Goal: Check status: Check status

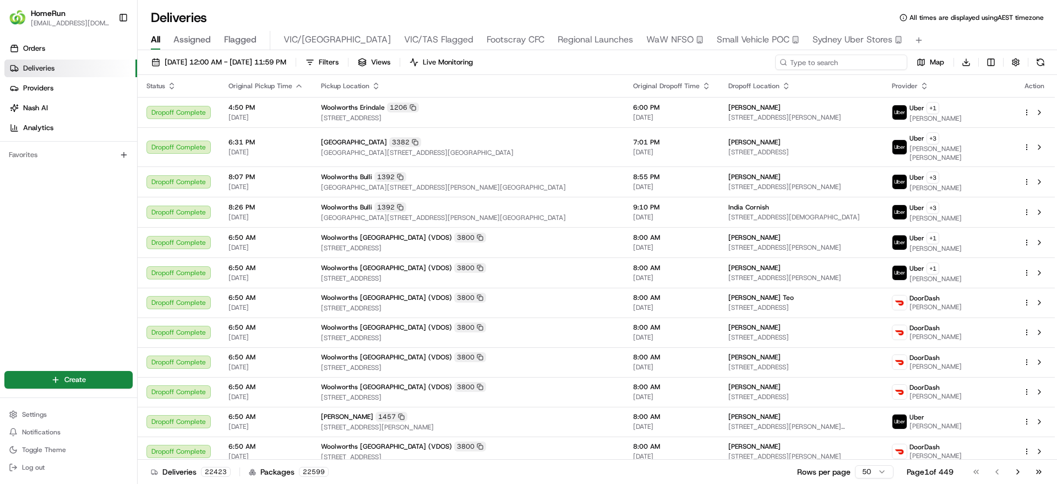
click at [704, 65] on input at bounding box center [841, 62] width 132 height 15
paste input "264504209"
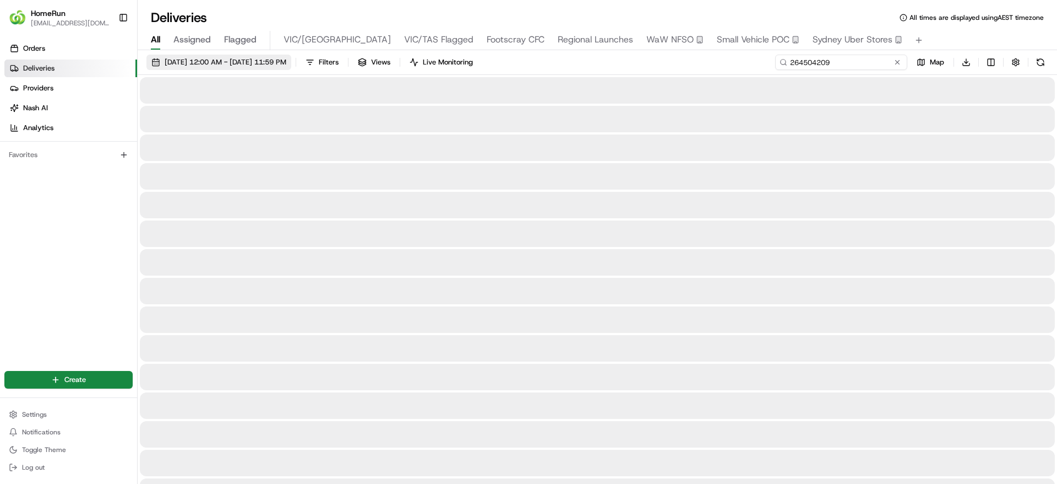
type input "264504209"
click at [211, 64] on span "[DATE] 12:00 AM - [DATE] 11:59 PM" at bounding box center [226, 62] width 122 height 10
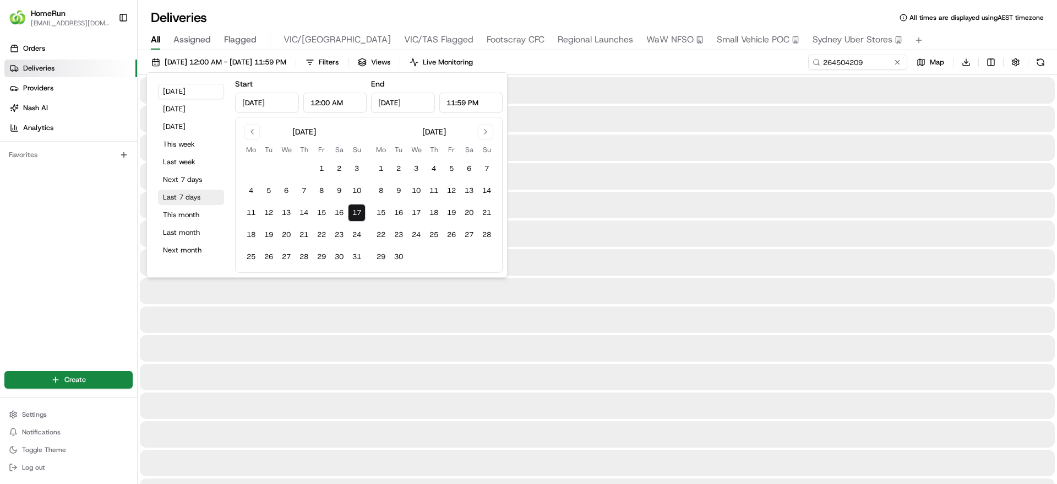
click at [184, 196] on button "Last 7 days" at bounding box center [191, 196] width 66 height 15
type input "Aug 10, 2025"
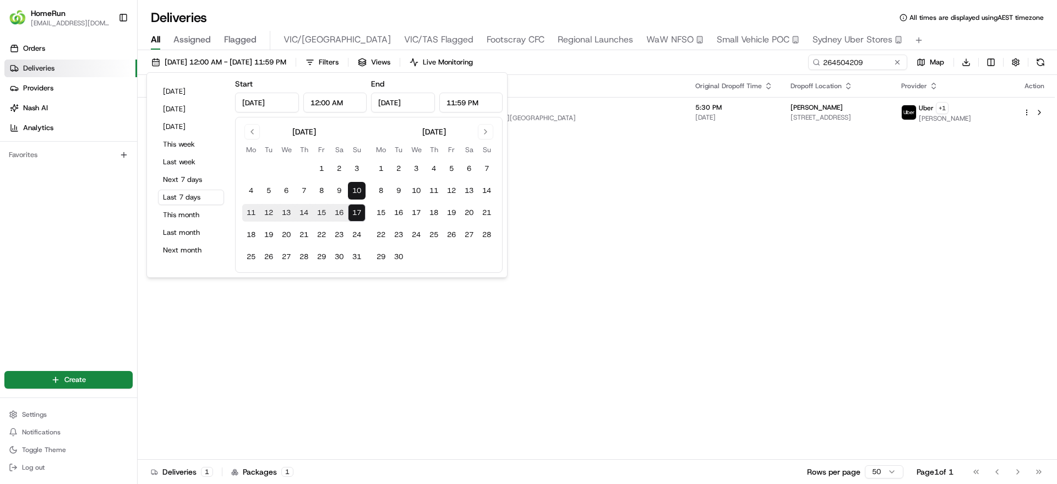
click at [674, 293] on div "Status Original Pickup Time Pickup Location Original Dropoff Time Dropoff Locat…" at bounding box center [597, 267] width 918 height 384
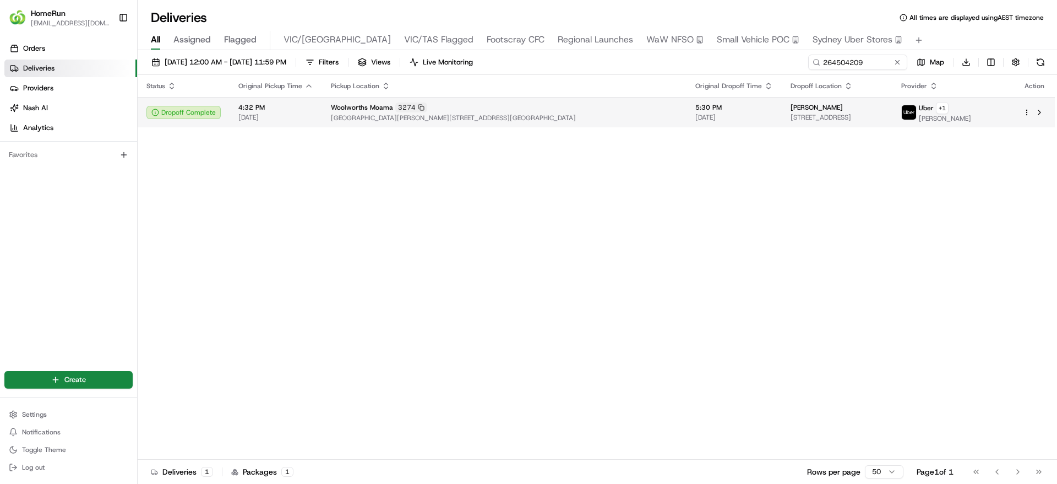
click at [566, 101] on td "Woolworths Moama 3274 Cnr Cobb Highway And Perricoota Road, Moama, NSW 2731, AU" at bounding box center [504, 112] width 365 height 30
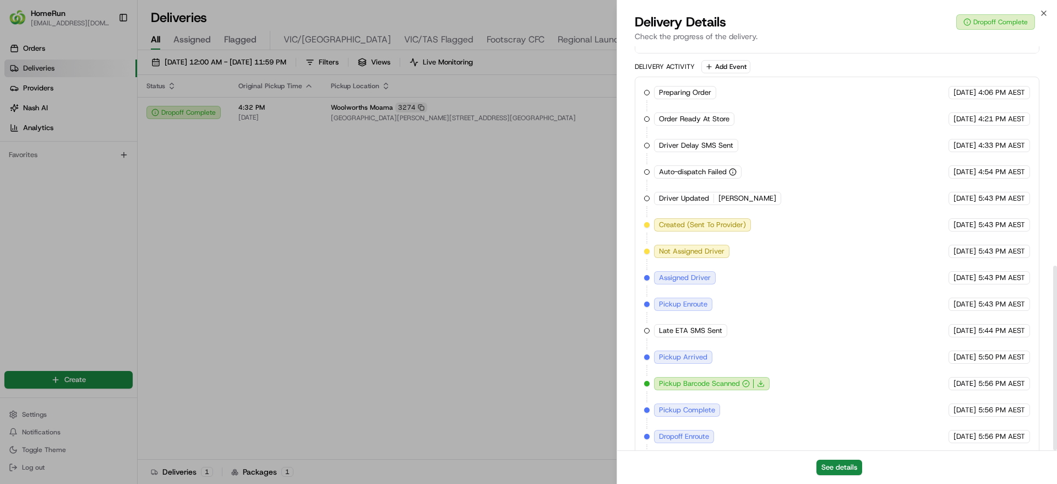
scroll to position [480, 0]
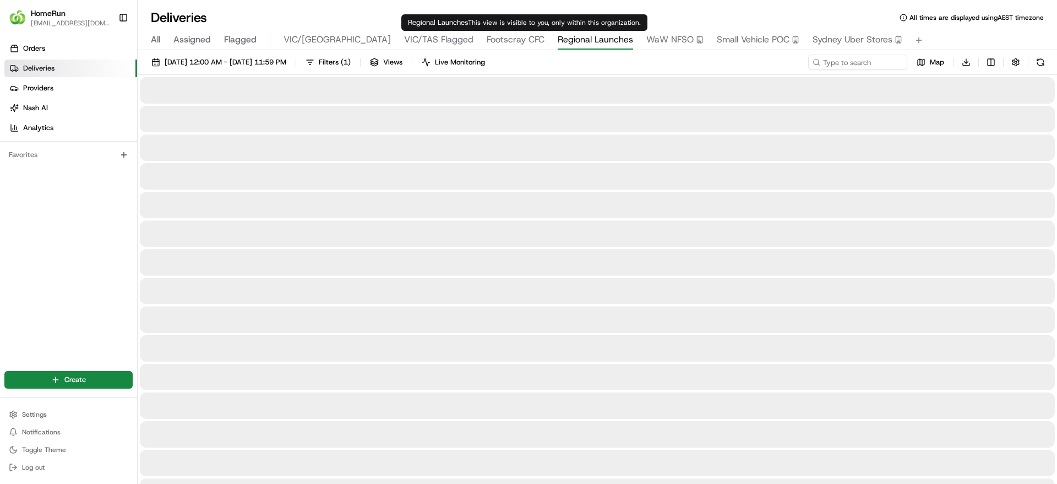
click at [558, 41] on span "Regional Launches" at bounding box center [595, 39] width 75 height 13
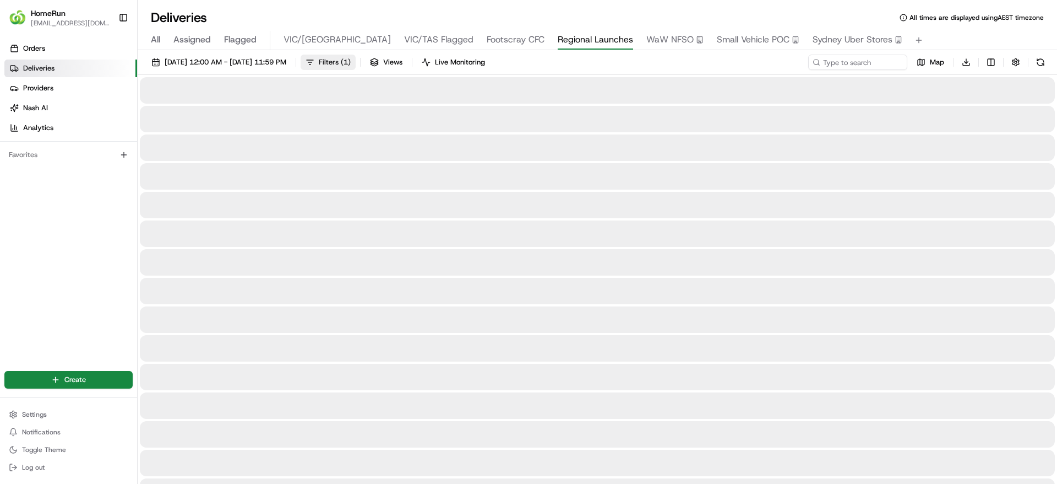
click at [351, 65] on span "Filters ( 1 )" at bounding box center [335, 62] width 32 height 10
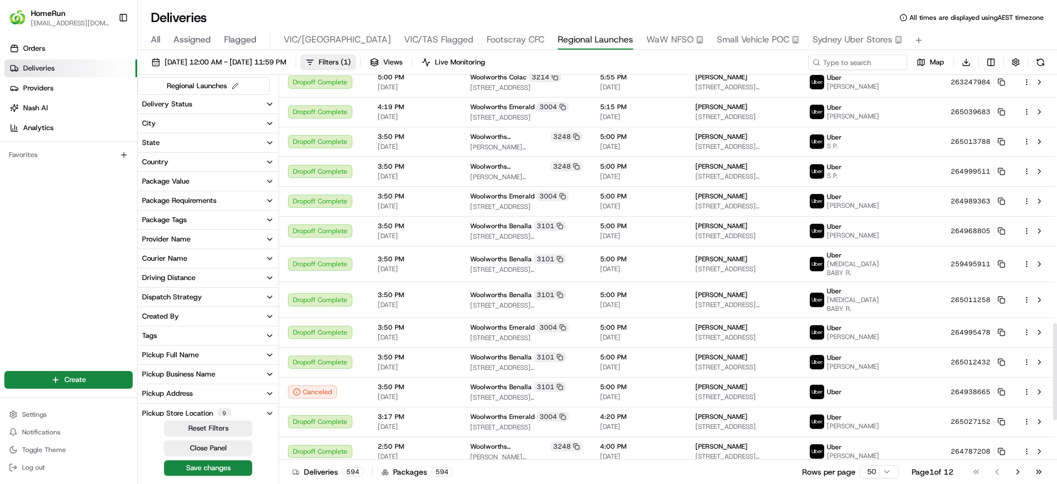
scroll to position [1137, 0]
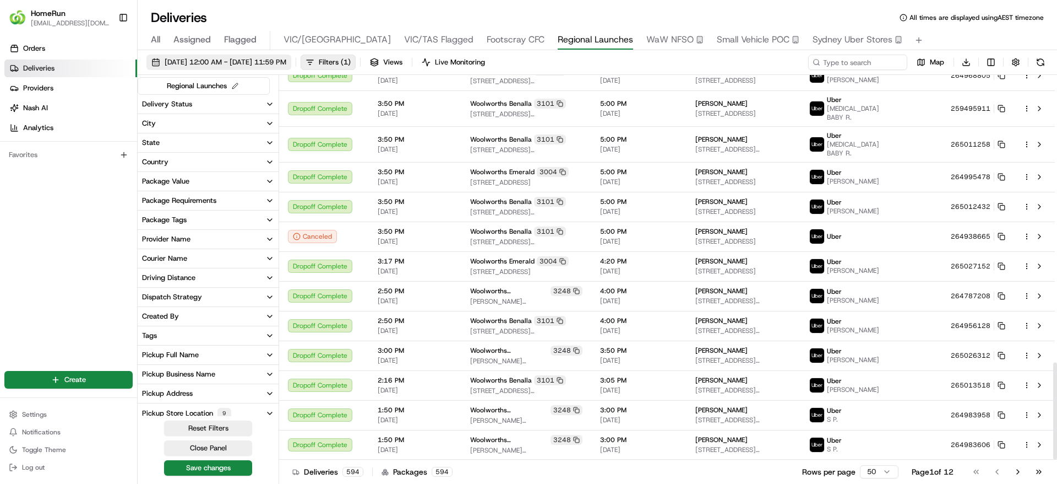
click at [260, 62] on span "06/08/2025 12:00 AM - 21/08/2025 11:59 PM" at bounding box center [226, 62] width 122 height 10
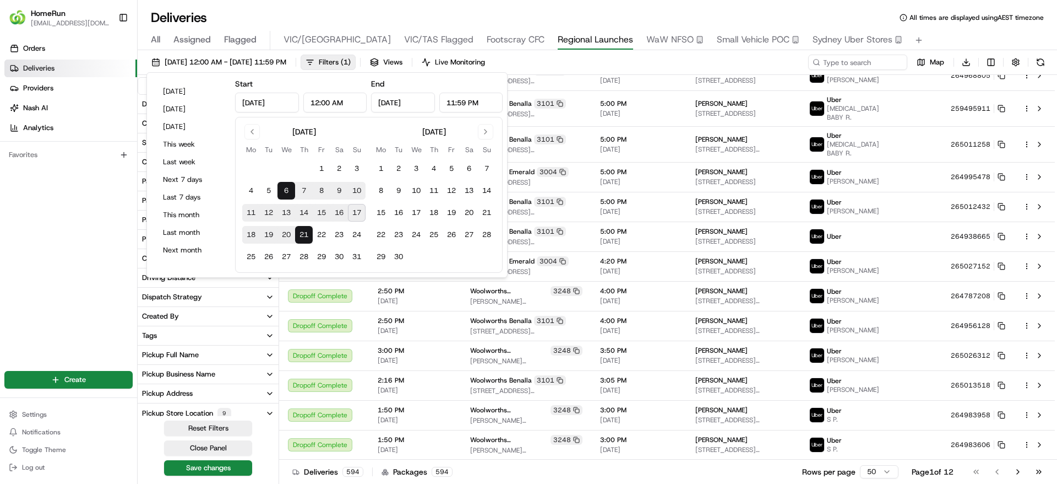
click at [73, 232] on div "Orders Deliveries Providers Nash AI Analytics Favorites" at bounding box center [68, 197] width 137 height 324
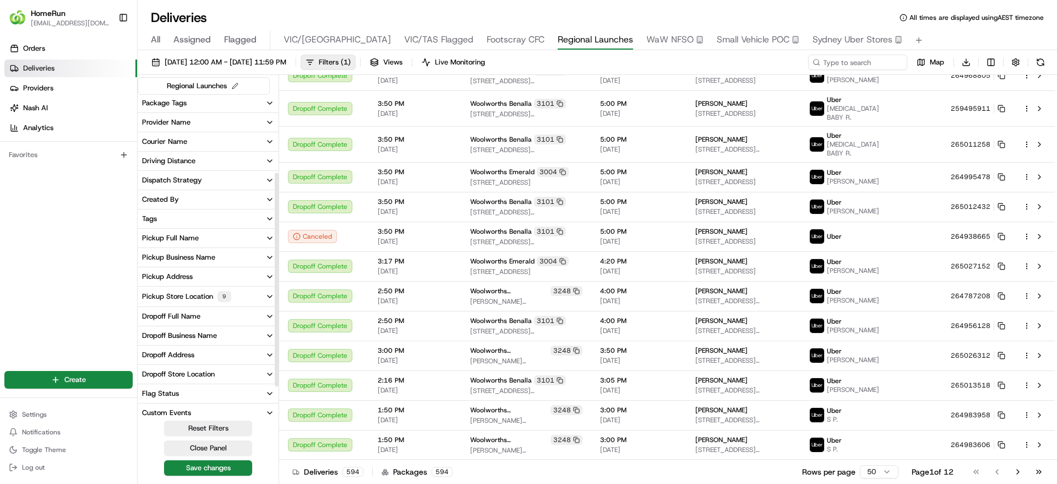
scroll to position [117, 0]
click at [172, 294] on div "Pickup Store Location 9" at bounding box center [186, 295] width 89 height 11
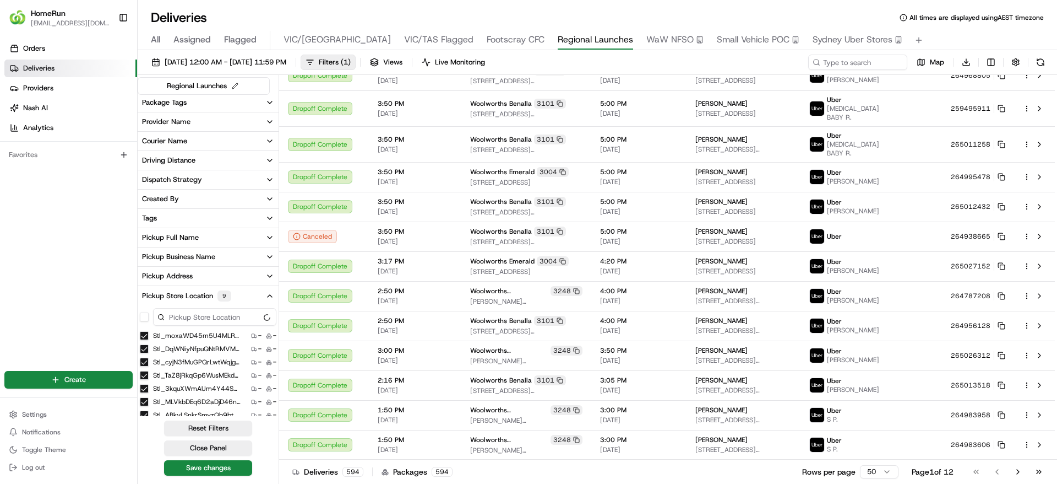
scroll to position [213, 0]
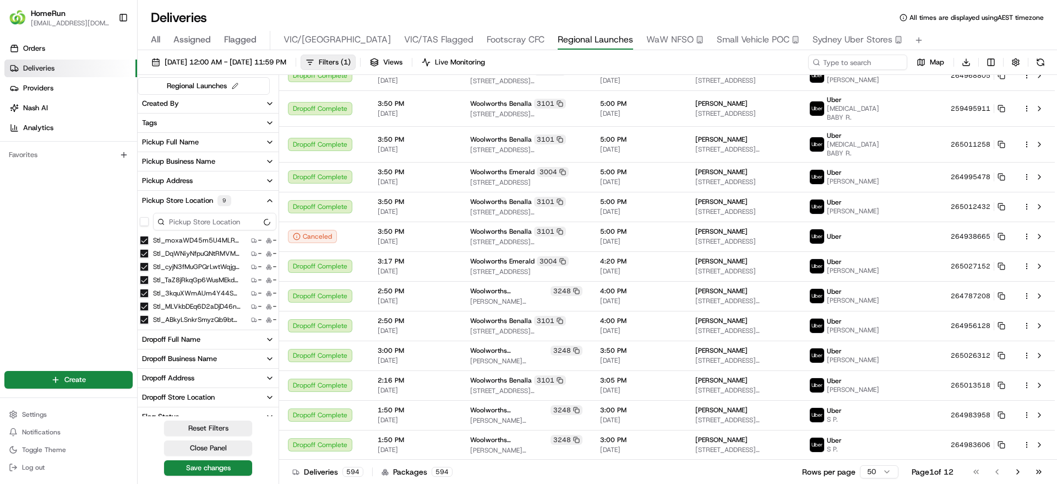
click at [192, 224] on input at bounding box center [214, 222] width 123 height 18
drag, startPoint x: 191, startPoint y: 221, endPoint x: 163, endPoint y: 220, distance: 27.6
click at [163, 220] on div "moa" at bounding box center [214, 222] width 123 height 18
type input "echu"
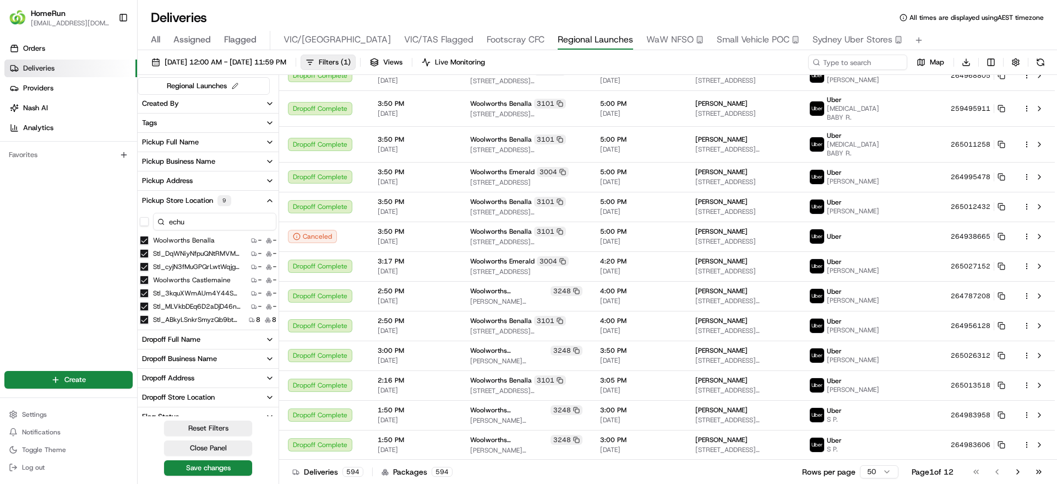
click at [74, 262] on div "Orders Deliveries Providers Nash AI Analytics Favorites" at bounding box center [68, 197] width 137 height 324
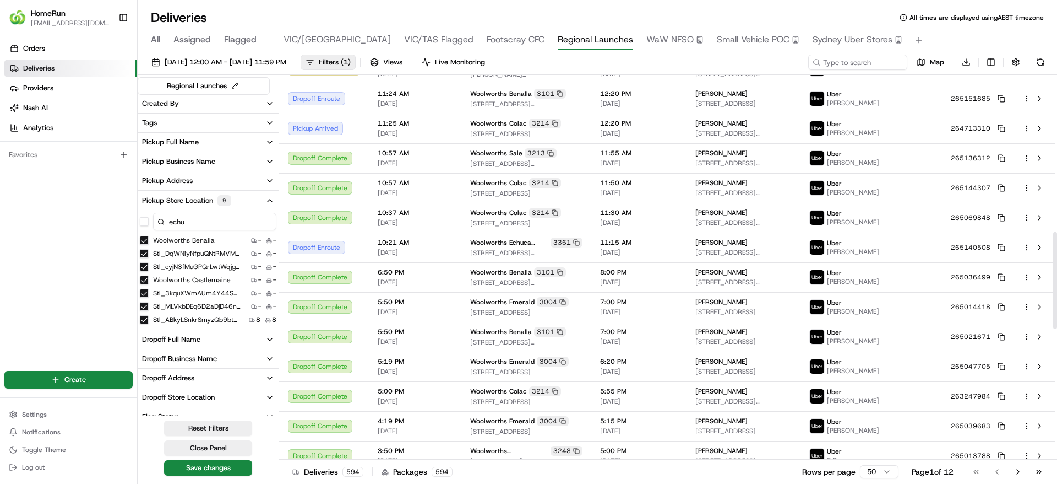
scroll to position [618, 0]
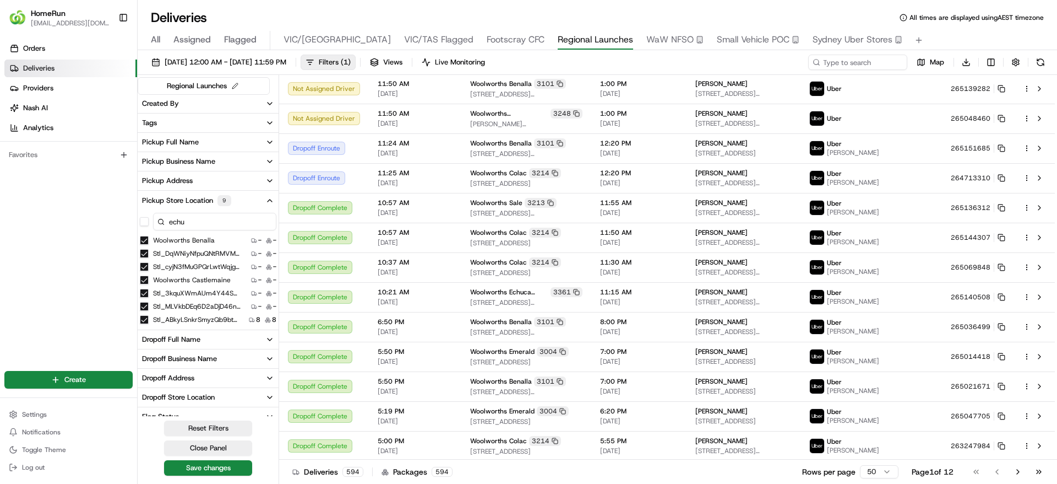
click at [209, 219] on input "echu" at bounding box center [214, 222] width 123 height 18
click at [0, 236] on div "Orders Deliveries Providers Nash AI Analytics Favorites" at bounding box center [68, 197] width 137 height 324
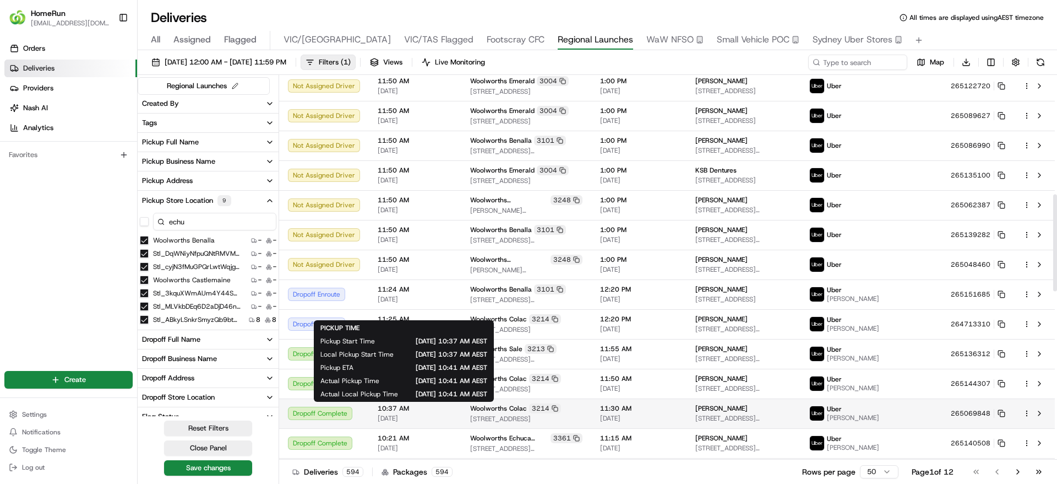
scroll to position [471, 0]
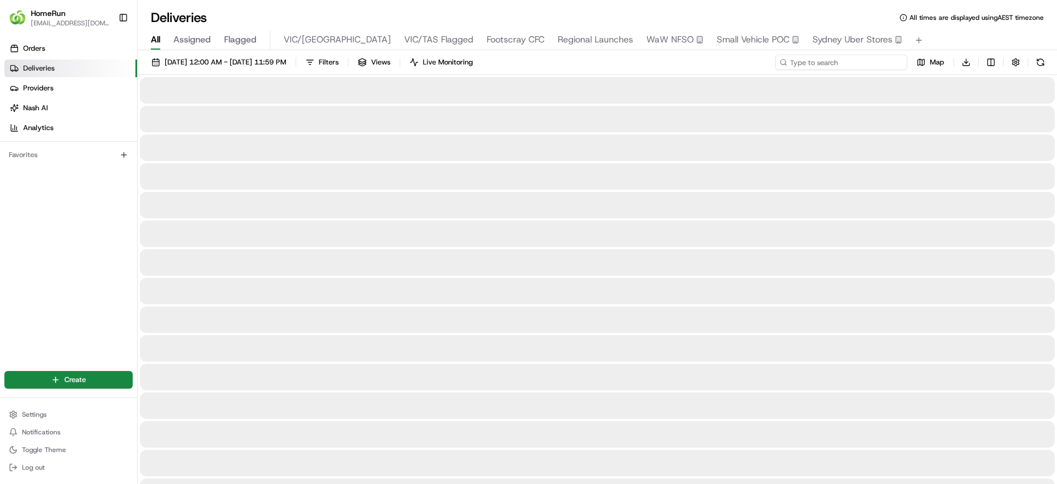
click at [862, 69] on input at bounding box center [841, 62] width 132 height 15
paste input "263101852"
type input "263101852"
click at [232, 66] on span "17/08/2025 12:00 AM - 17/08/2025 11:59 PM" at bounding box center [226, 62] width 122 height 10
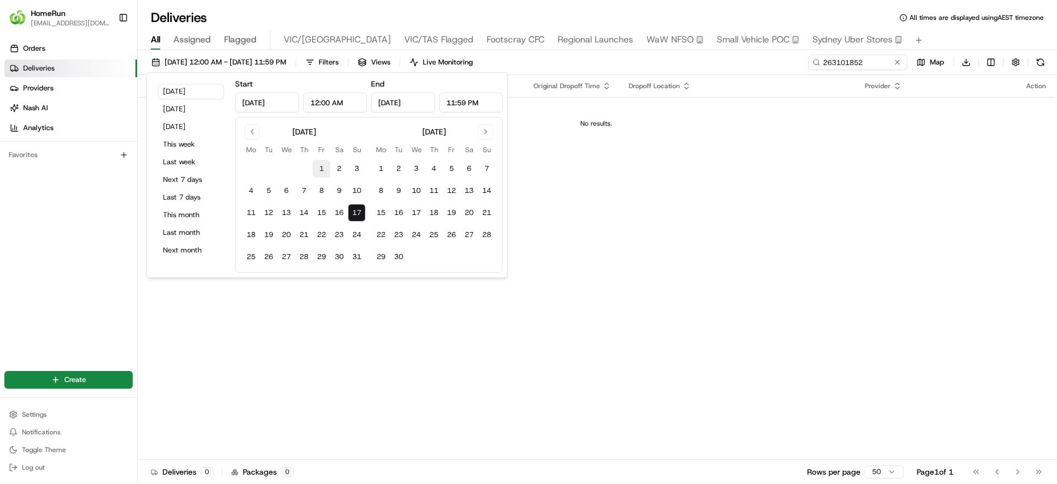
click at [317, 168] on button "1" at bounding box center [322, 169] width 18 height 18
type input "Aug 1, 2025"
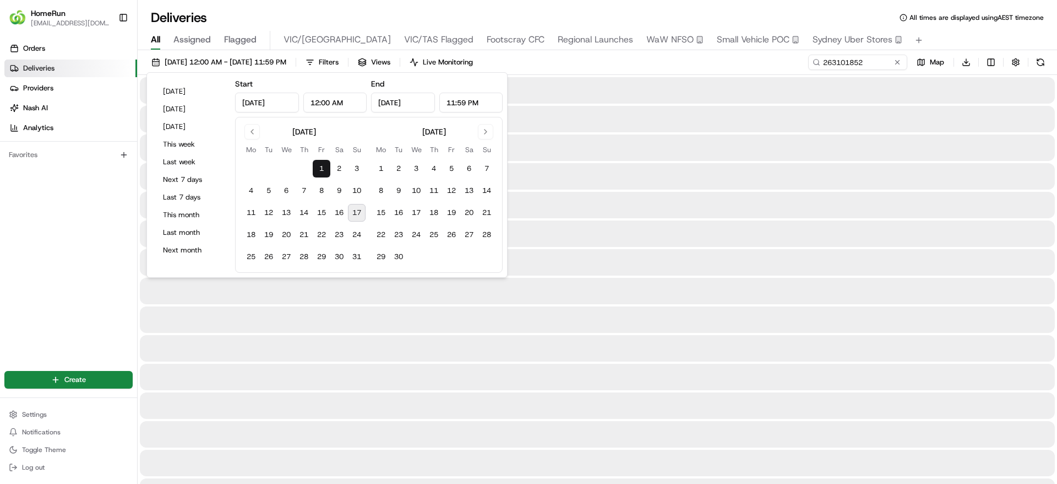
click at [355, 210] on button "17" at bounding box center [357, 213] width 18 height 18
type input "Aug 17, 2025"
click at [633, 63] on div "01/08/2025 12:00 AM - 17/08/2025 11:59 PM Filters Views Live Monitoring 2631018…" at bounding box center [598, 65] width 920 height 20
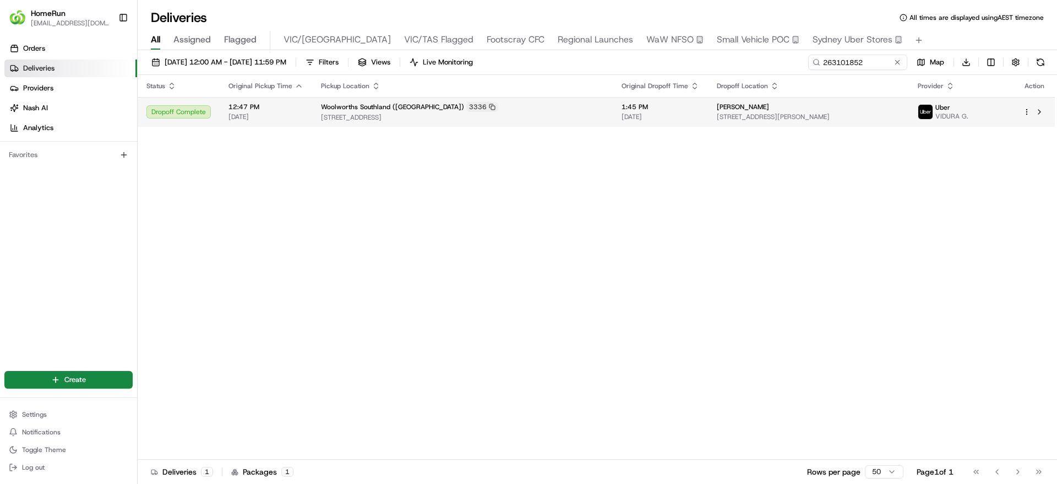
click at [648, 112] on span "10/08/2025" at bounding box center [661, 116] width 78 height 9
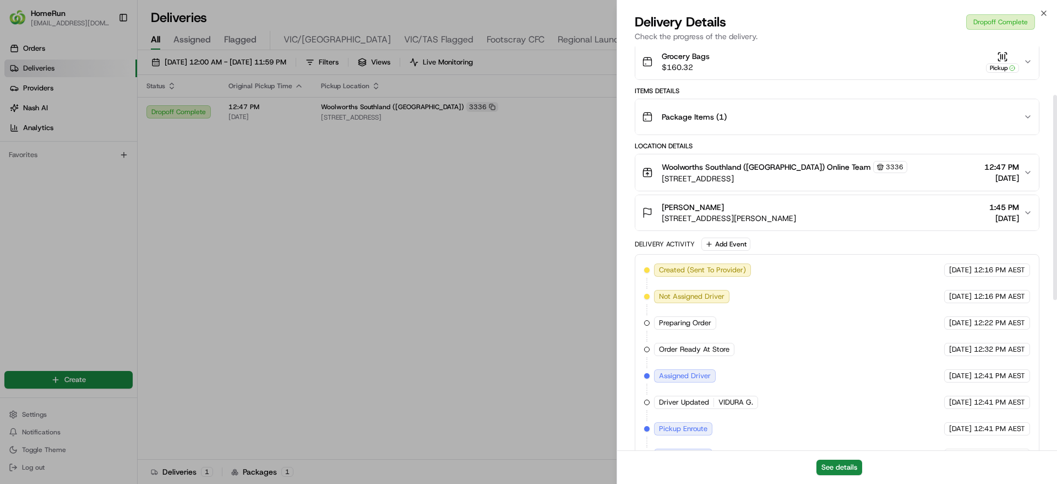
scroll to position [72, 0]
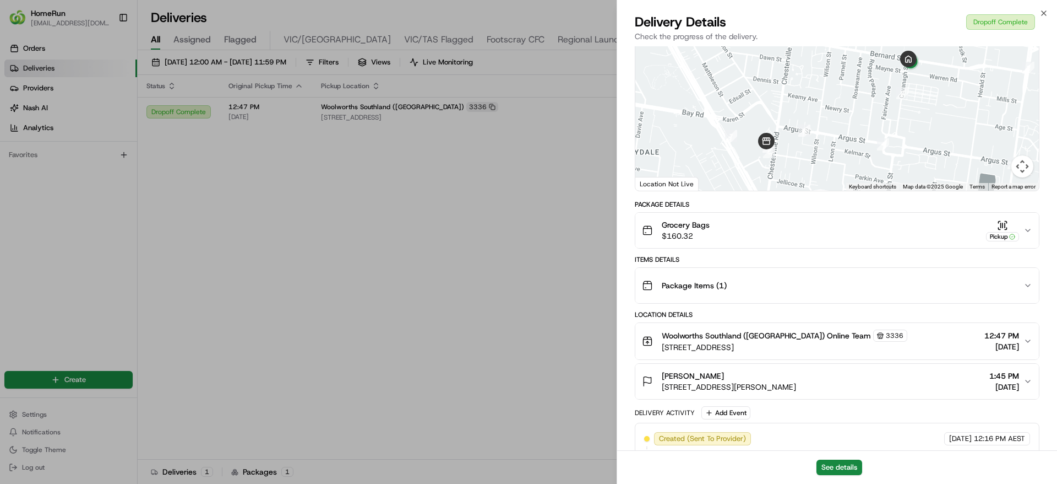
click at [810, 219] on div "Grocery Bags $160.32 Pickup" at bounding box center [833, 230] width 382 height 22
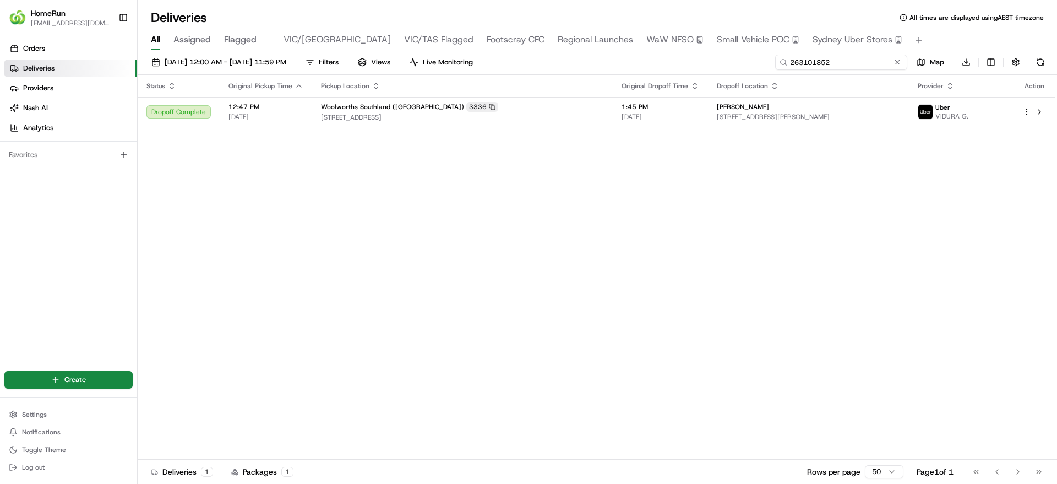
click at [831, 68] on input "263101852" at bounding box center [841, 62] width 132 height 15
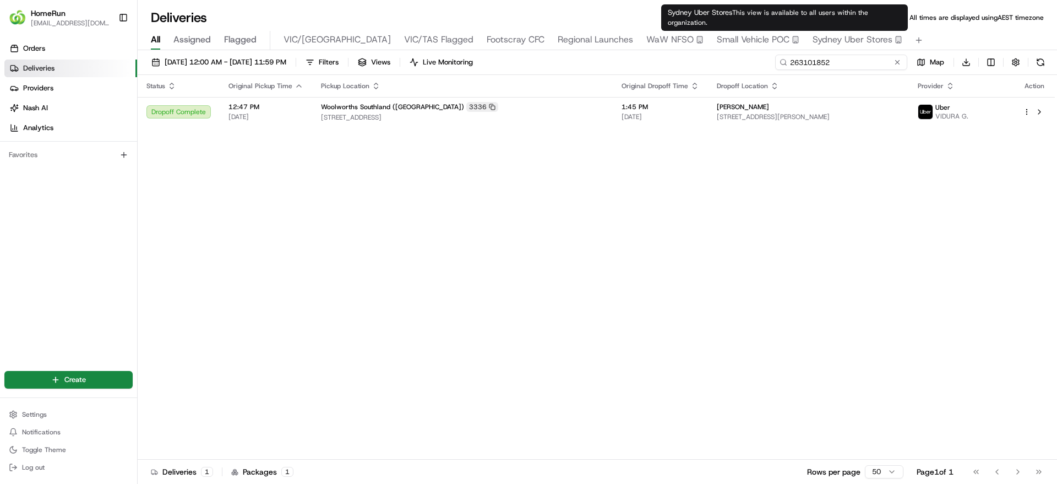
paste input "4153960"
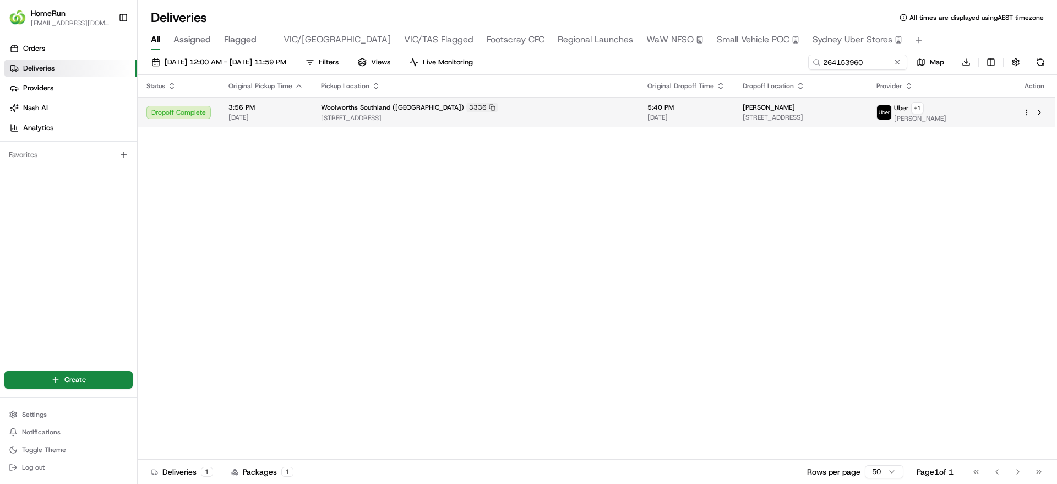
click at [842, 104] on div "Anne Freedman" at bounding box center [801, 107] width 116 height 9
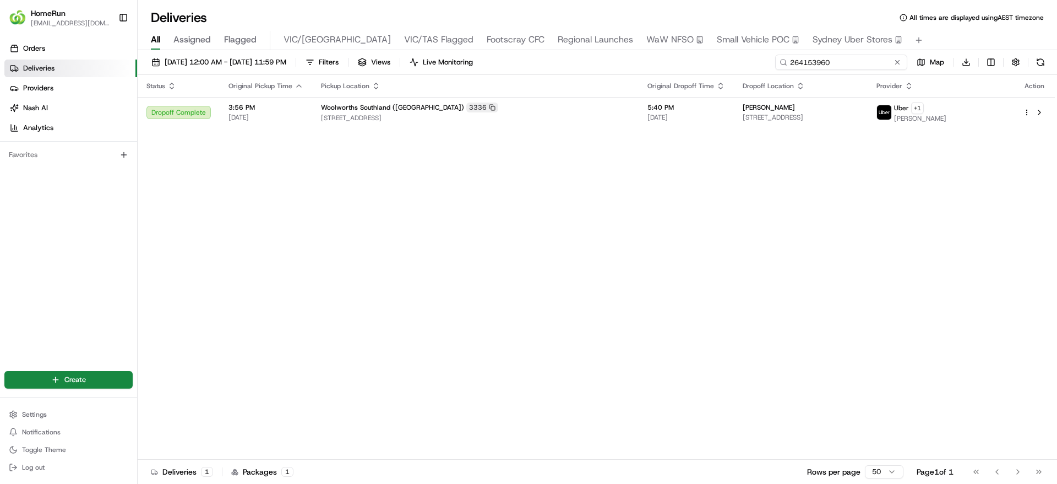
drag, startPoint x: 868, startPoint y: 63, endPoint x: 701, endPoint y: 87, distance: 169.2
click at [701, 87] on div "01/08/2025 12:00 AM - 17/08/2025 11:59 PM Filters Views Live Monitoring 2641539…" at bounding box center [598, 268] width 920 height 436
paste input "12721"
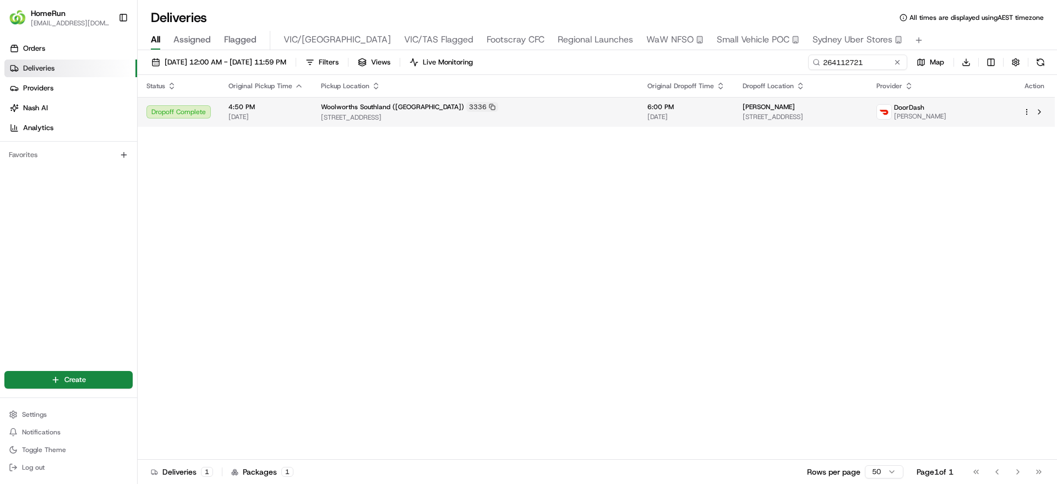
click at [734, 122] on td "Bridget Harty 5 Coape St, Cheltenham, VIC 3192, AU" at bounding box center [801, 112] width 134 height 30
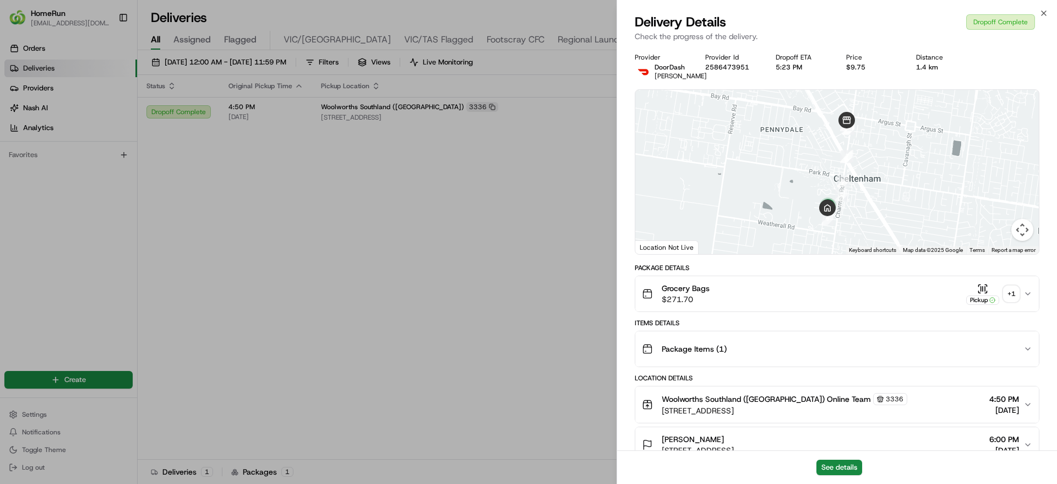
click at [1020, 295] on div "Grocery Bags $271.70 Pickup + 1" at bounding box center [833, 294] width 382 height 22
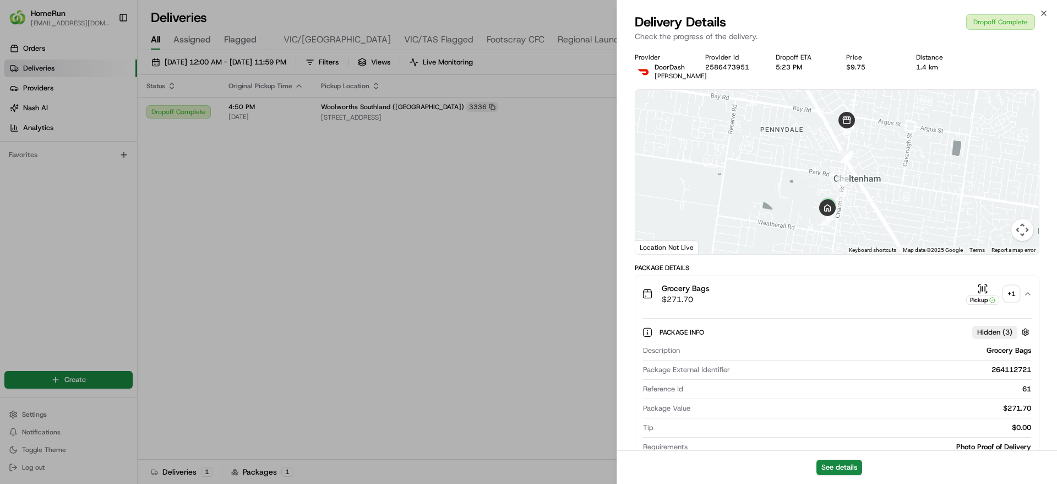
click at [1014, 296] on div "+ 1" at bounding box center [1011, 293] width 15 height 15
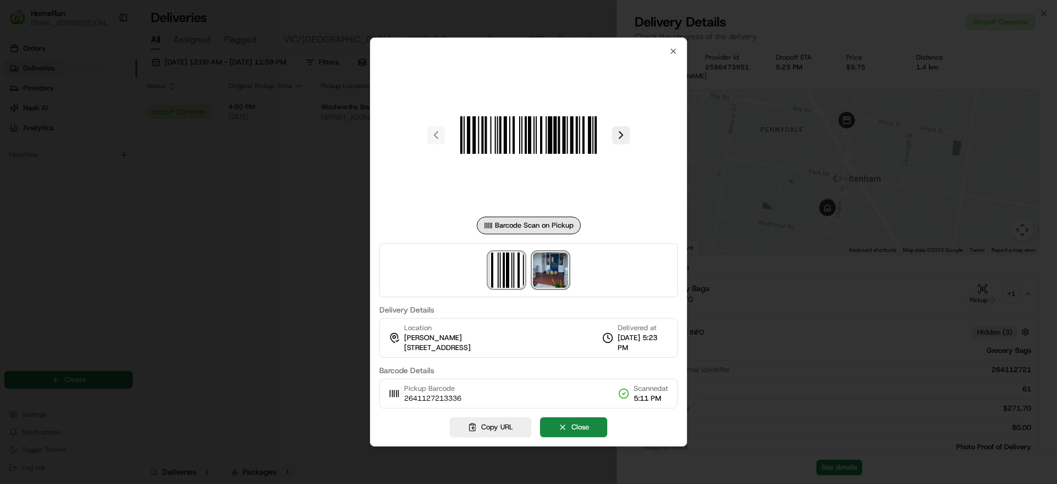
click at [541, 273] on img at bounding box center [550, 269] width 35 height 35
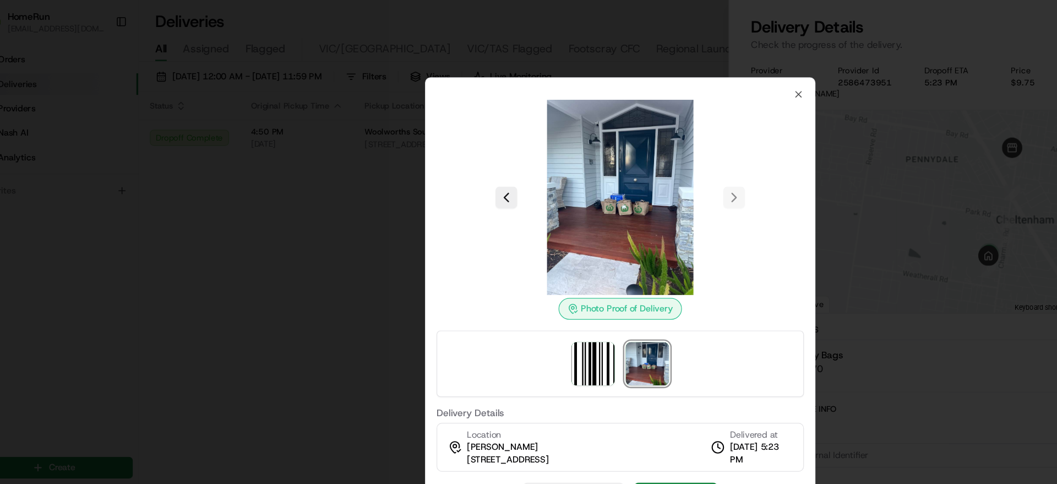
click at [827, 272] on div at bounding box center [528, 242] width 1057 height 484
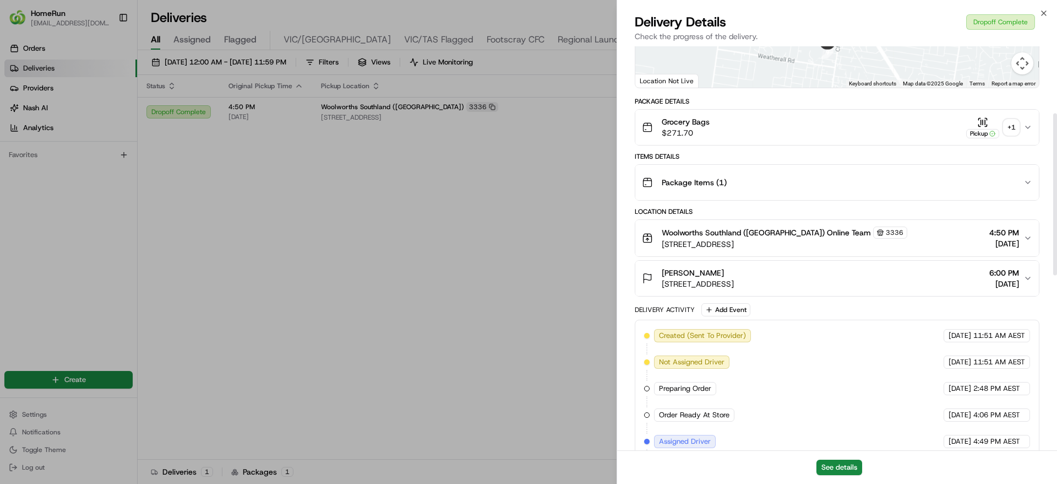
scroll to position [167, 0]
click at [767, 138] on button "Grocery Bags $271.70 Pickup + 1" at bounding box center [838, 126] width 404 height 35
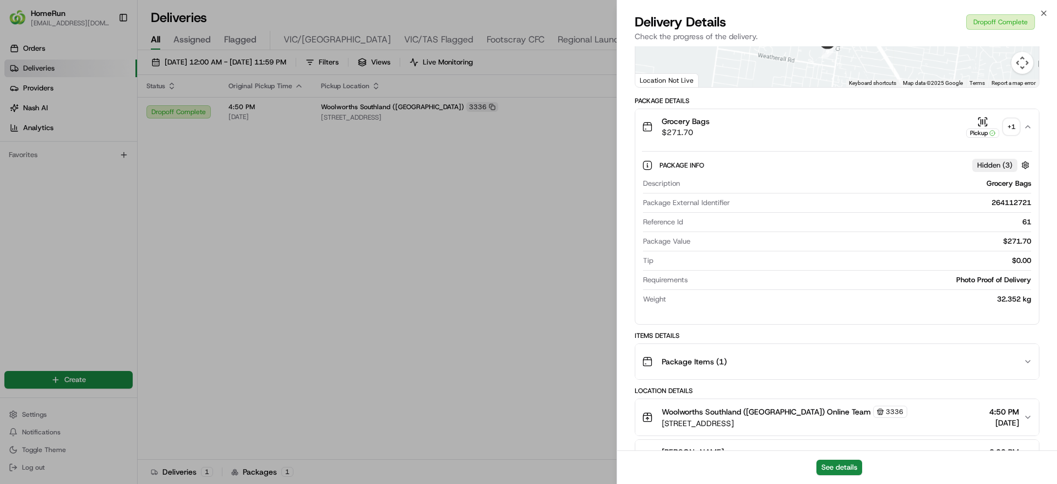
click at [824, 361] on div "Package Items ( 1 )" at bounding box center [833, 361] width 382 height 22
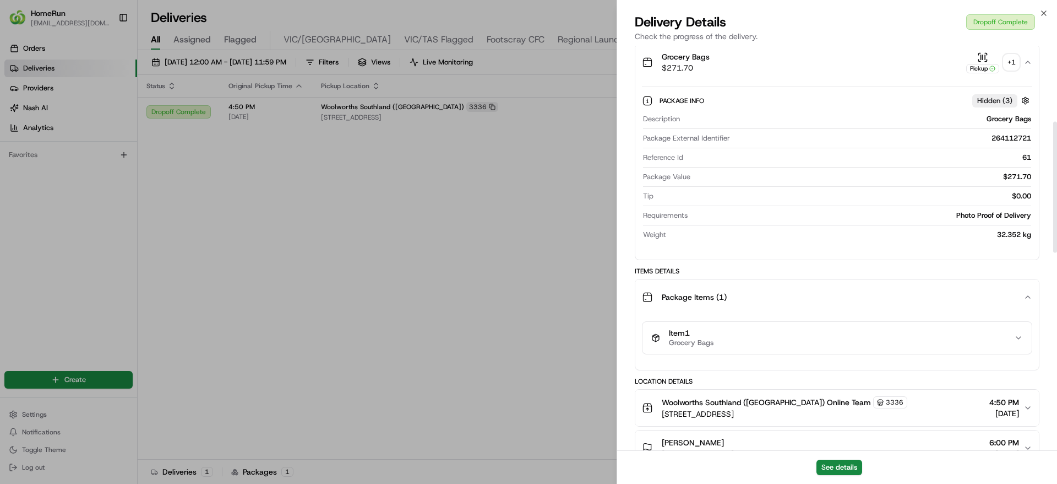
click at [790, 342] on div "Item 1 Grocery Bags" at bounding box center [833, 337] width 363 height 19
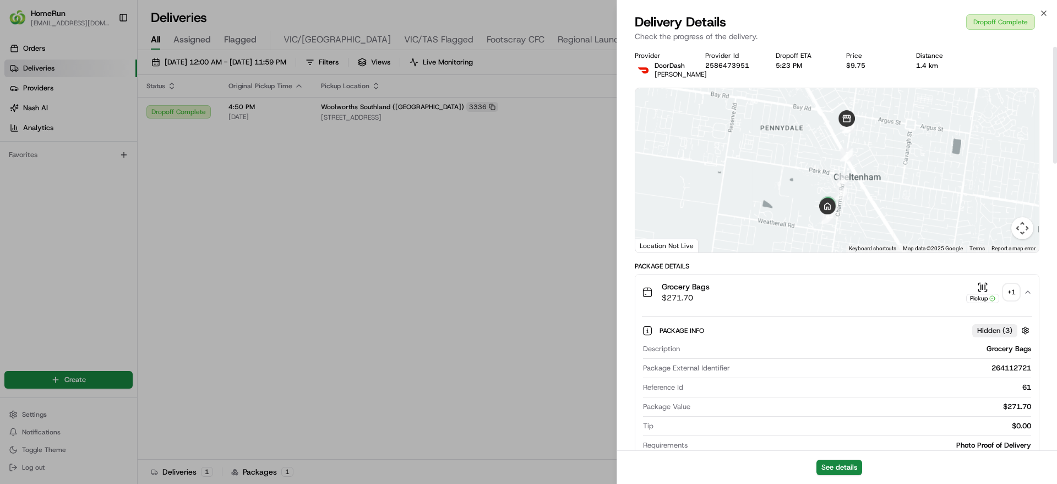
scroll to position [0, 0]
click at [848, 467] on button "See details" at bounding box center [840, 466] width 46 height 15
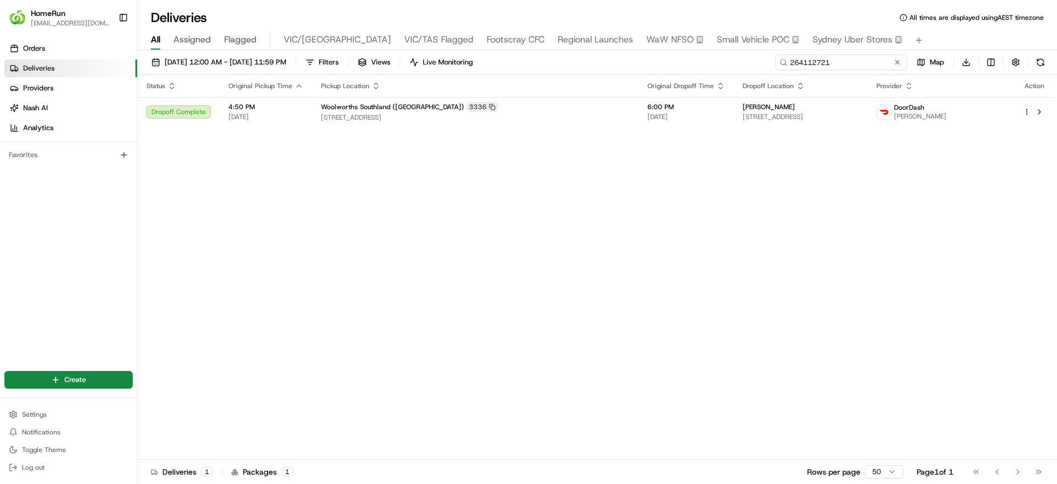
click at [878, 68] on input "264112721" at bounding box center [841, 62] width 132 height 15
paste input "018017"
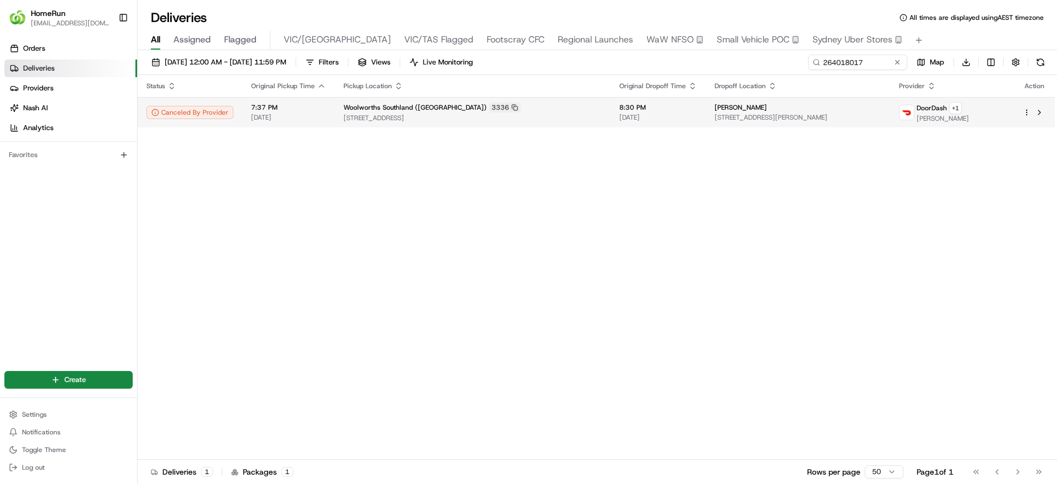
click at [860, 111] on div "Lisa Griffin 15 Bernard St, Cheltenham, VIC 3192, AU" at bounding box center [798, 112] width 167 height 19
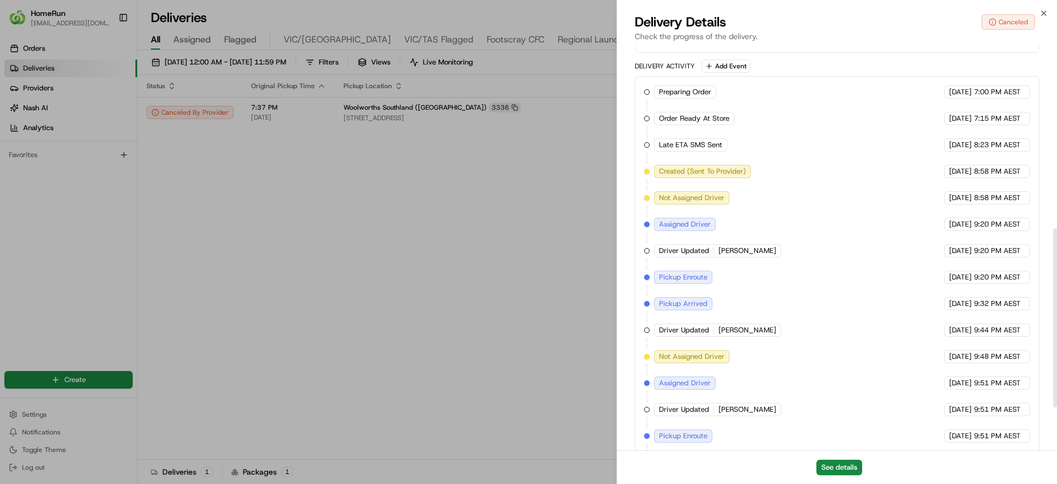
scroll to position [278, 0]
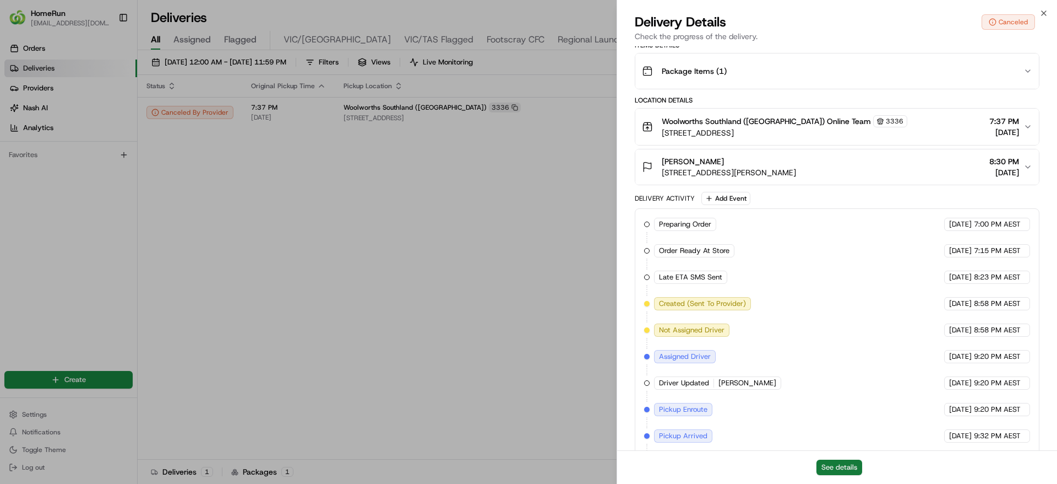
click at [829, 467] on button "See details" at bounding box center [840, 466] width 46 height 15
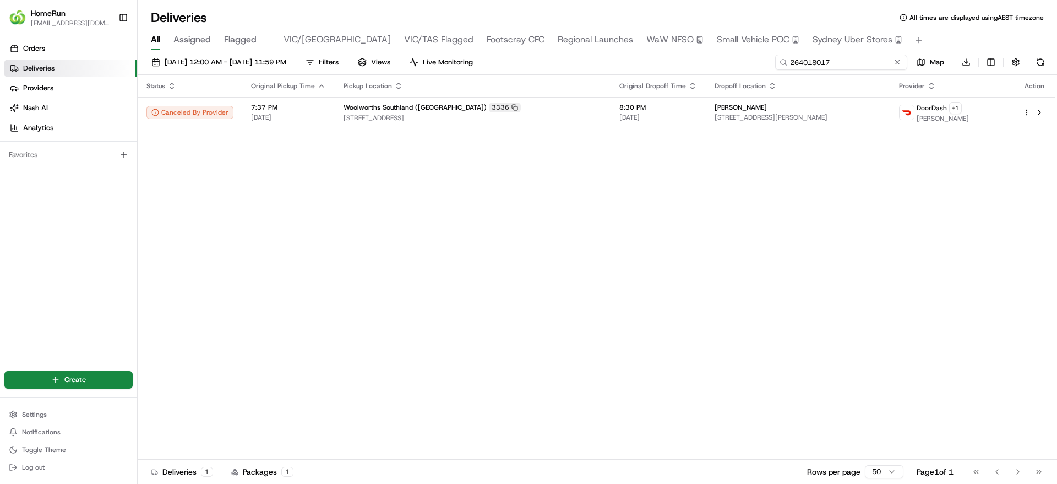
drag, startPoint x: 888, startPoint y: 61, endPoint x: 729, endPoint y: 73, distance: 159.6
click at [729, 73] on div "01/08/2025 12:00 AM - 17/08/2025 11:59 PM Filters Views Live Monitoring 2640180…" at bounding box center [598, 65] width 920 height 20
click at [843, 216] on div "Status Original Pickup Time Pickup Location Original Dropoff Time Dropoff Locat…" at bounding box center [597, 267] width 918 height 384
click at [760, 261] on div "Status Original Pickup Time Pickup Location Original Dropoff Time Dropoff Locat…" at bounding box center [597, 267] width 918 height 384
click at [883, 62] on input "264018017" at bounding box center [841, 62] width 132 height 15
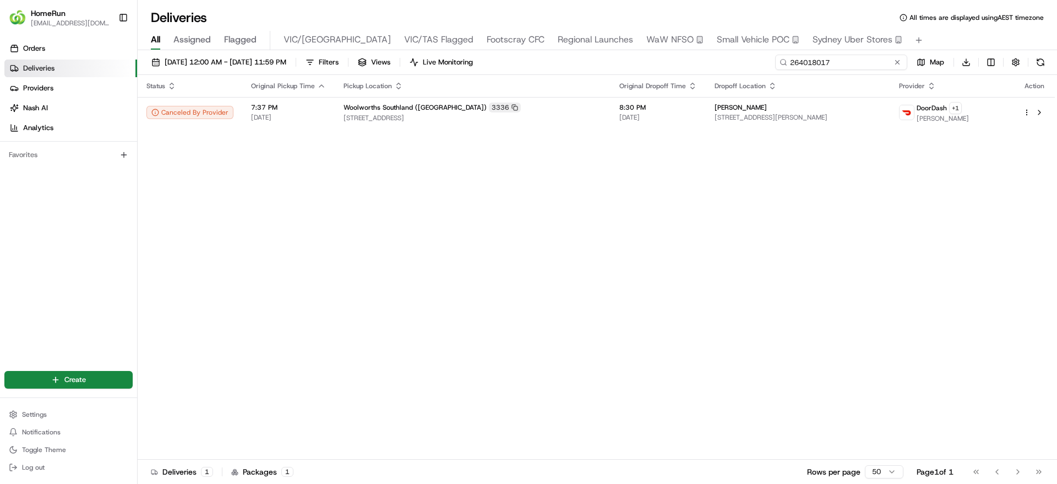
click at [883, 62] on input "264018017" at bounding box center [841, 62] width 132 height 15
paste input "360976"
type input "263609767"
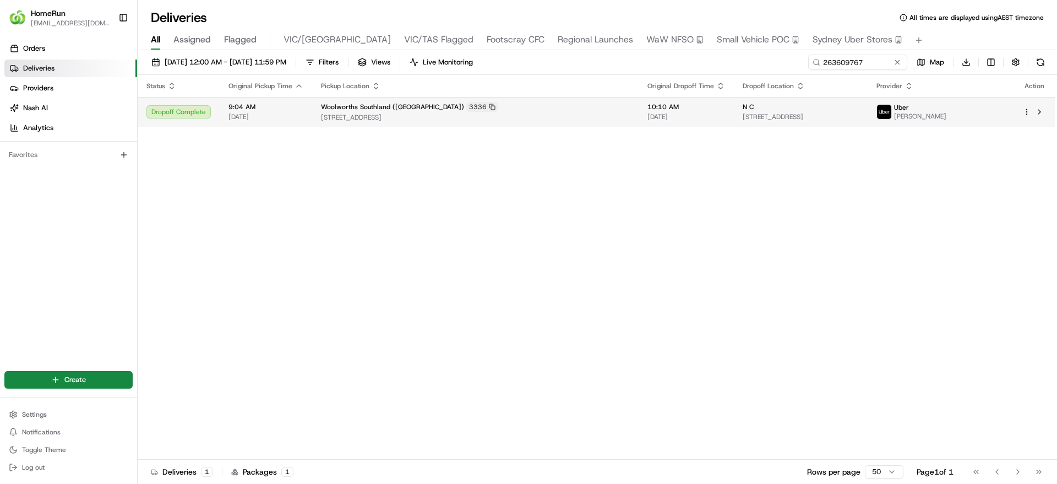
click at [734, 116] on td "N C 19 Collingwood St, Sandringham, VIC 3191, AU" at bounding box center [801, 112] width 134 height 30
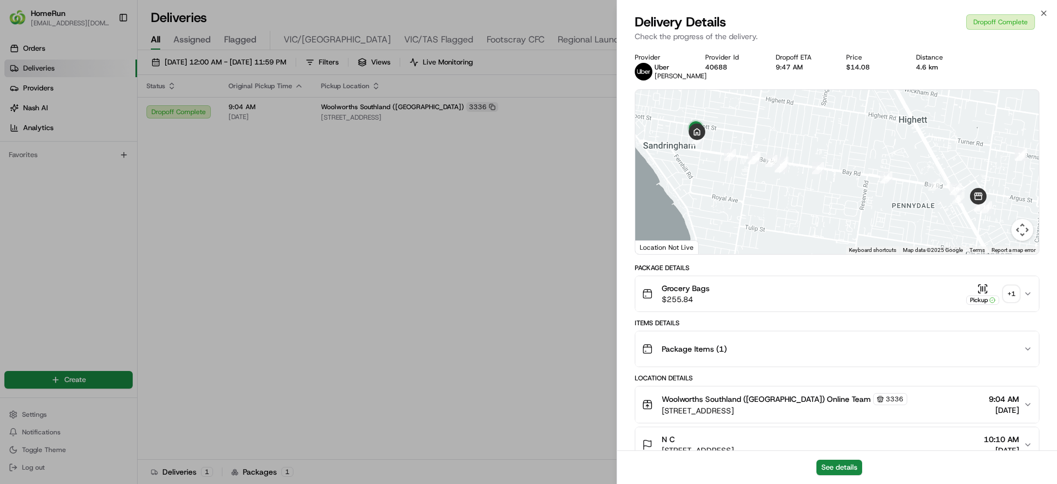
click at [800, 302] on div "Grocery Bags $255.84 Pickup + 1" at bounding box center [833, 294] width 382 height 22
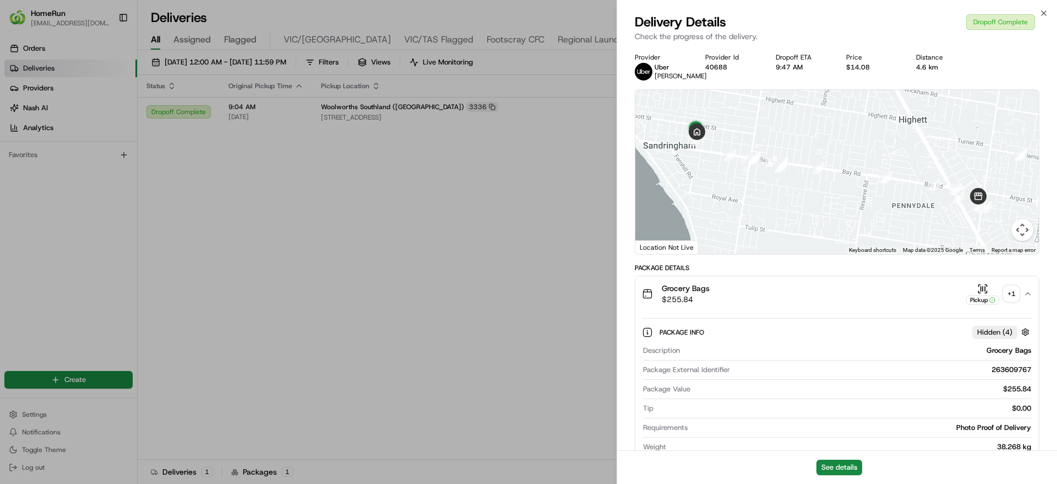
click at [1011, 297] on div "+ 1" at bounding box center [1011, 293] width 15 height 15
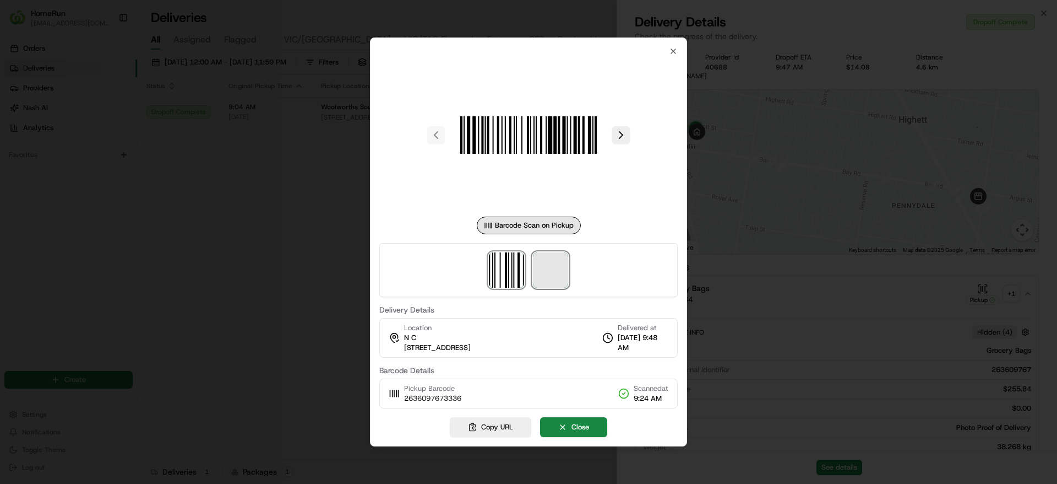
click at [550, 272] on span at bounding box center [550, 269] width 35 height 35
click at [184, 250] on div at bounding box center [528, 242] width 1057 height 484
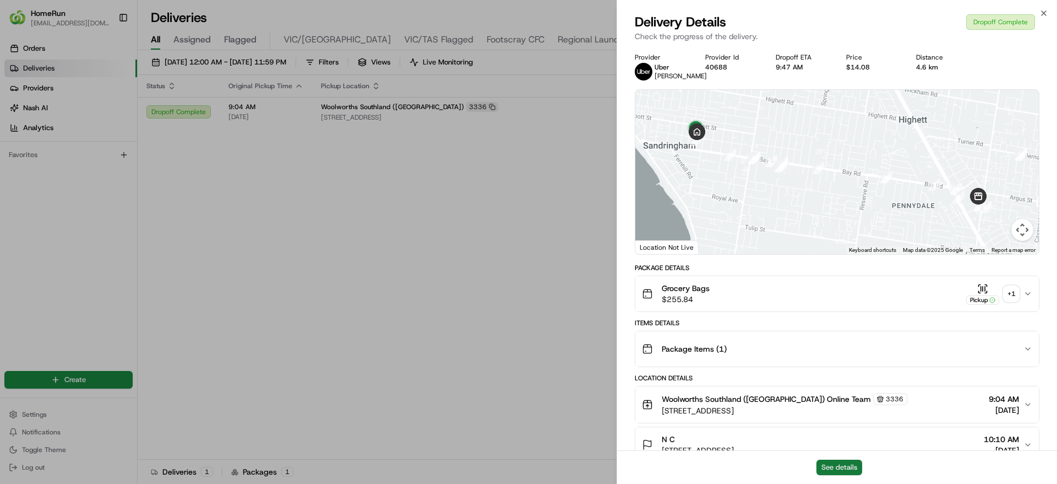
click at [830, 469] on button "See details" at bounding box center [840, 466] width 46 height 15
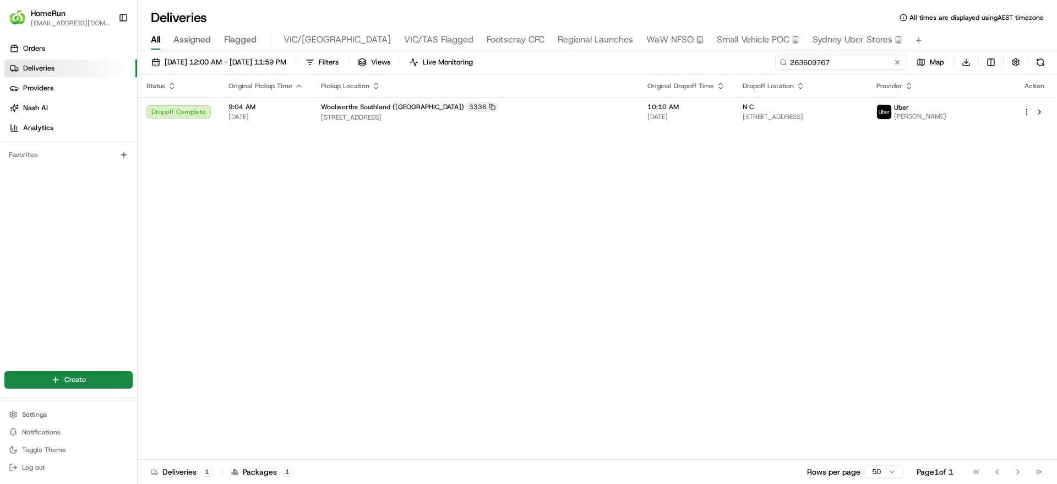
click at [843, 67] on input "263609767" at bounding box center [841, 62] width 132 height 15
paste input "259776"
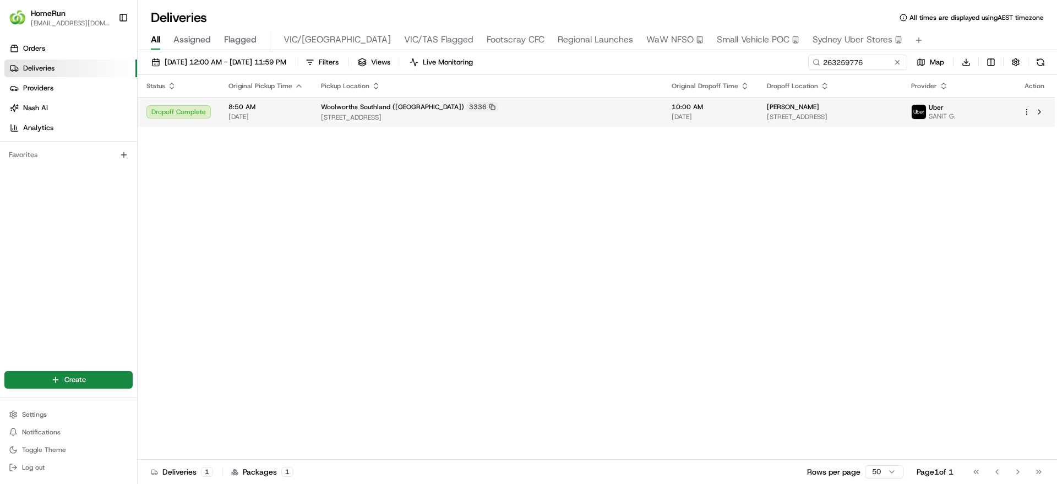
click at [837, 113] on span "7 Goulburn St, Cheltenham, VIC 3192, AU" at bounding box center [830, 116] width 126 height 9
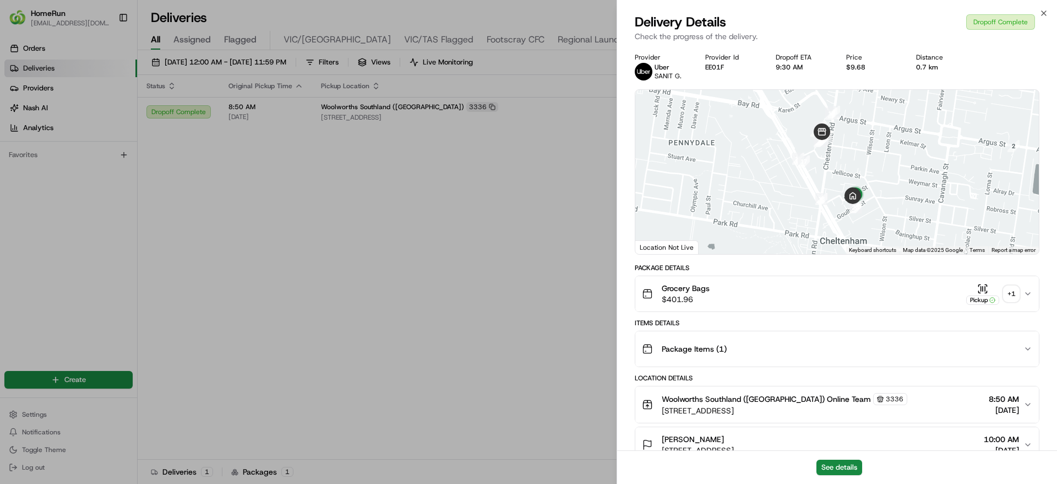
scroll to position [195, 0]
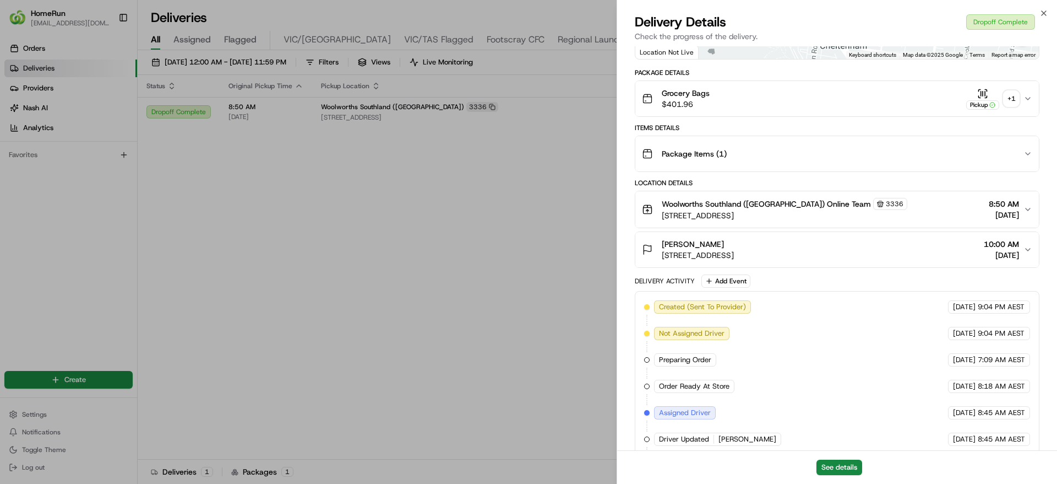
click at [1005, 102] on div "+ 1" at bounding box center [1011, 98] width 15 height 15
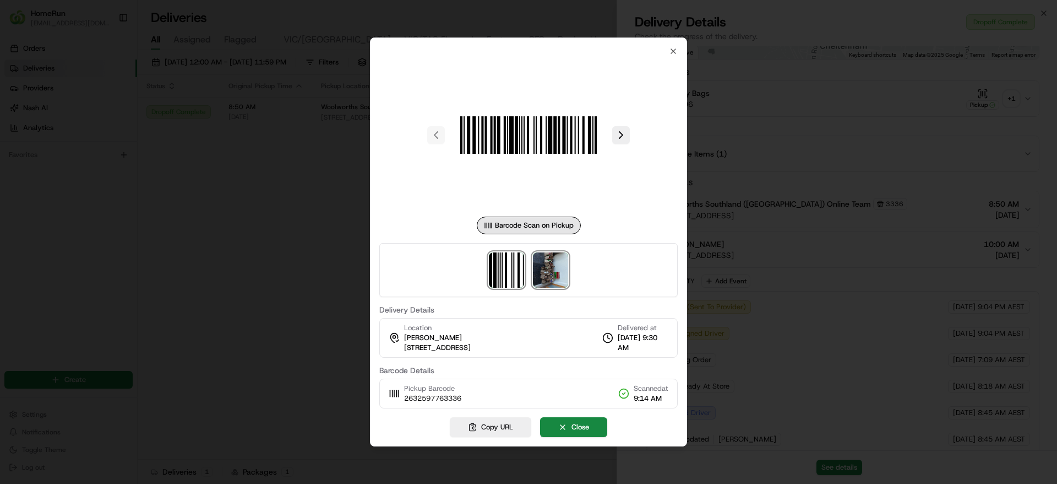
click at [548, 284] on img at bounding box center [550, 269] width 35 height 35
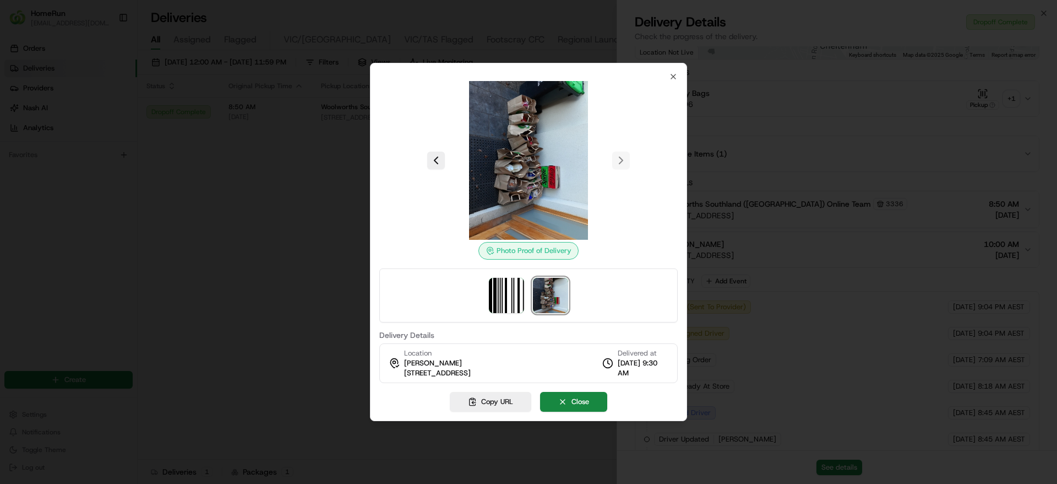
click at [853, 392] on div at bounding box center [528, 242] width 1057 height 484
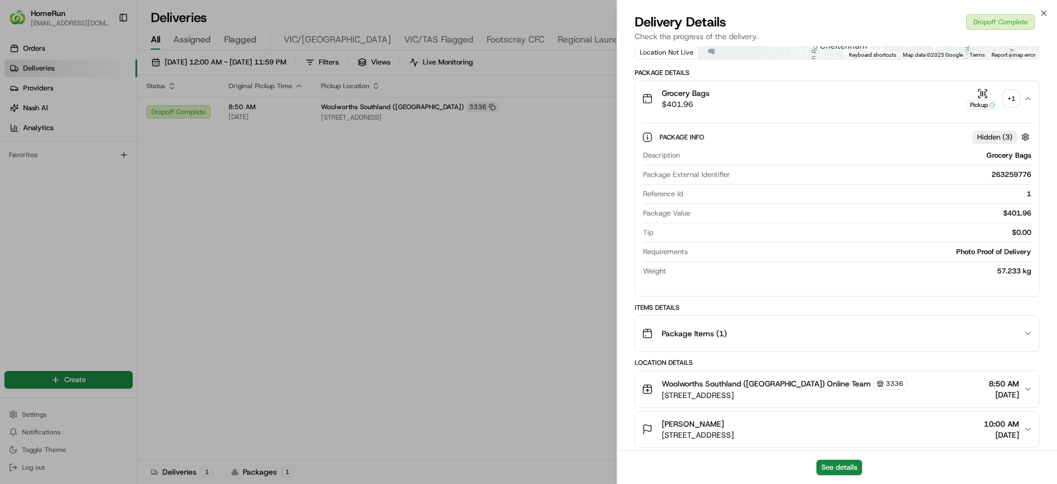
click at [734, 427] on div "Aaron White" at bounding box center [698, 423] width 72 height 11
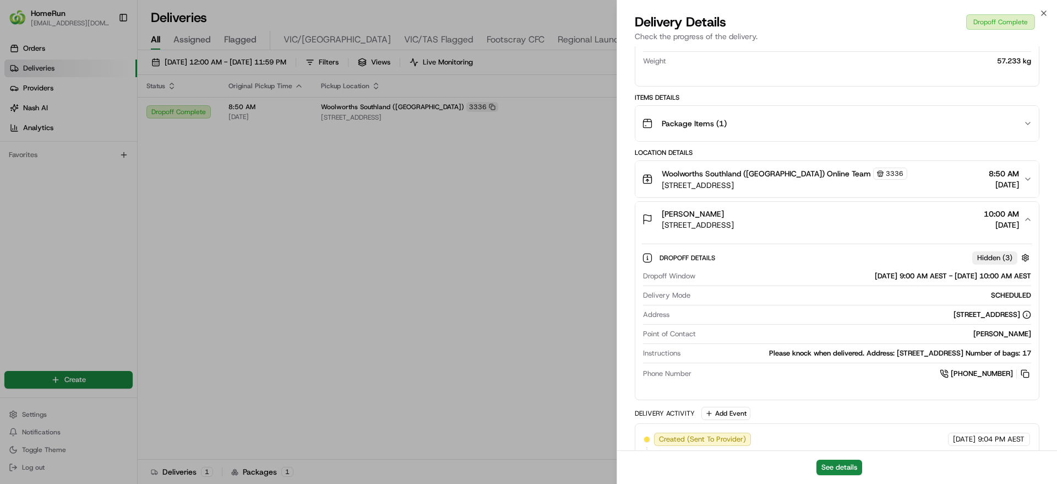
scroll to position [0, 0]
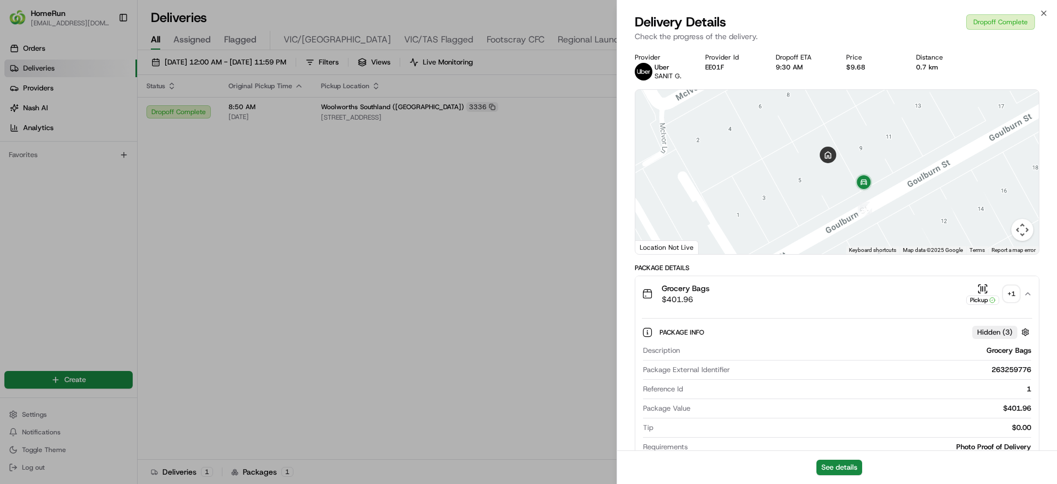
drag, startPoint x: 822, startPoint y: 213, endPoint x: 875, endPoint y: 151, distance: 81.6
click at [875, 151] on div at bounding box center [838, 172] width 404 height 164
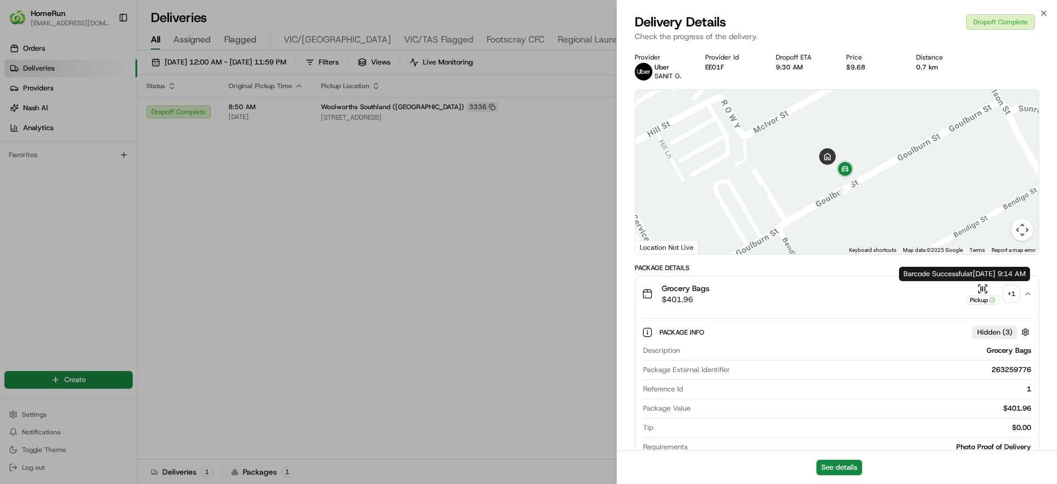
click at [1013, 291] on div "+ 1" at bounding box center [1011, 293] width 15 height 15
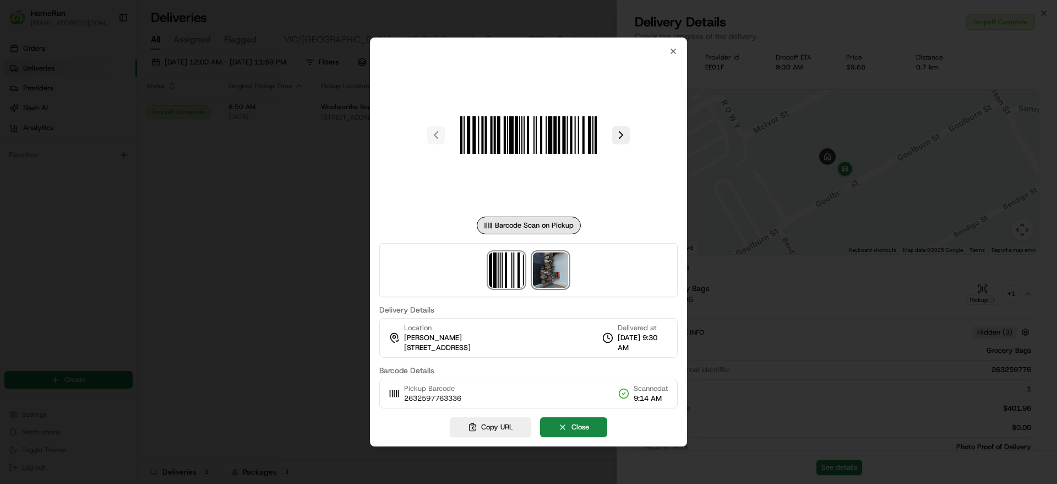
click at [560, 262] on img at bounding box center [550, 269] width 35 height 35
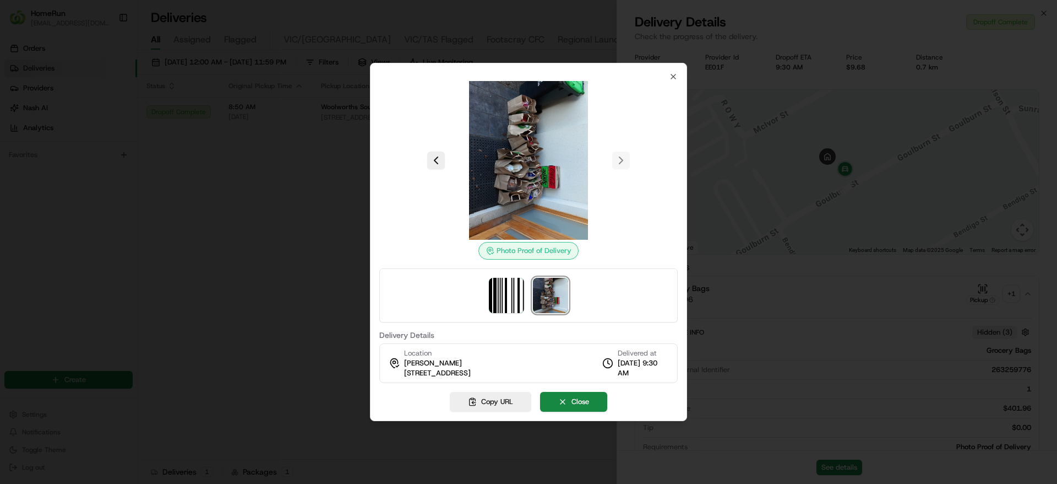
click at [345, 235] on div at bounding box center [528, 242] width 1057 height 484
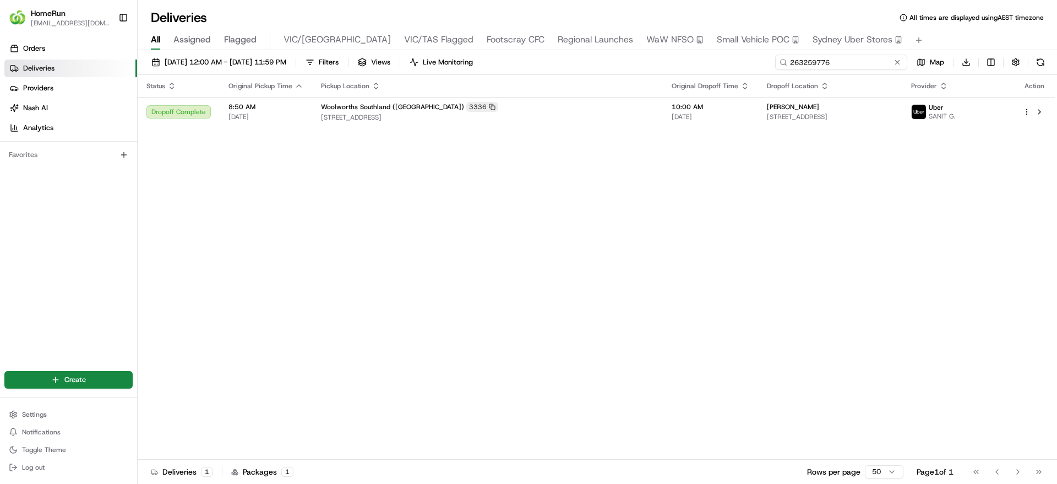
click at [864, 65] on input "263259776" at bounding box center [841, 62] width 132 height 15
paste input "371414"
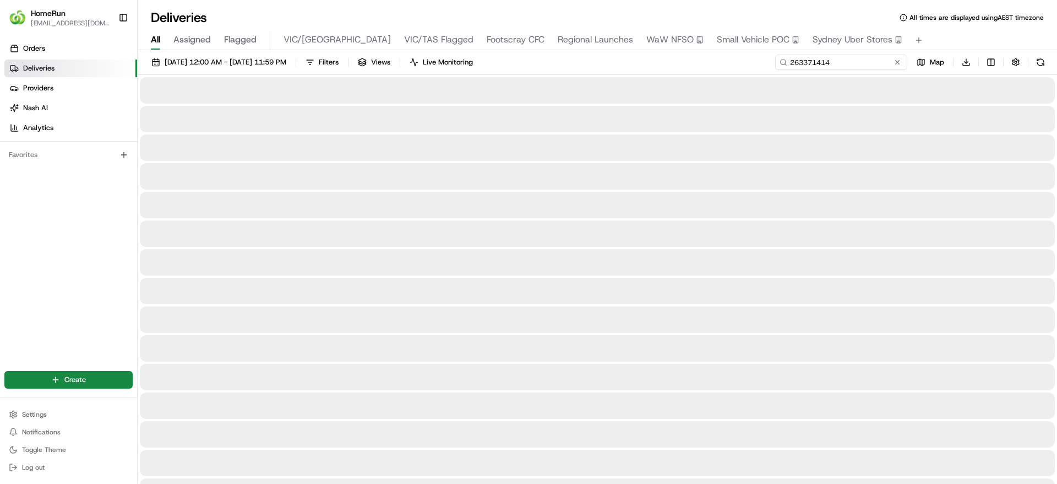
type input "263371414"
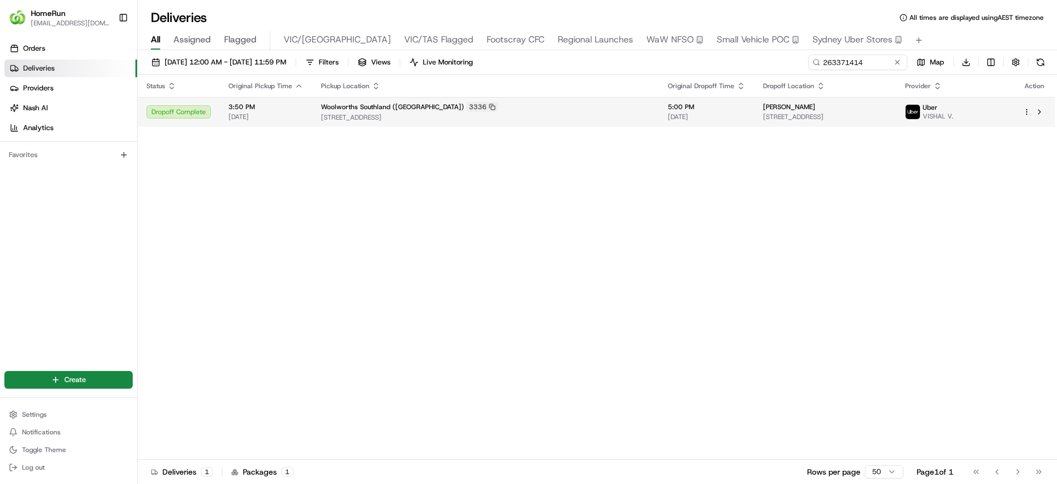
click at [850, 115] on span "4 Coral Ct, Cheltenham, VIC 3192, AU" at bounding box center [825, 116] width 124 height 9
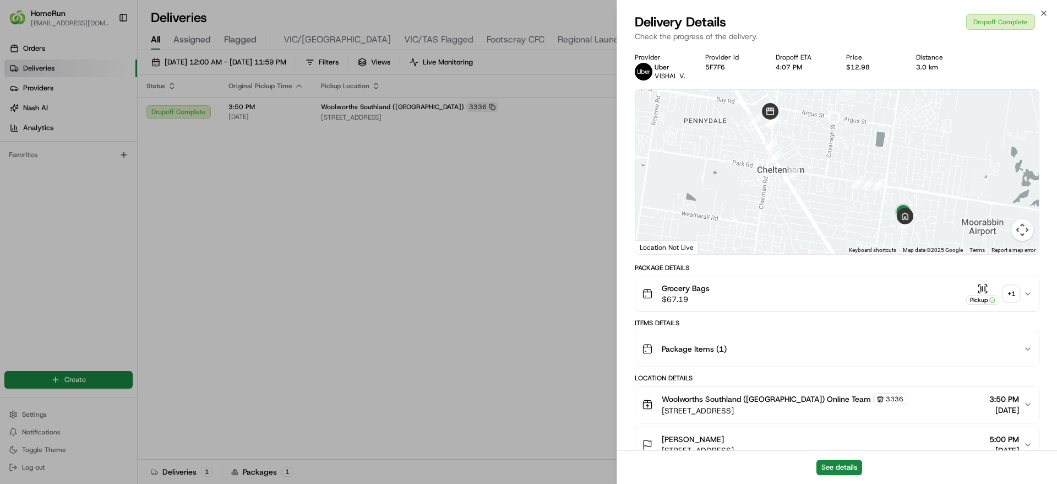
click at [1011, 291] on div "+ 1" at bounding box center [1011, 293] width 15 height 15
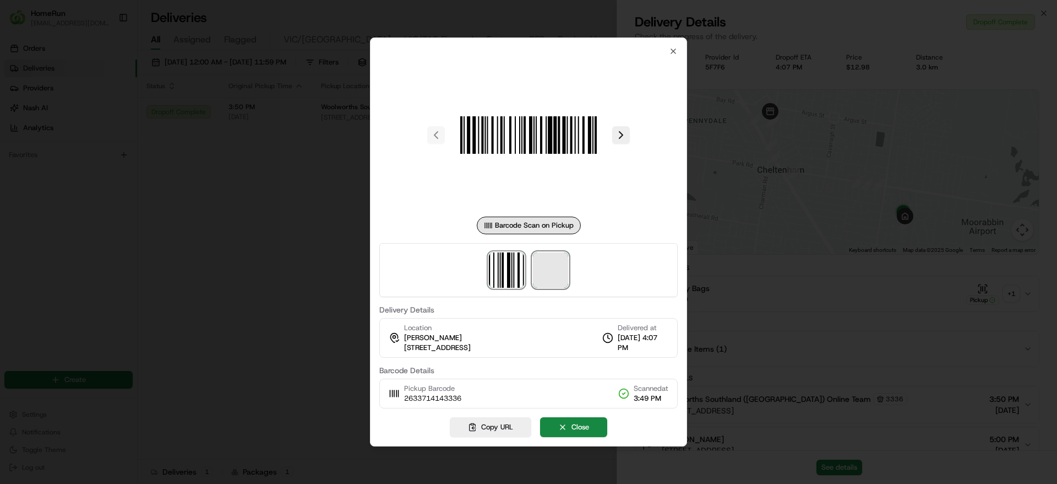
click at [552, 265] on span at bounding box center [550, 269] width 35 height 35
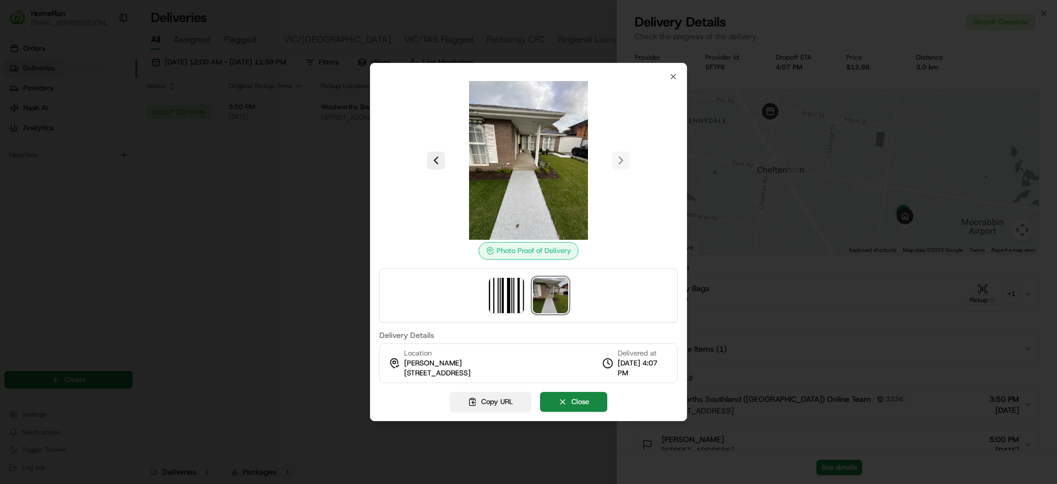
click at [494, 397] on button "Copy URL" at bounding box center [491, 402] width 82 height 20
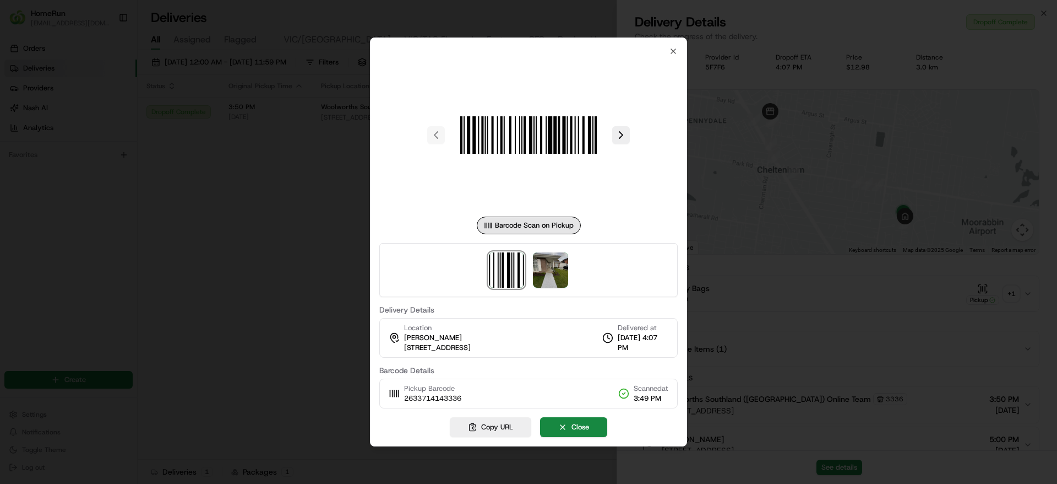
click at [262, 400] on div at bounding box center [528, 242] width 1057 height 484
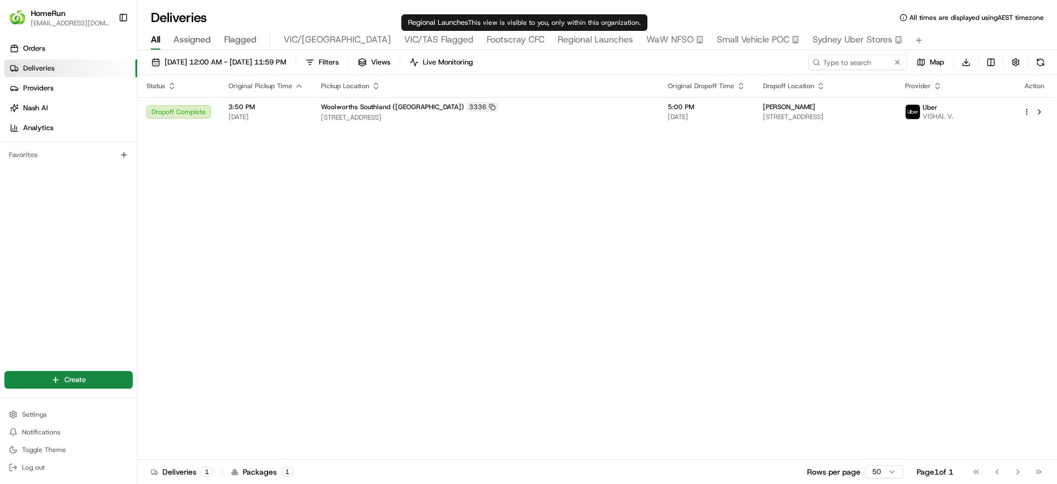
click at [558, 40] on span "Regional Launches" at bounding box center [595, 39] width 75 height 13
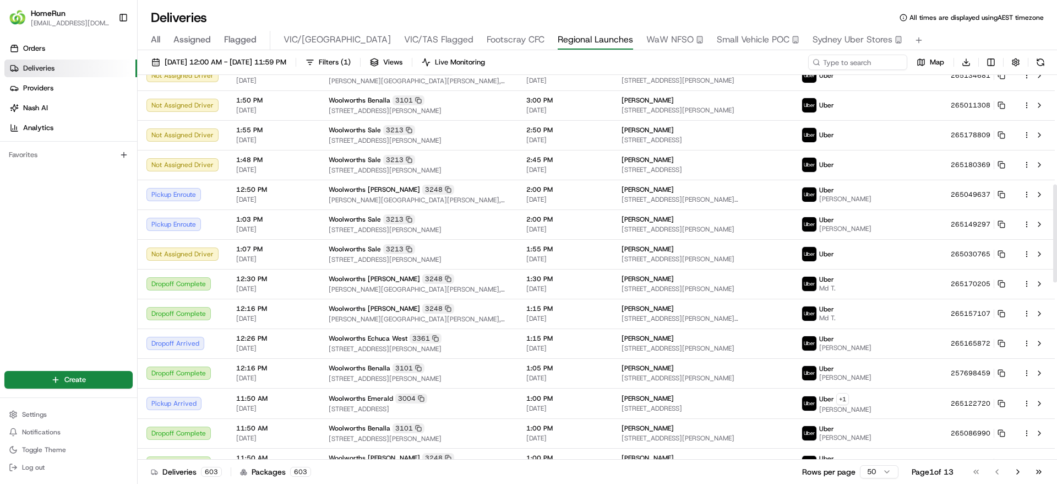
scroll to position [420, 0]
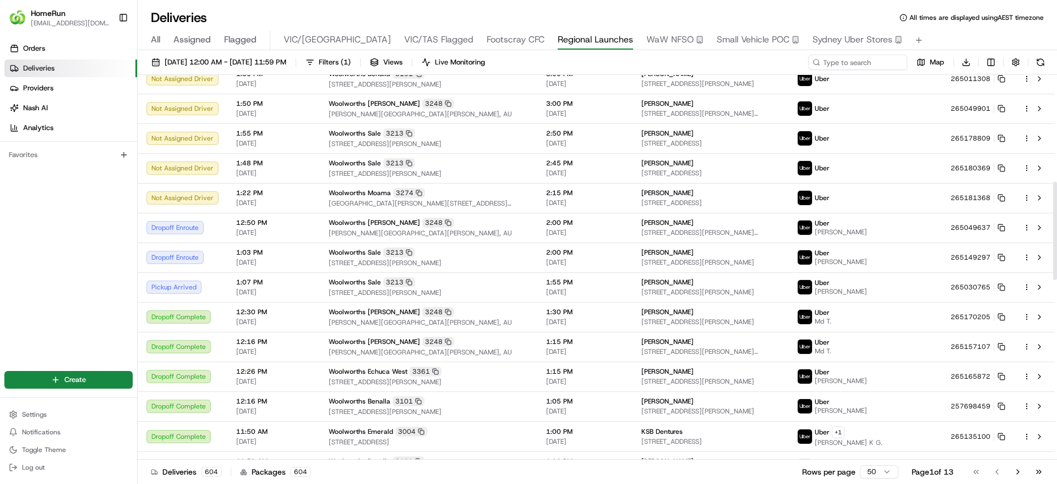
click at [97, 266] on div "Orders Deliveries Providers Nash AI Analytics Favorites" at bounding box center [68, 197] width 137 height 324
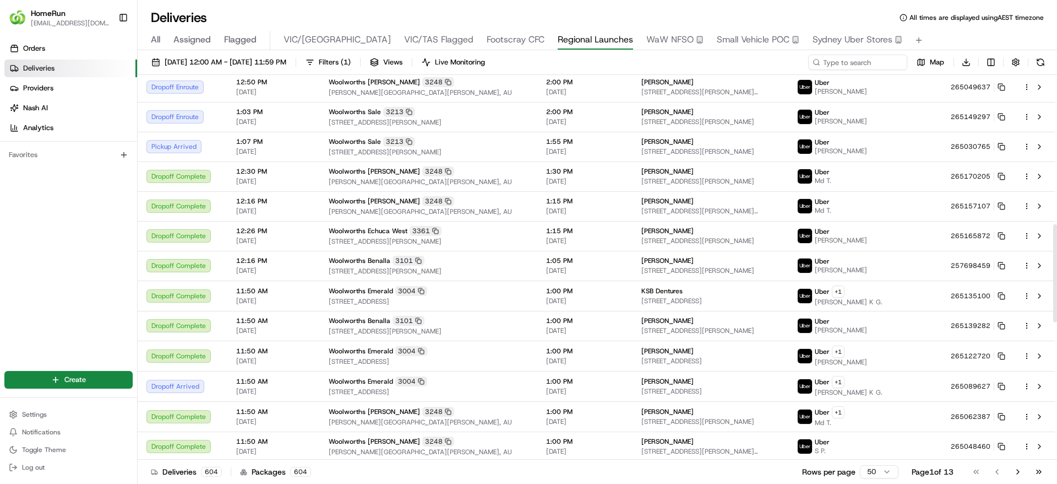
scroll to position [604, 0]
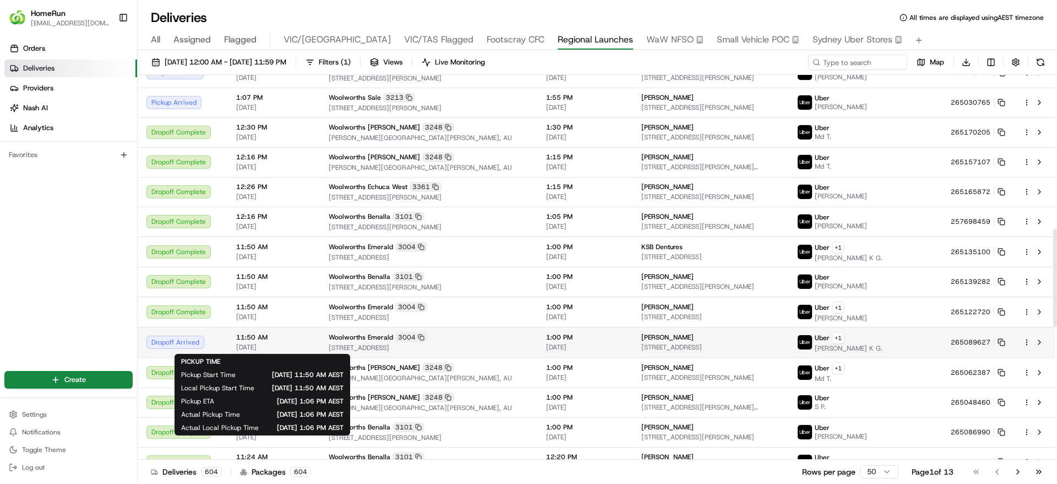
click at [272, 335] on span "11:50 AM" at bounding box center [273, 337] width 75 height 9
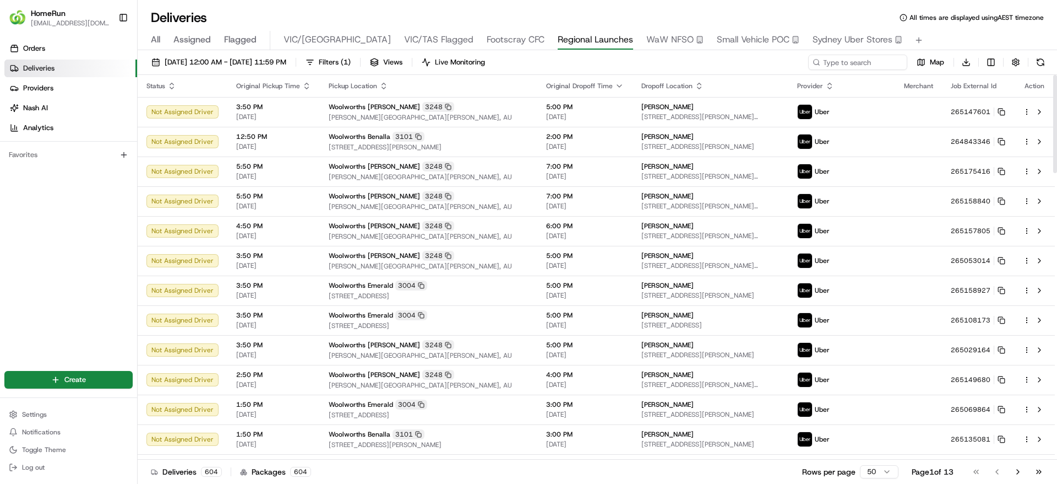
click at [101, 263] on div "Orders Deliveries Providers Nash AI Analytics Favorites" at bounding box center [68, 197] width 137 height 324
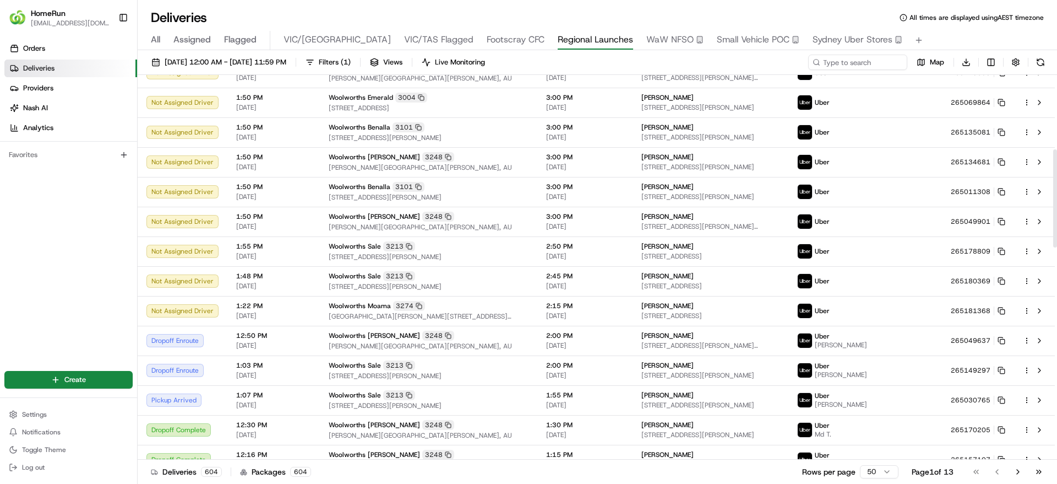
scroll to position [284, 0]
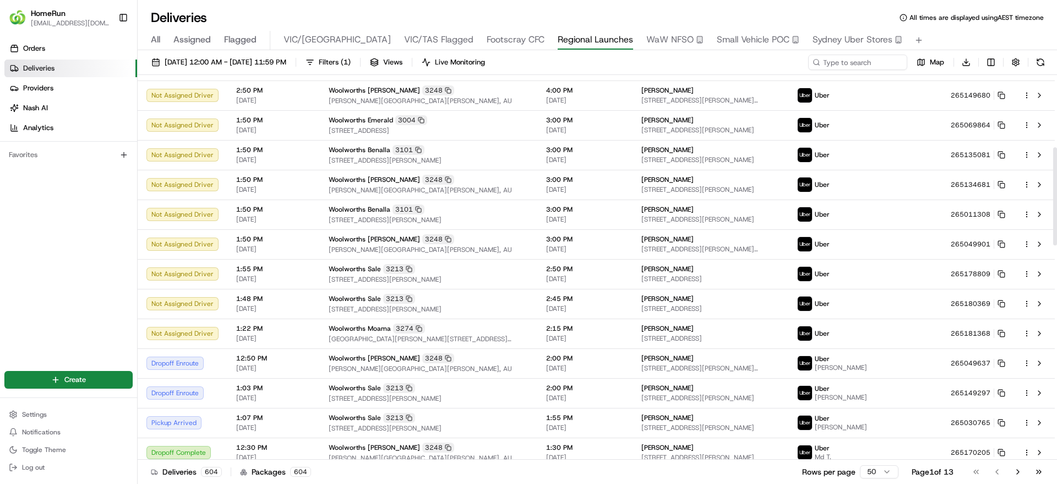
click at [29, 297] on div "Orders Deliveries Providers Nash AI Analytics Favorites" at bounding box center [68, 197] width 137 height 324
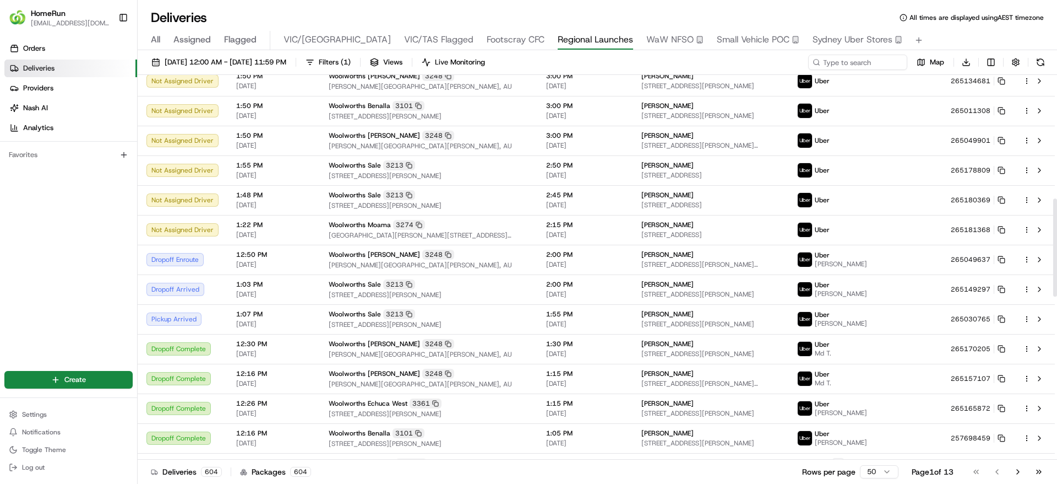
scroll to position [360, 0]
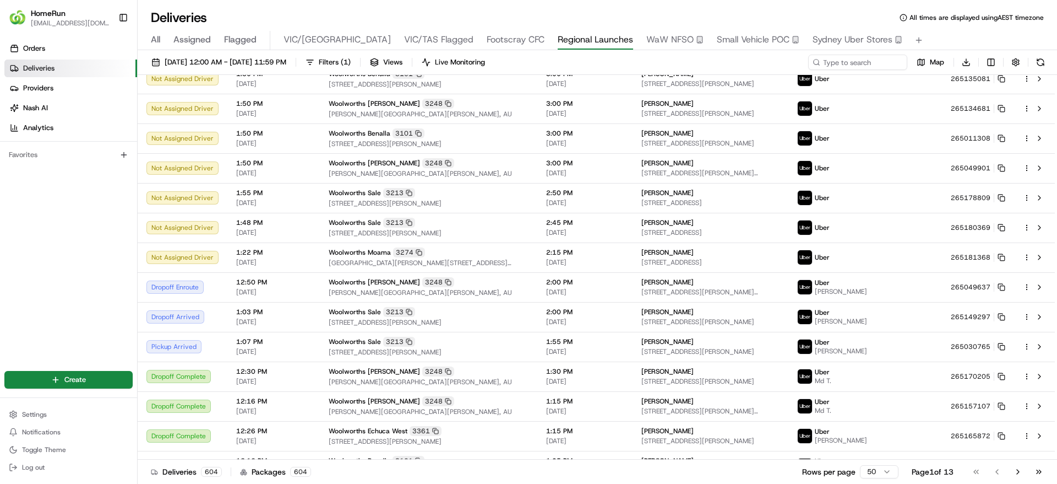
click at [120, 300] on div "Orders Deliveries Providers Nash AI Analytics Favorites" at bounding box center [68, 197] width 137 height 324
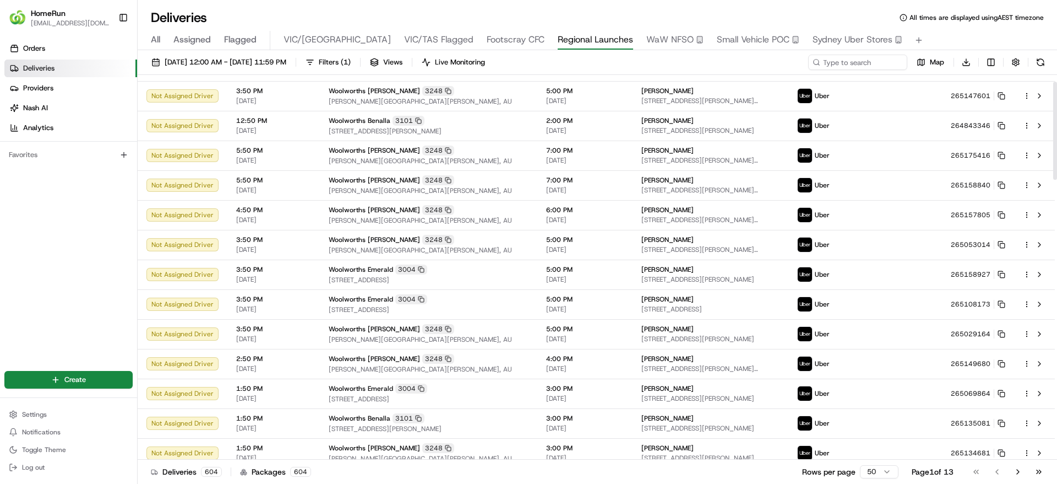
scroll to position [0, 0]
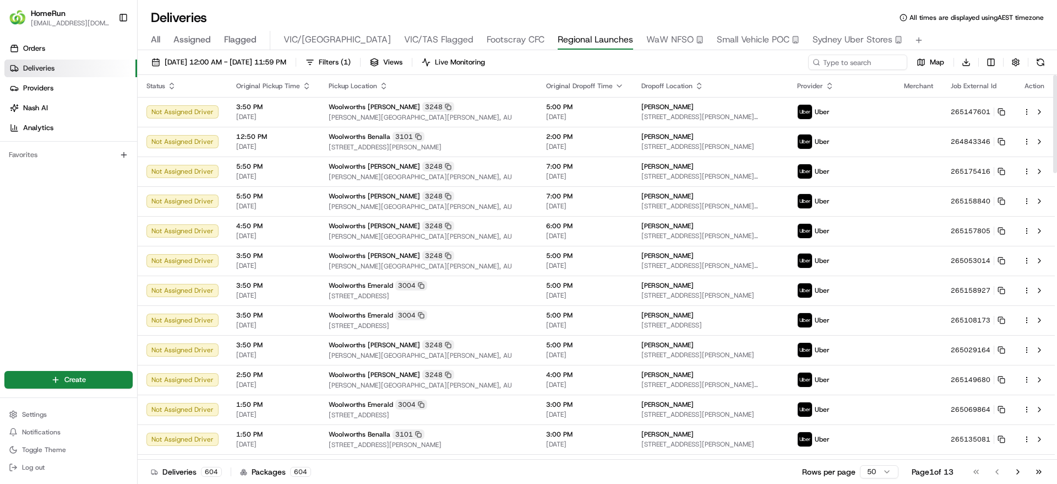
click at [160, 37] on span "All" at bounding box center [155, 39] width 9 height 13
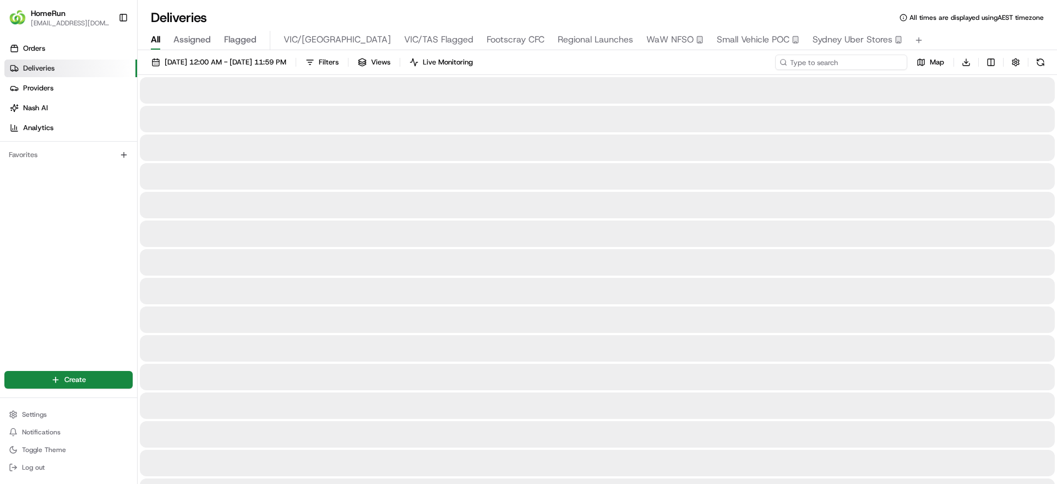
click at [838, 68] on input at bounding box center [841, 62] width 132 height 15
paste input "263333237"
type input "263333237"
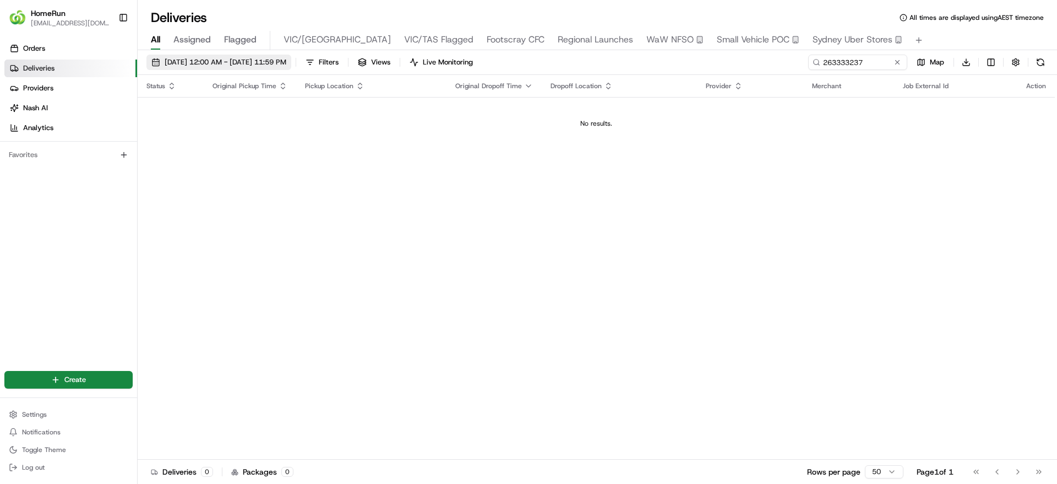
click at [259, 67] on span "06/08/2025 12:00 AM - 21/08/2025 11:59 PM" at bounding box center [226, 62] width 122 height 10
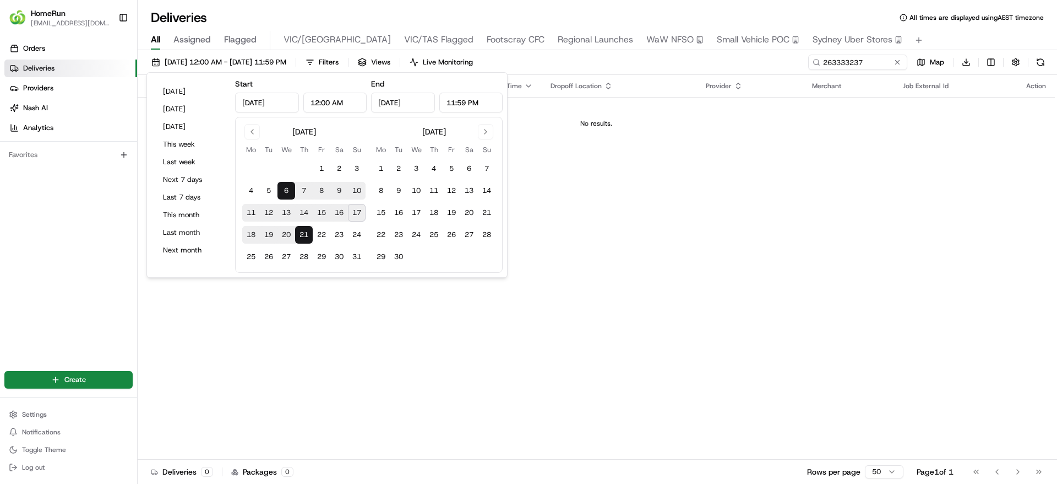
click at [865, 110] on td "No results." at bounding box center [597, 123] width 918 height 53
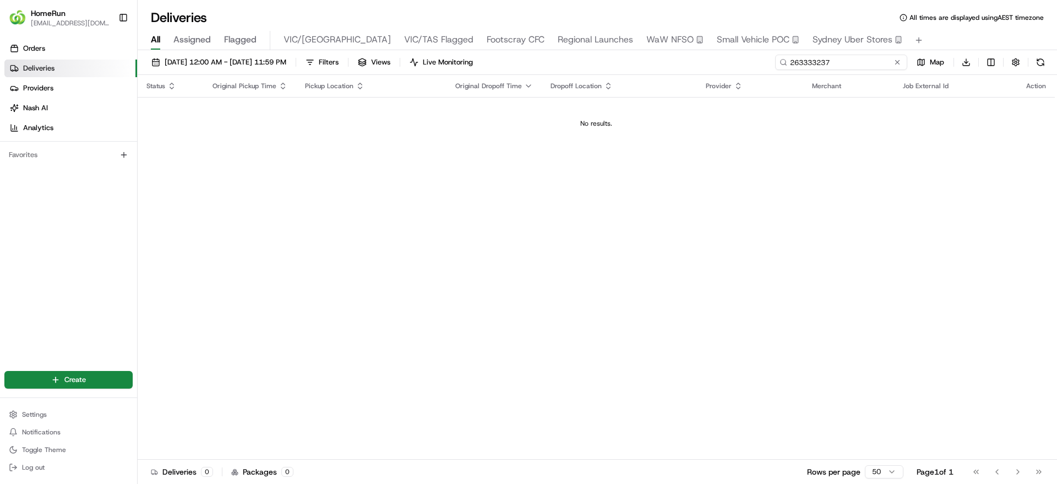
click at [874, 59] on input "263333237" at bounding box center [841, 62] width 132 height 15
drag, startPoint x: 792, startPoint y: 58, endPoint x: 758, endPoint y: 62, distance: 33.9
click at [758, 62] on div "06/08/2025 12:00 AM - 21/08/2025 11:59 PM Filters Views Live Monitoring 2633332…" at bounding box center [598, 65] width 920 height 20
drag, startPoint x: 839, startPoint y: 67, endPoint x: 493, endPoint y: 97, distance: 346.7
click at [510, 102] on div "06/08/2025 12:00 AM - 21/08/2025 11:59 PM Filters Views Live Monitoring 2633332…" at bounding box center [598, 268] width 920 height 436
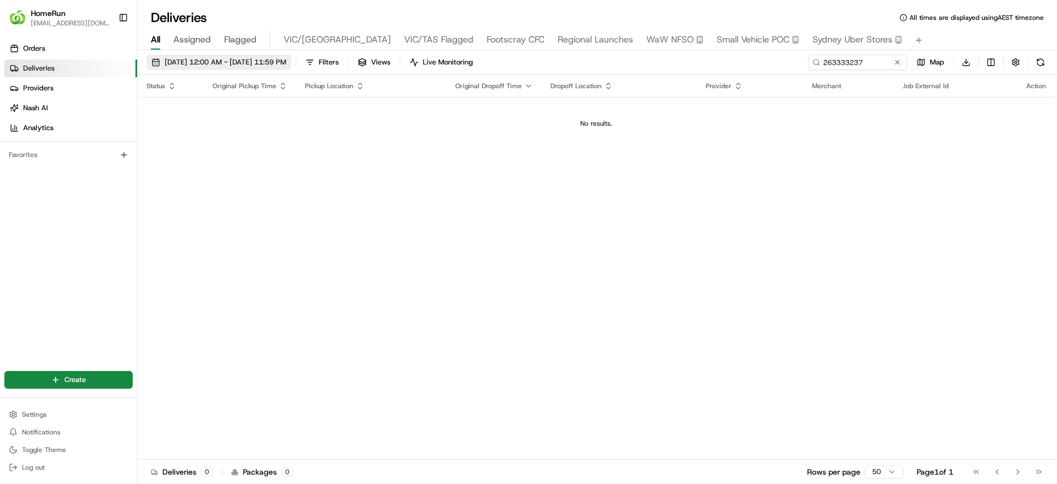
click at [286, 63] on span "06/08/2025 12:00 AM - 21/08/2025 11:59 PM" at bounding box center [226, 62] width 122 height 10
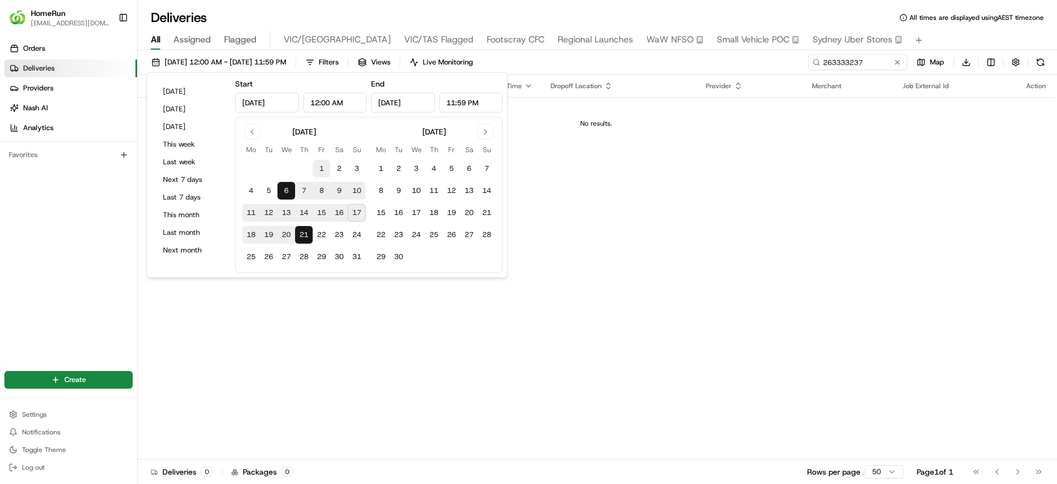
click at [321, 163] on button "1" at bounding box center [322, 169] width 18 height 18
type input "Aug 1, 2025"
click at [365, 214] on button "17" at bounding box center [357, 213] width 18 height 18
type input "Aug 17, 2025"
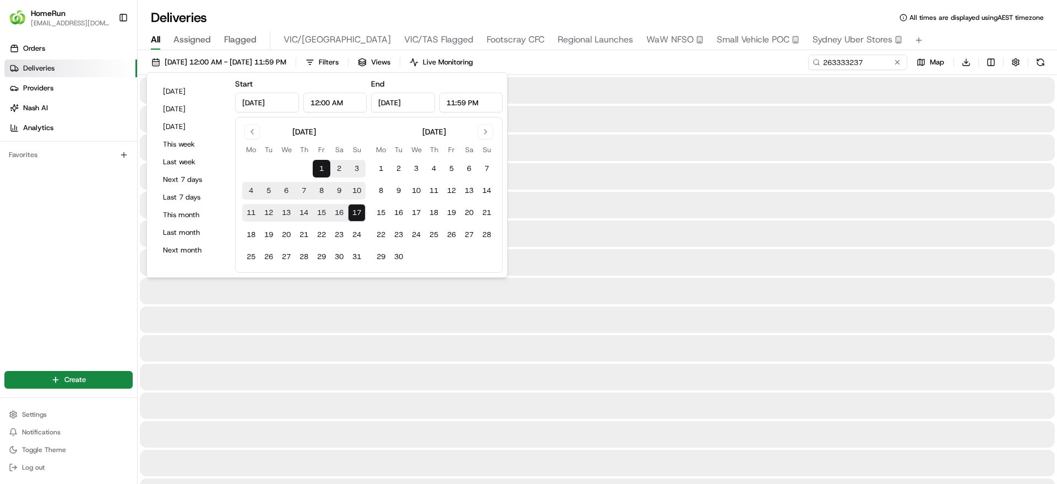
click at [67, 270] on div "Orders Deliveries Providers Nash AI Analytics Favorites" at bounding box center [68, 197] width 137 height 324
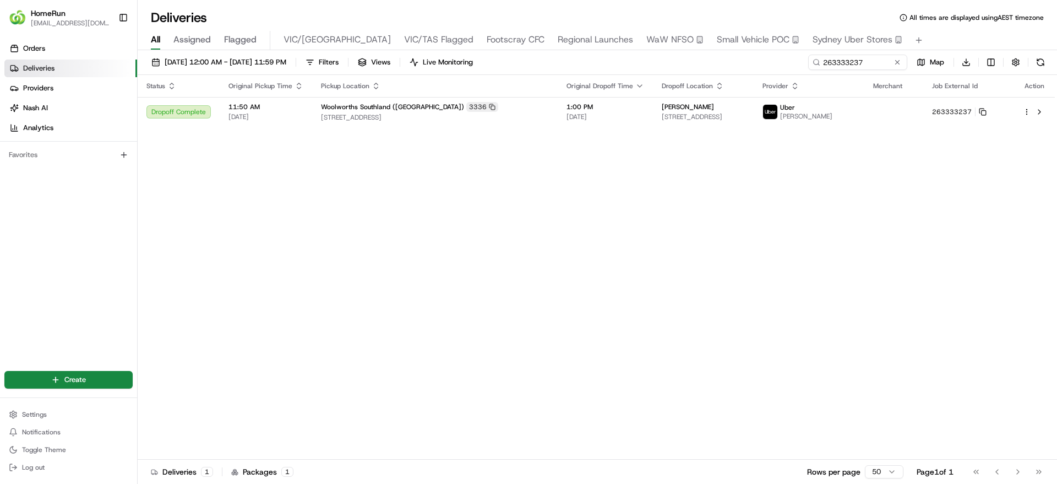
click at [683, 233] on div "Status Original Pickup Time Pickup Location Original Dropoff Time Dropoff Locat…" at bounding box center [597, 267] width 918 height 384
click at [870, 60] on input "263333237" at bounding box center [841, 62] width 132 height 15
click at [579, 252] on div "Status Original Pickup Time Pickup Location Original Dropoff Time Dropoff Locat…" at bounding box center [597, 267] width 918 height 384
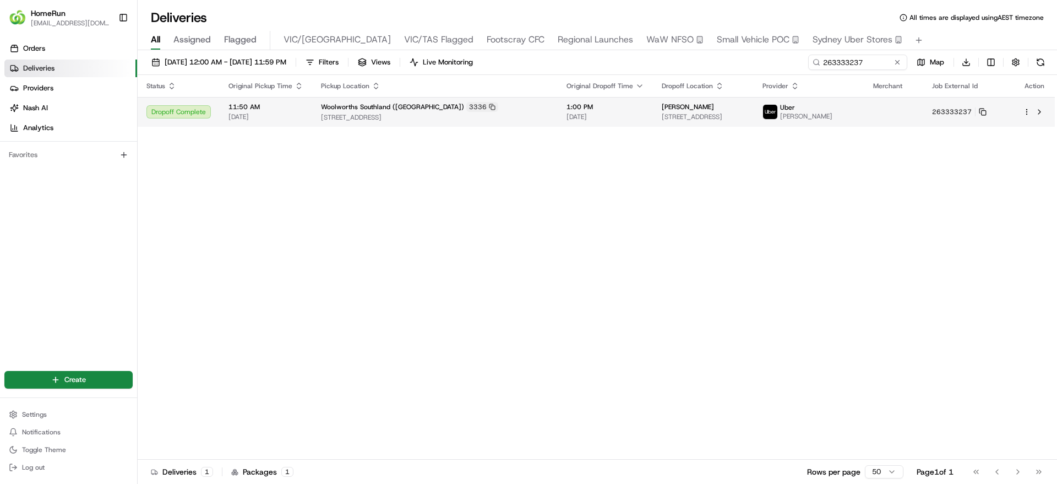
click at [664, 100] on td "Daniel Wright 233 Warrigal Rd, Unit 4, Cheltenham, VIC 3192, AU" at bounding box center [703, 112] width 101 height 30
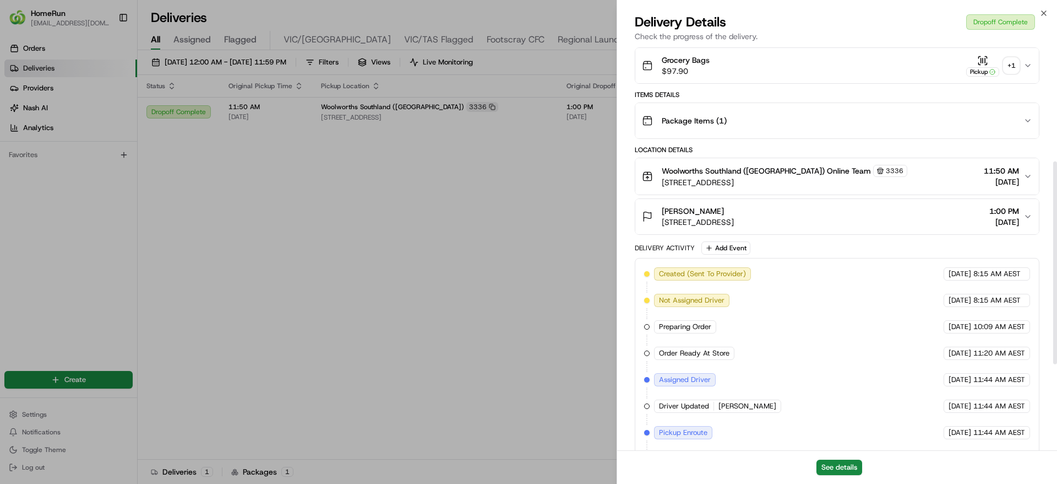
scroll to position [229, 0]
click at [853, 121] on div "Package Items ( 1 )" at bounding box center [833, 119] width 382 height 22
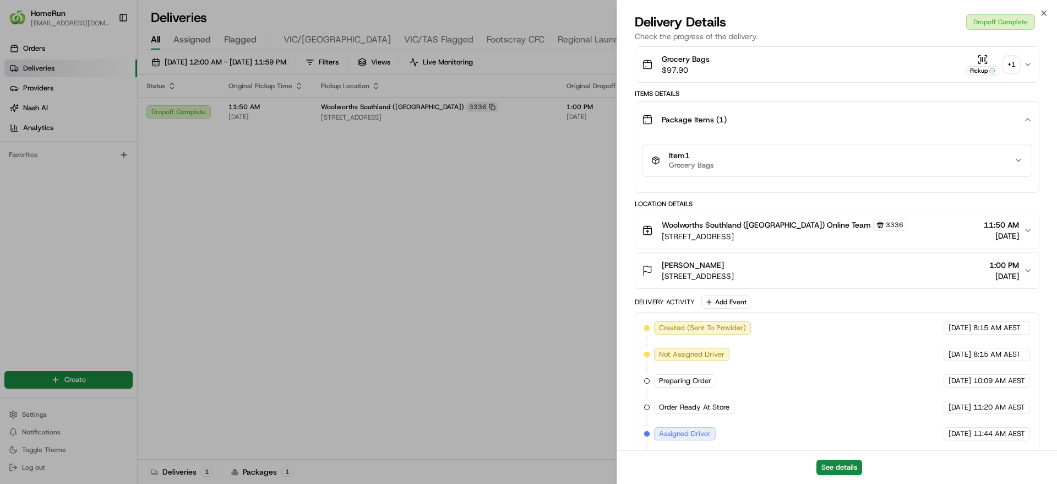
click at [963, 157] on button "Item 1 Grocery Bags" at bounding box center [837, 160] width 389 height 32
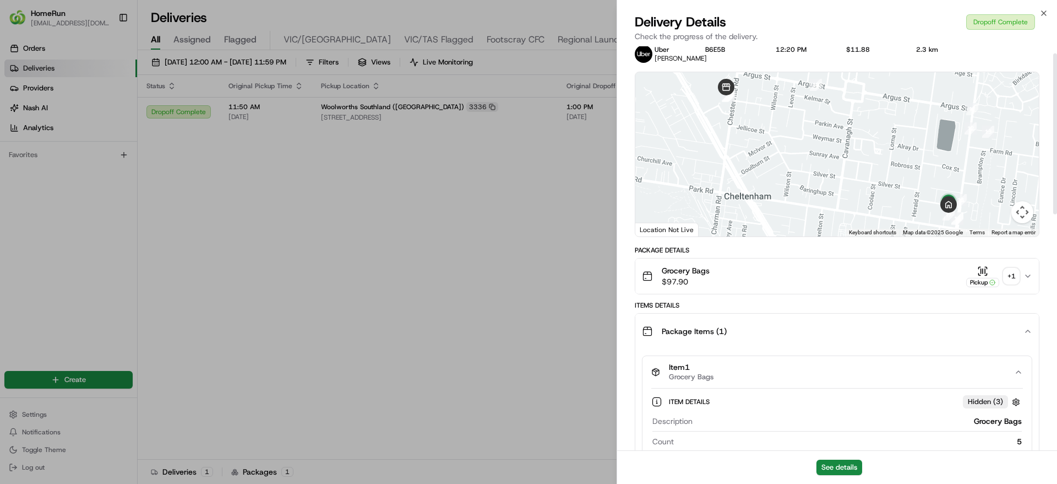
scroll to position [17, 0]
click at [1009, 275] on button "Pickup + 1" at bounding box center [993, 277] width 53 height 21
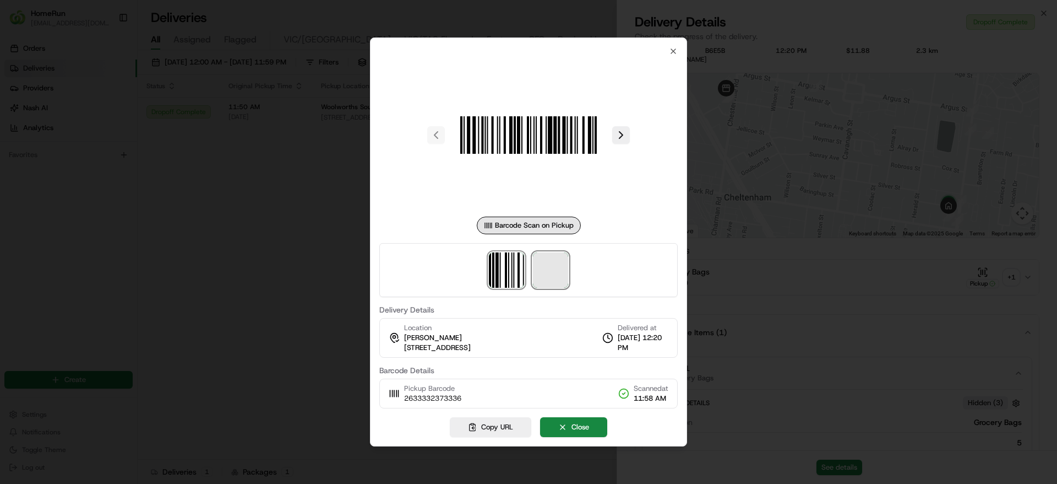
click at [555, 284] on span at bounding box center [550, 269] width 35 height 35
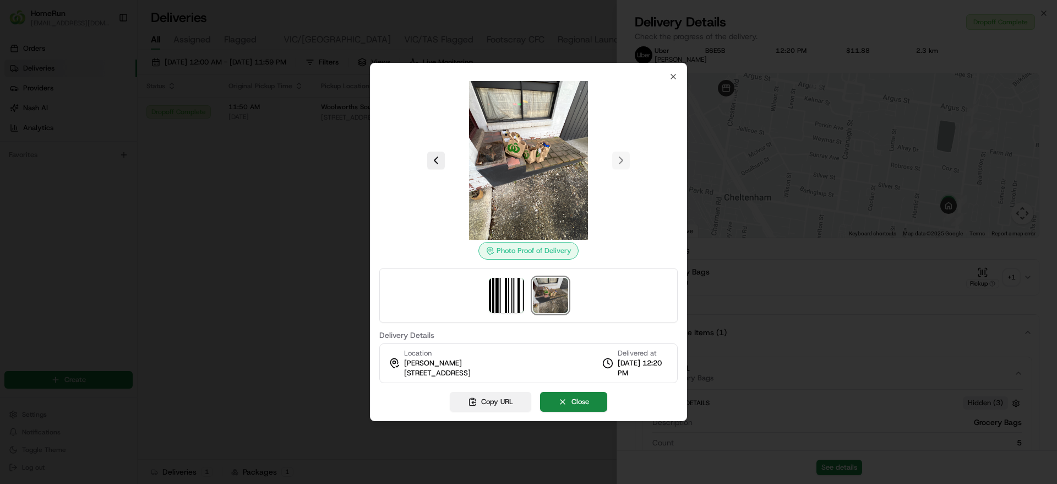
click at [487, 398] on button "Copy URL" at bounding box center [491, 402] width 82 height 20
click at [805, 247] on div at bounding box center [528, 242] width 1057 height 484
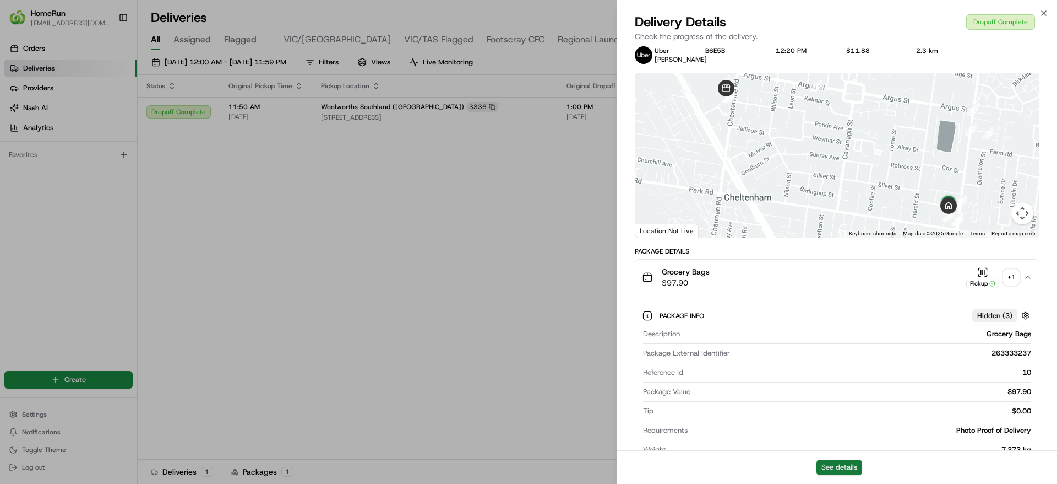
click at [829, 466] on button "See details" at bounding box center [840, 466] width 46 height 15
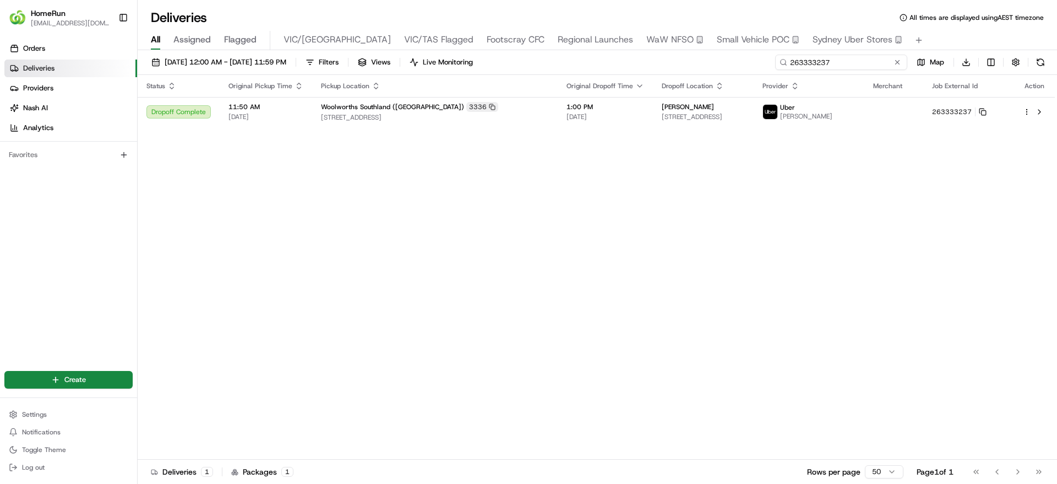
click at [835, 63] on input "263333237" at bounding box center [841, 62] width 132 height 15
click at [831, 61] on input "263333237" at bounding box center [841, 62] width 132 height 15
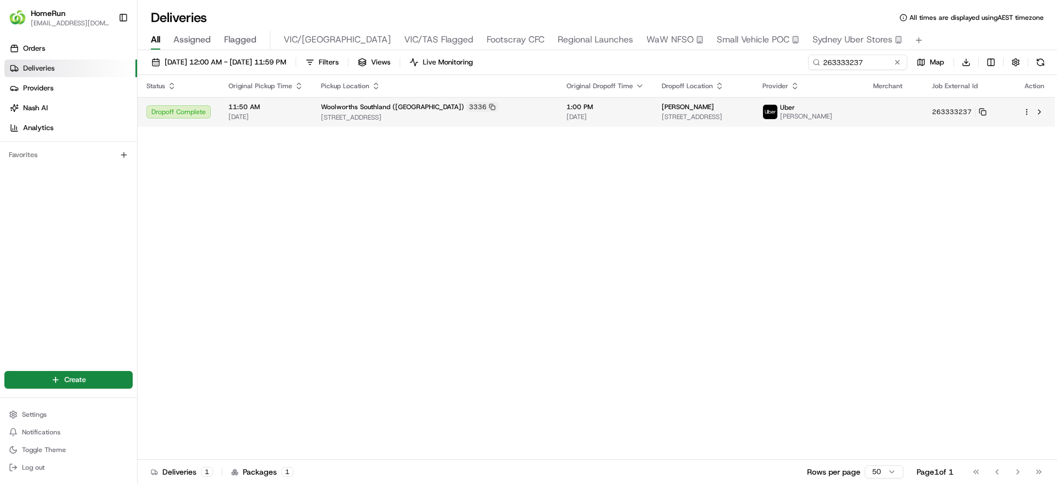
click at [745, 113] on span "[STREET_ADDRESS]" at bounding box center [703, 116] width 83 height 9
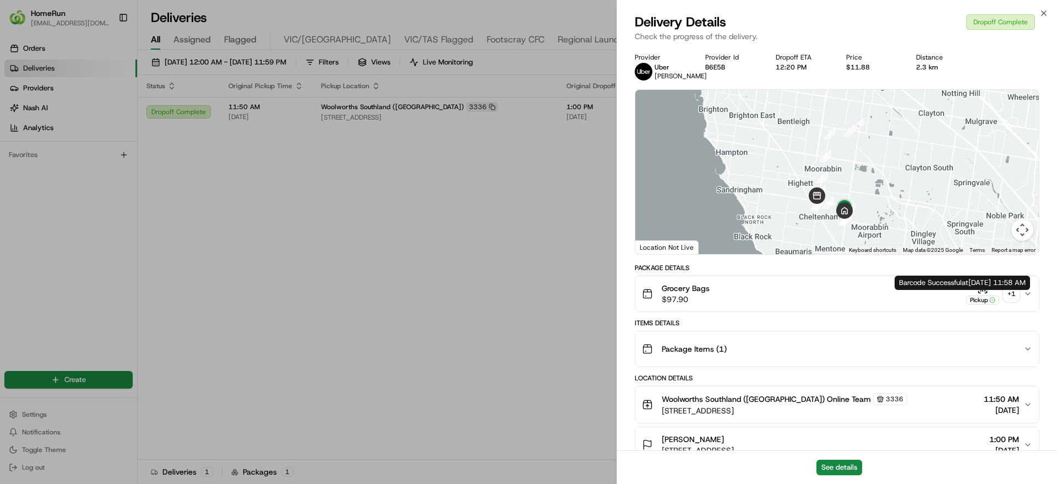
click at [1008, 305] on div "Grocery Bags $97.90 Pickup + 1" at bounding box center [833, 294] width 382 height 22
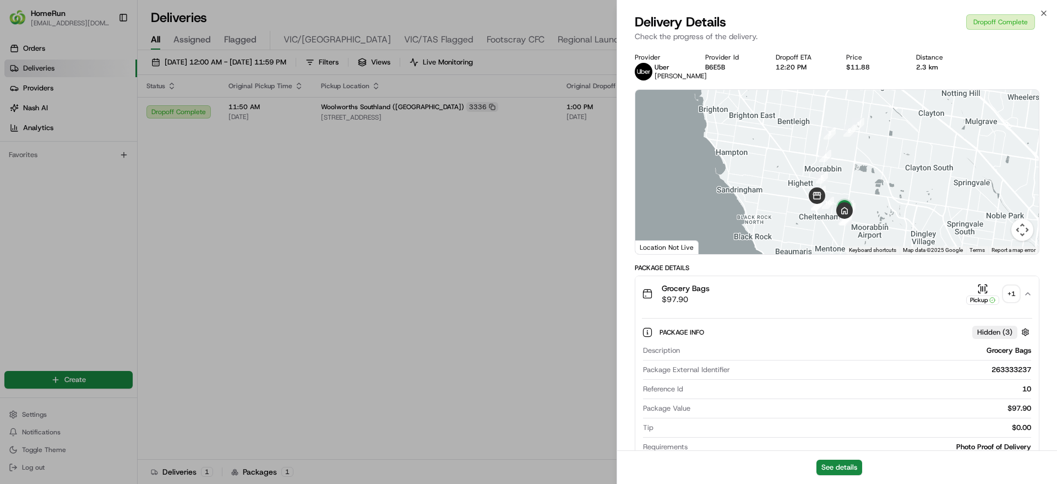
click at [1017, 301] on div "+ 1" at bounding box center [1011, 293] width 15 height 15
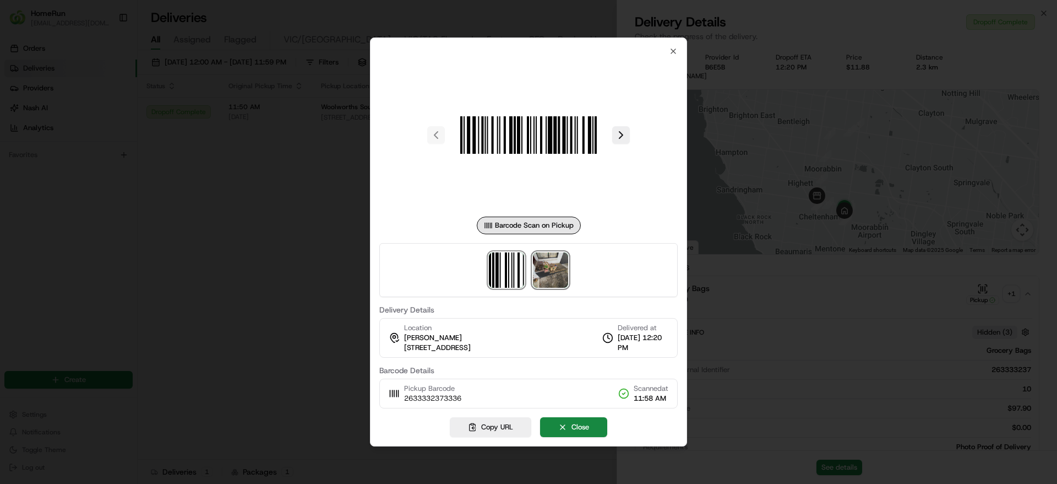
click at [553, 280] on img at bounding box center [550, 269] width 35 height 35
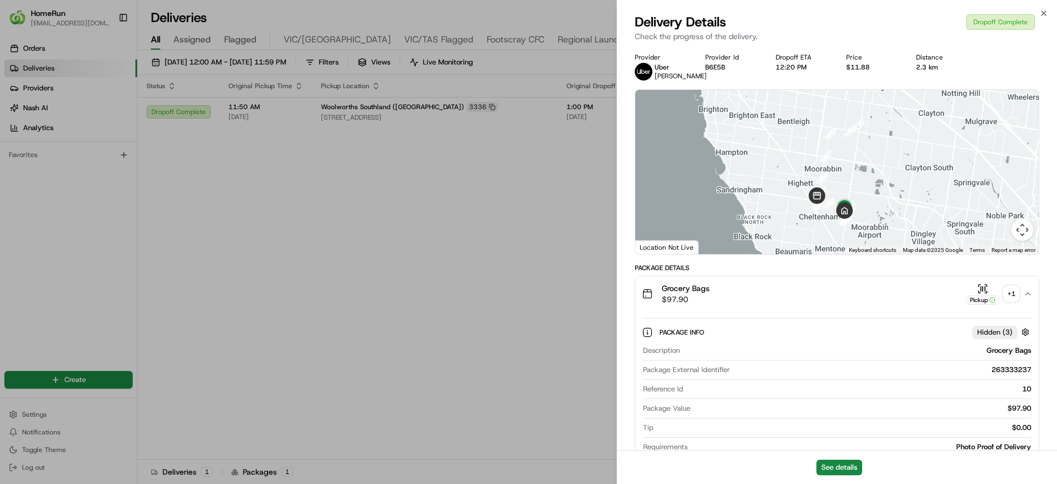
click at [1015, 301] on div "+ 1" at bounding box center [1011, 293] width 15 height 15
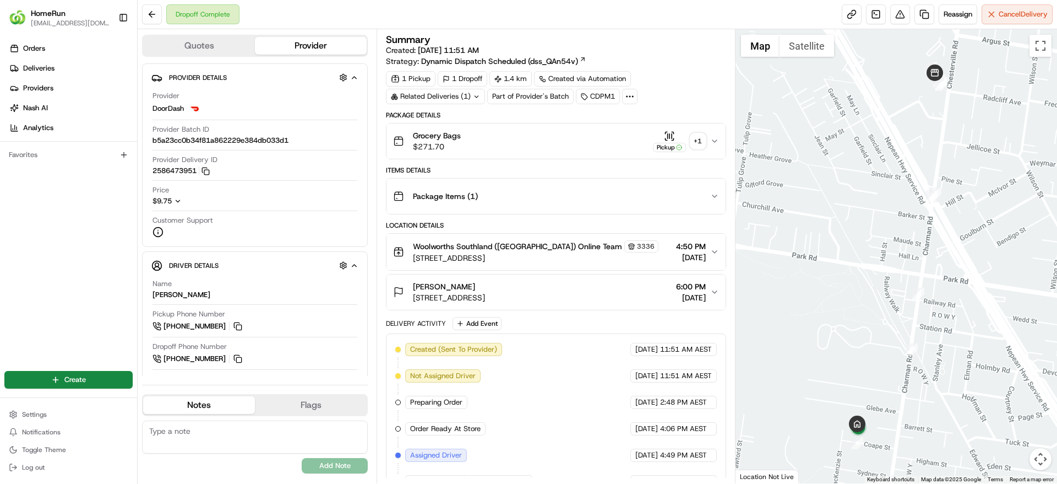
click at [462, 96] on div "Related Deliveries (1)" at bounding box center [435, 96] width 99 height 15
click at [437, 142] on span "264162887" at bounding box center [450, 140] width 40 height 10
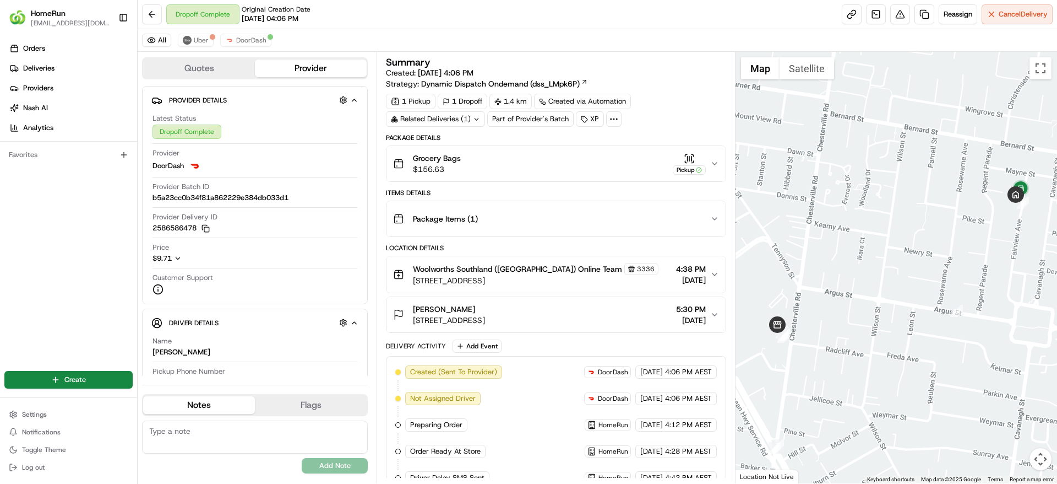
click at [545, 166] on div "Grocery Bags $156.63 Pickup" at bounding box center [551, 164] width 317 height 22
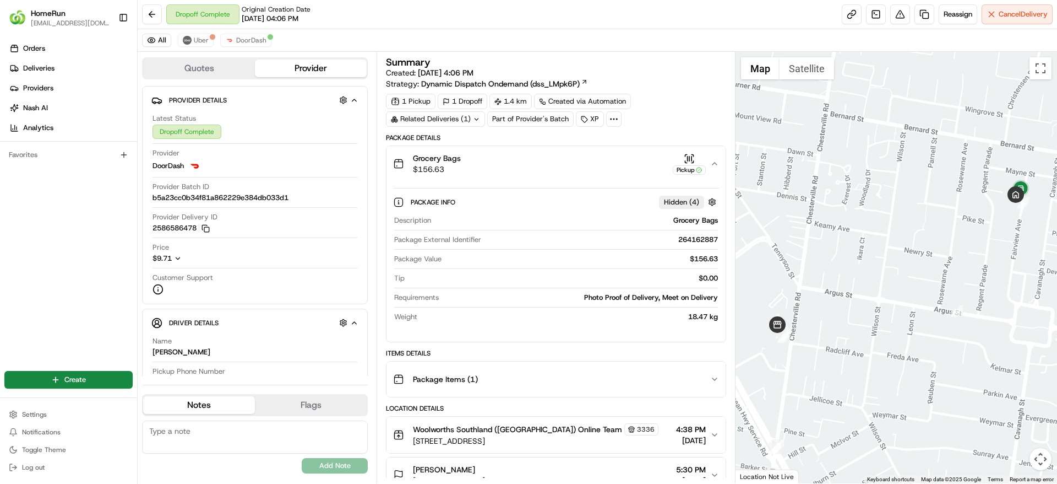
click at [705, 235] on div "264162887" at bounding box center [602, 240] width 232 height 10
copy div "264162887"
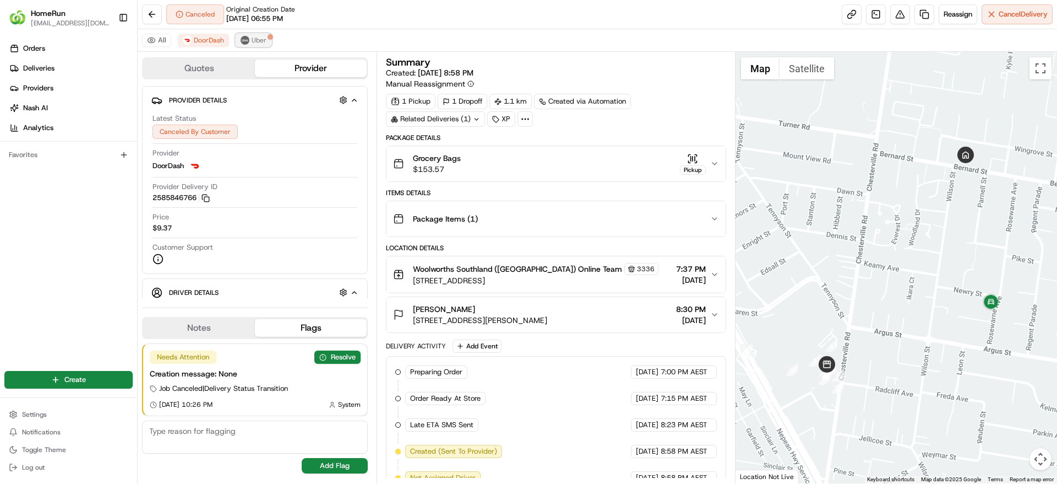
click at [264, 44] on span "Uber" at bounding box center [259, 40] width 15 height 9
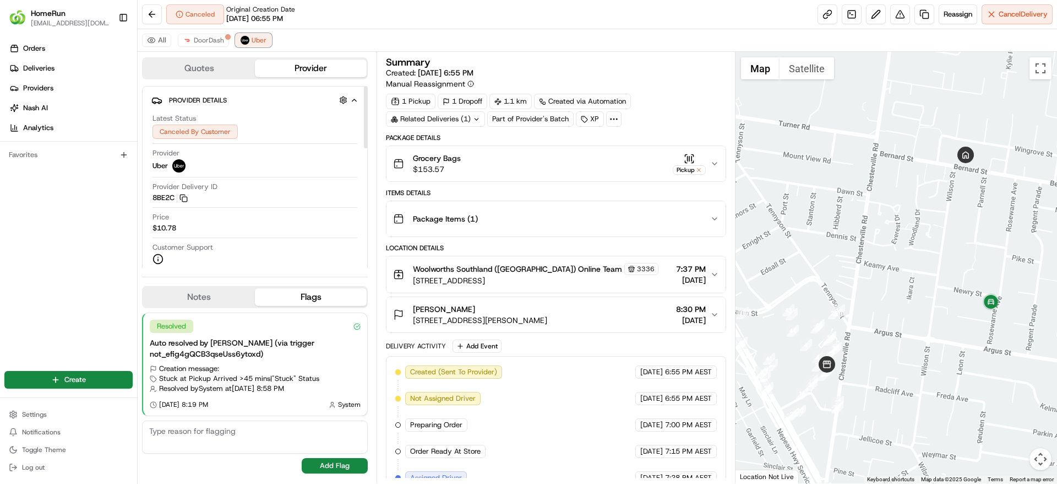
scroll to position [227, 0]
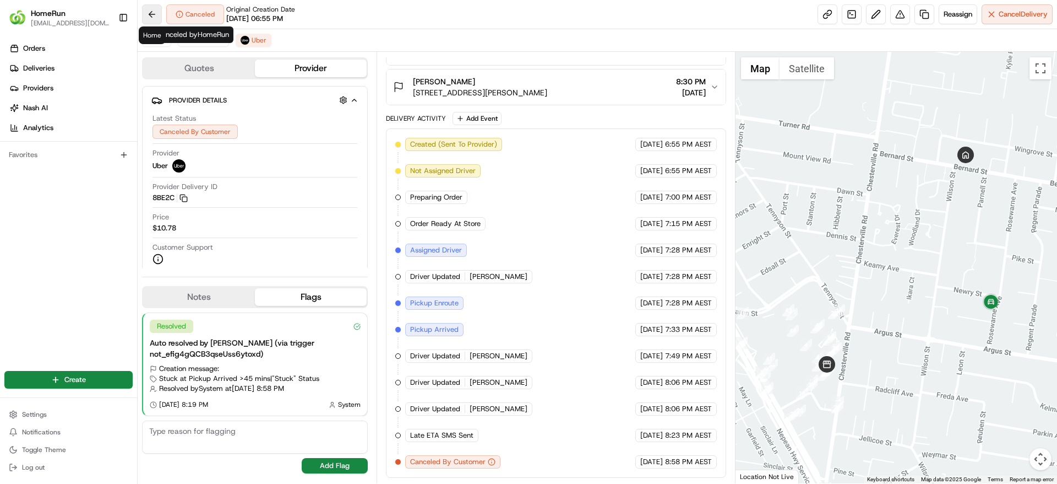
click at [159, 13] on button at bounding box center [152, 14] width 20 height 20
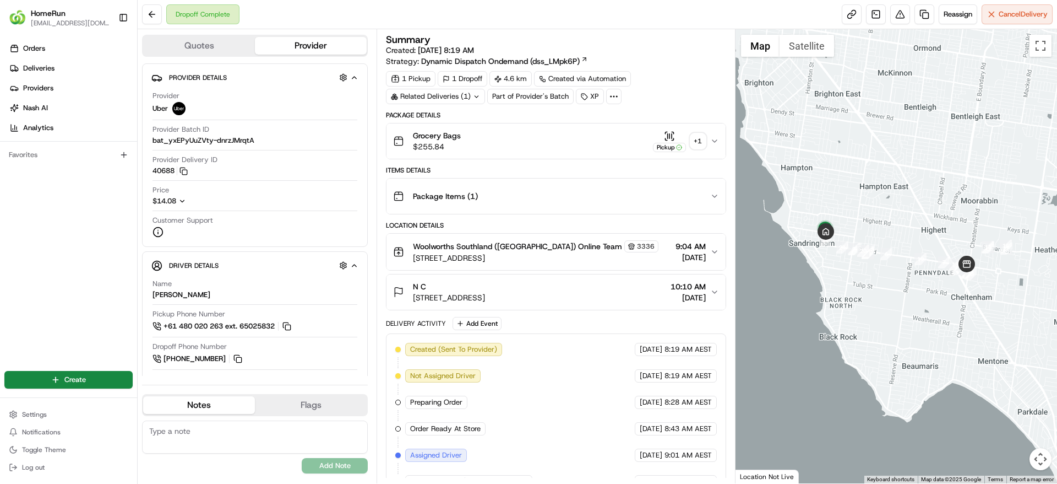
click at [447, 94] on div "Related Deliveries (1)" at bounding box center [435, 96] width 99 height 15
click at [437, 139] on span "263580572" at bounding box center [450, 140] width 40 height 10
click at [631, 145] on div "Grocery Bags $255.84 Pickup + 1" at bounding box center [551, 141] width 317 height 22
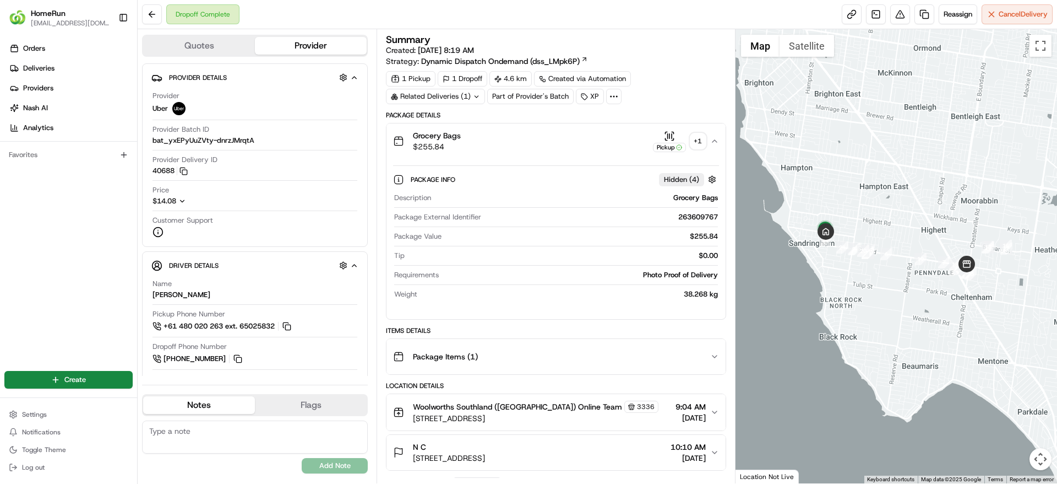
click at [651, 361] on div "Package Items ( 1 )" at bounding box center [551, 356] width 317 height 22
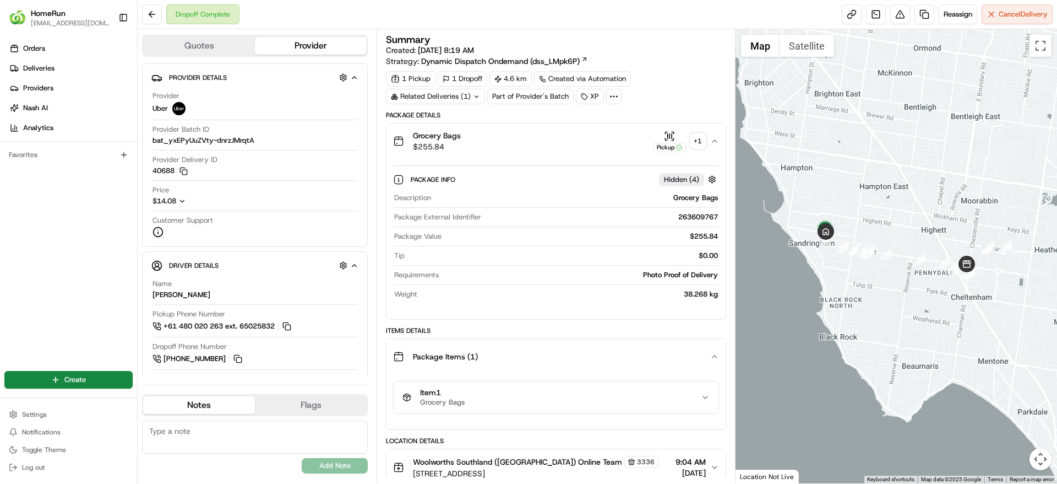
click at [652, 391] on div "Item 1 Grocery Bags" at bounding box center [552, 397] width 298 height 19
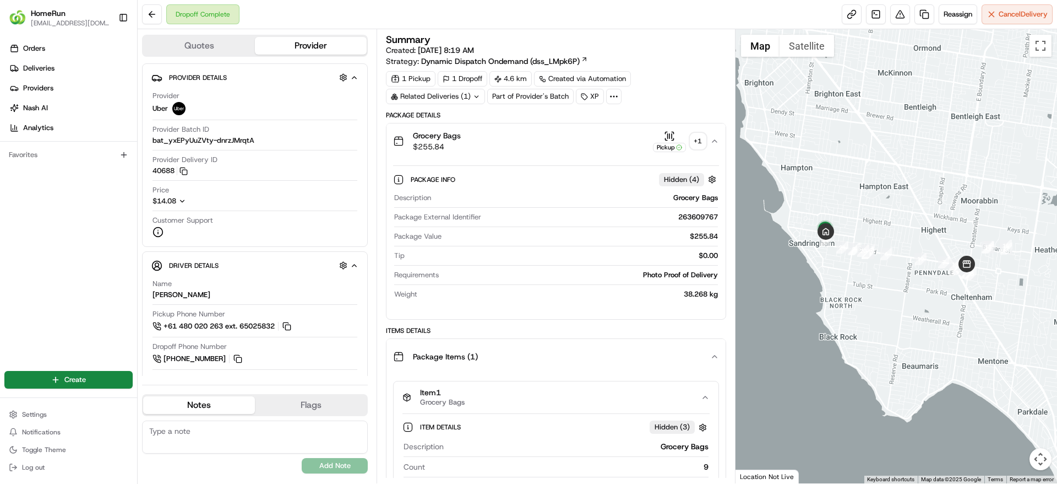
click at [692, 144] on div "+ 1" at bounding box center [698, 140] width 15 height 15
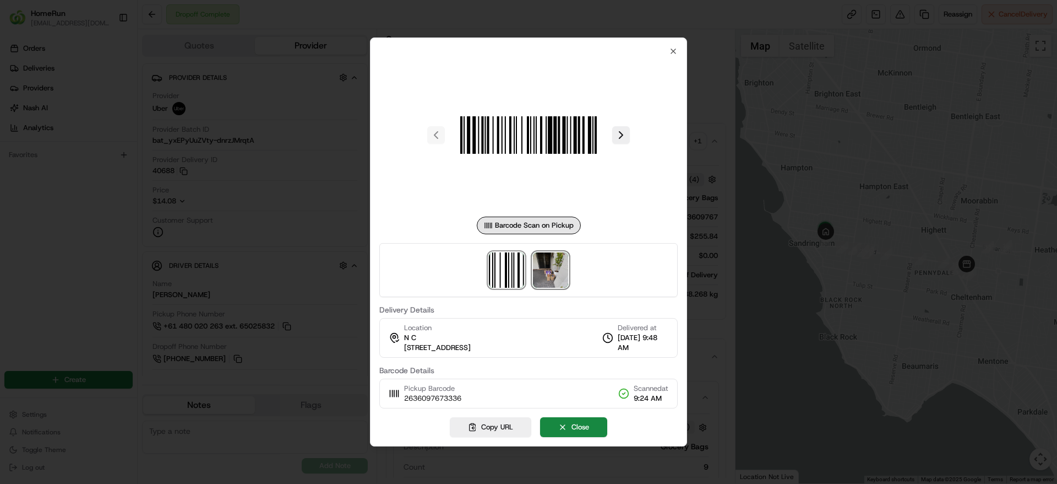
click at [543, 275] on img at bounding box center [550, 269] width 35 height 35
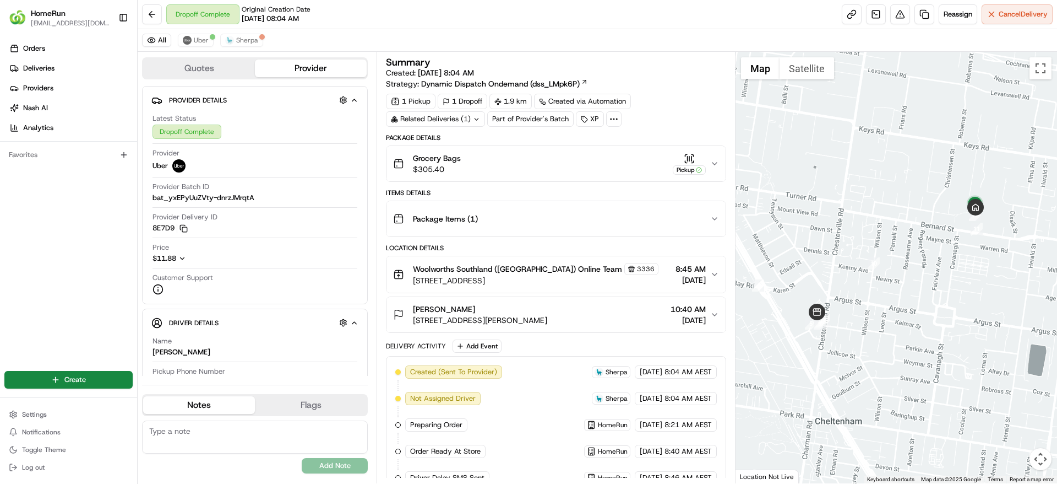
click at [456, 123] on div "Related Deliveries (1)" at bounding box center [435, 118] width 99 height 15
click at [652, 237] on div "Package Details Grocery Bags $305.40 Pickup Items Details Package Items ( 1 ) L…" at bounding box center [556, 485] width 340 height 704
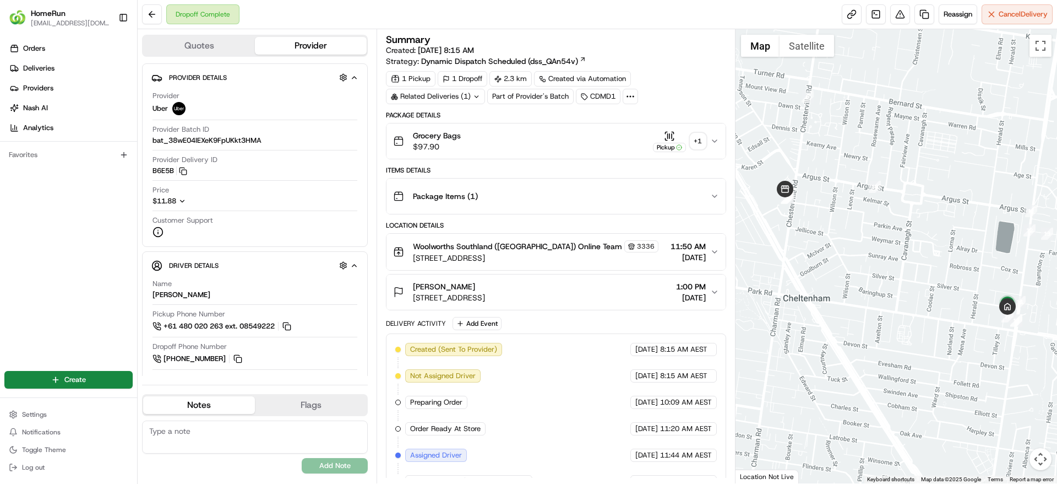
click at [447, 95] on div "Related Deliveries (1)" at bounding box center [435, 96] width 99 height 15
click at [439, 143] on span "263341767" at bounding box center [451, 140] width 40 height 10
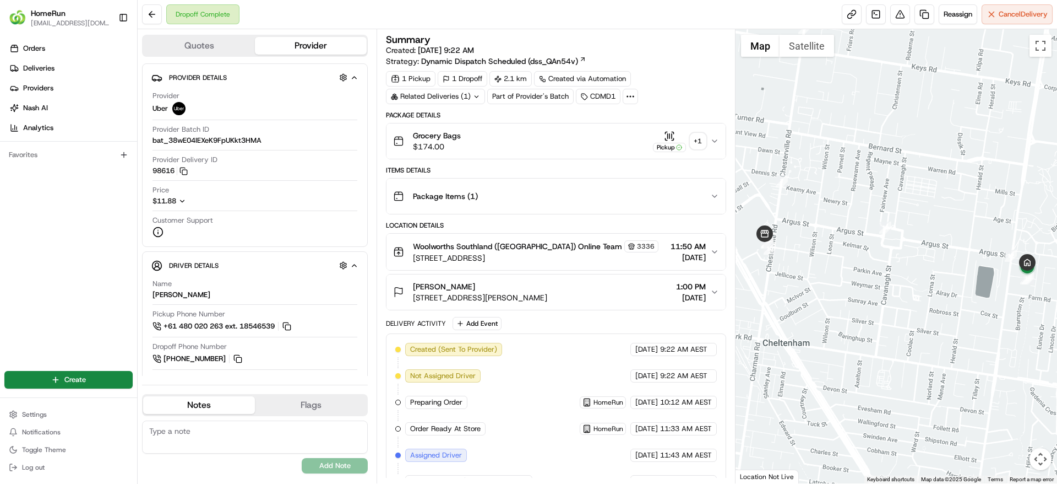
click at [556, 200] on div "Package Items ( 1 )" at bounding box center [551, 196] width 317 height 22
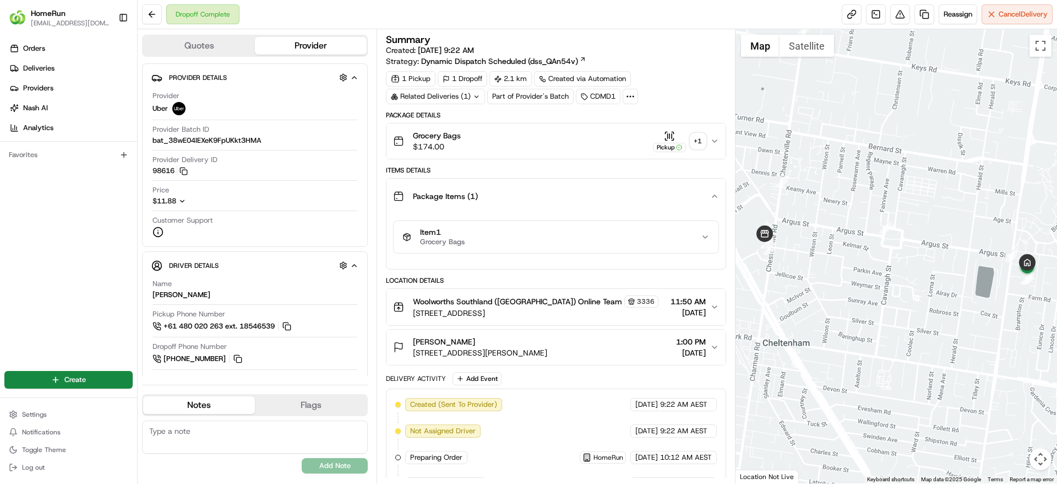
click at [561, 245] on div "Item 1 Grocery Bags" at bounding box center [552, 236] width 298 height 19
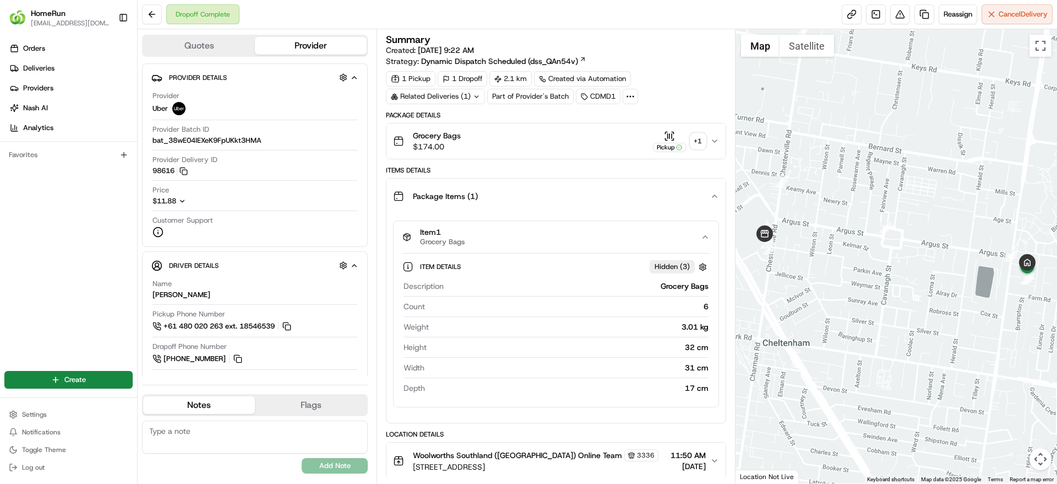
click at [587, 130] on div "Grocery Bags $174.00 Pickup + 1" at bounding box center [551, 141] width 317 height 22
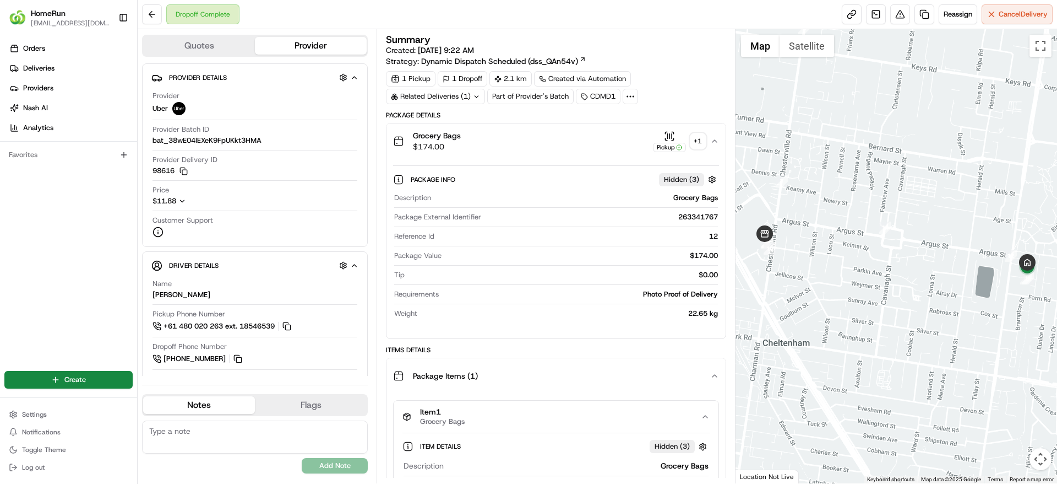
click at [703, 137] on div "+ 1" at bounding box center [698, 140] width 15 height 15
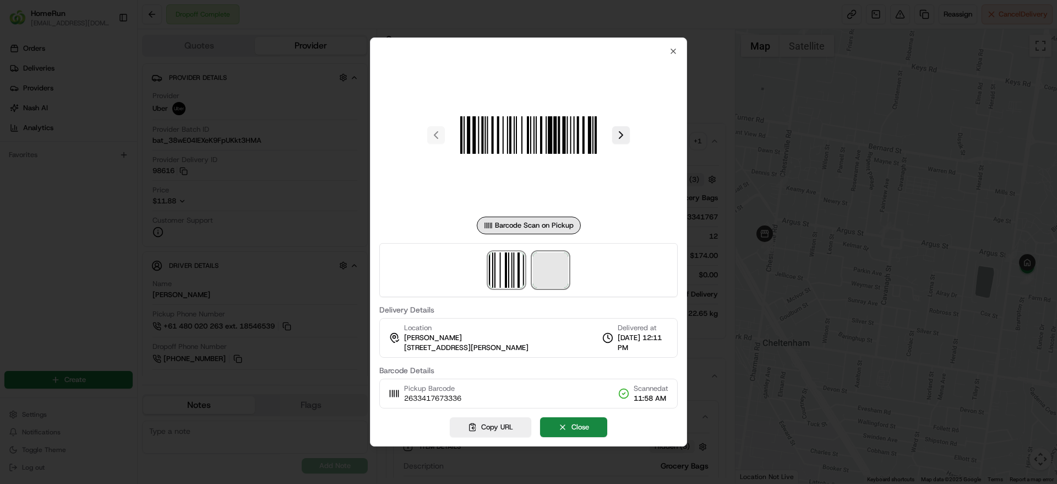
click at [545, 273] on span at bounding box center [550, 269] width 35 height 35
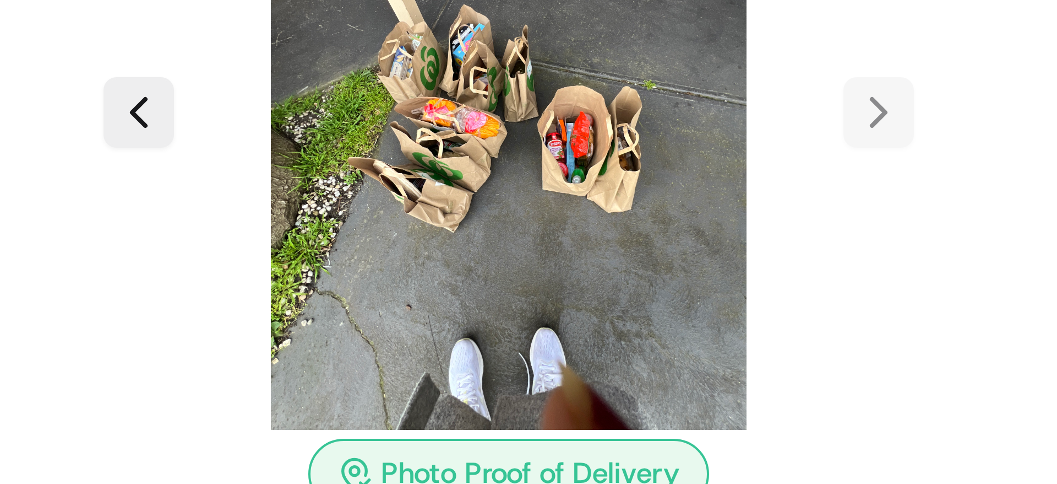
click at [529, 147] on img at bounding box center [528, 160] width 159 height 159
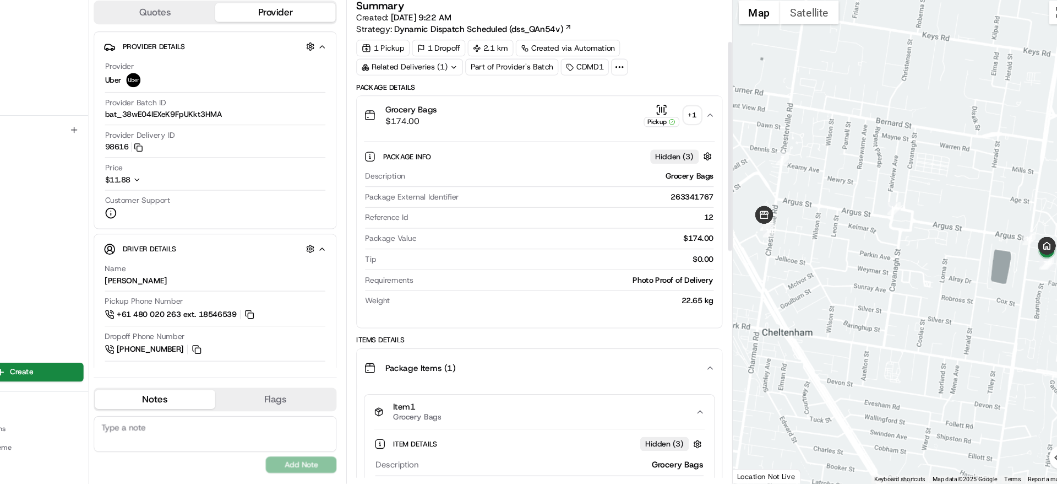
scroll to position [104, 0]
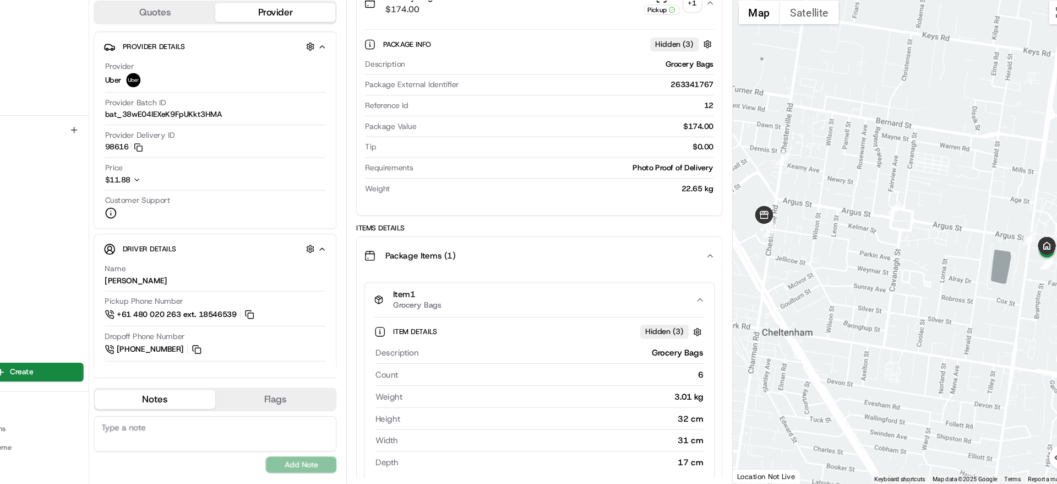
click at [552, 265] on div "Package Items ( 1 )" at bounding box center [551, 271] width 317 height 22
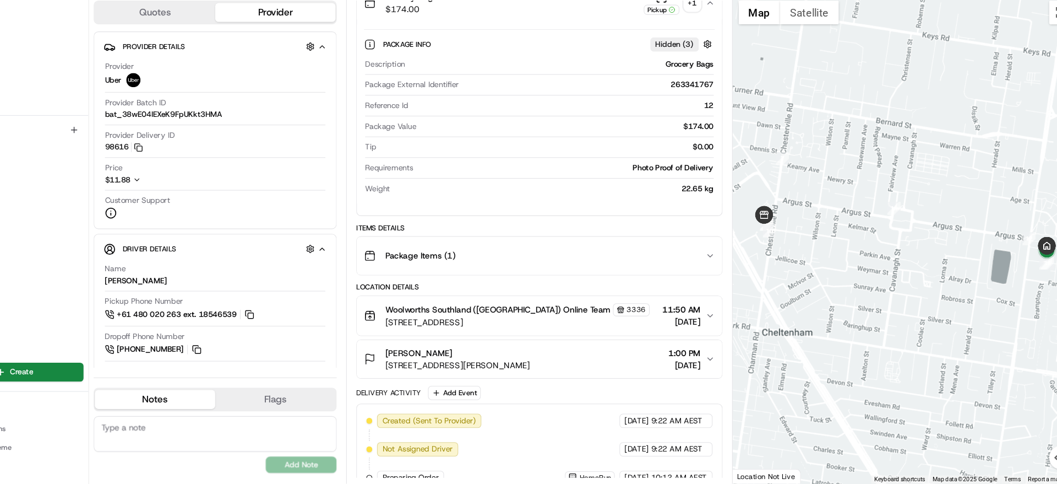
click at [552, 265] on div "Package Items ( 1 )" at bounding box center [551, 271] width 317 height 22
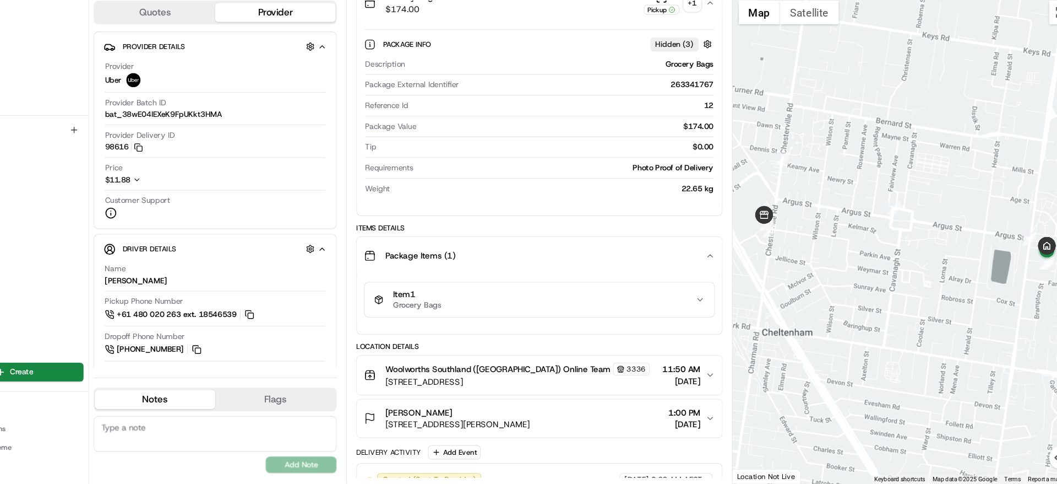
click at [572, 320] on div "Item 1 Grocery Bags" at bounding box center [552, 312] width 298 height 19
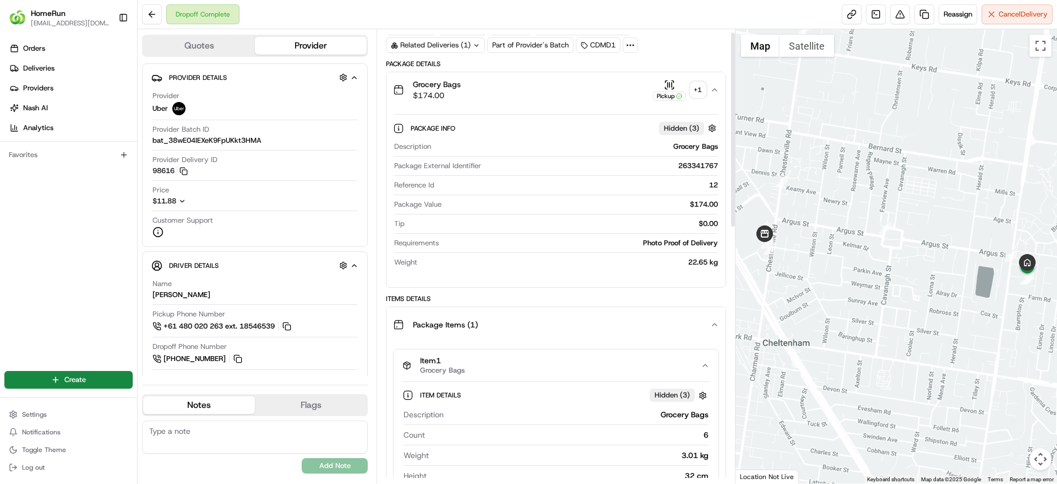
scroll to position [8, 0]
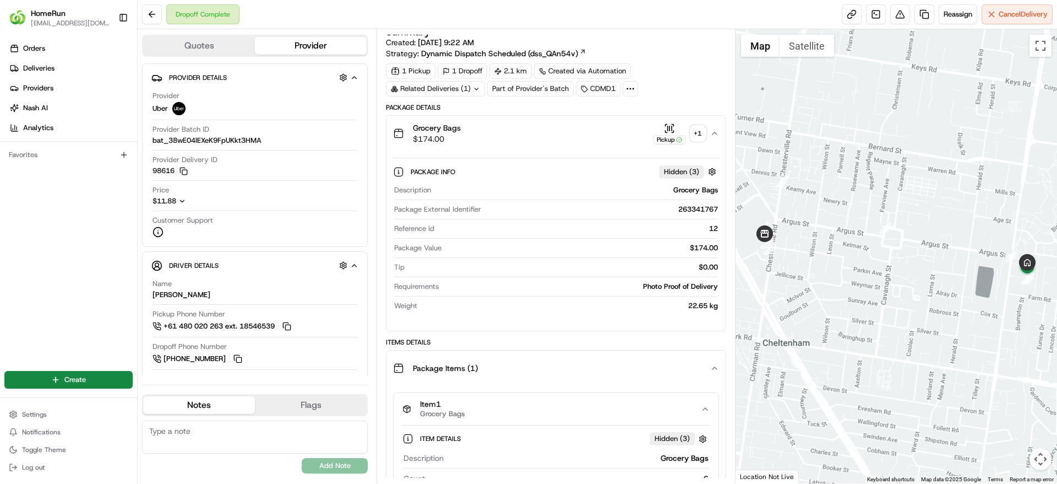
click at [692, 205] on div "263341767" at bounding box center [602, 209] width 232 height 10
copy div "263341767"
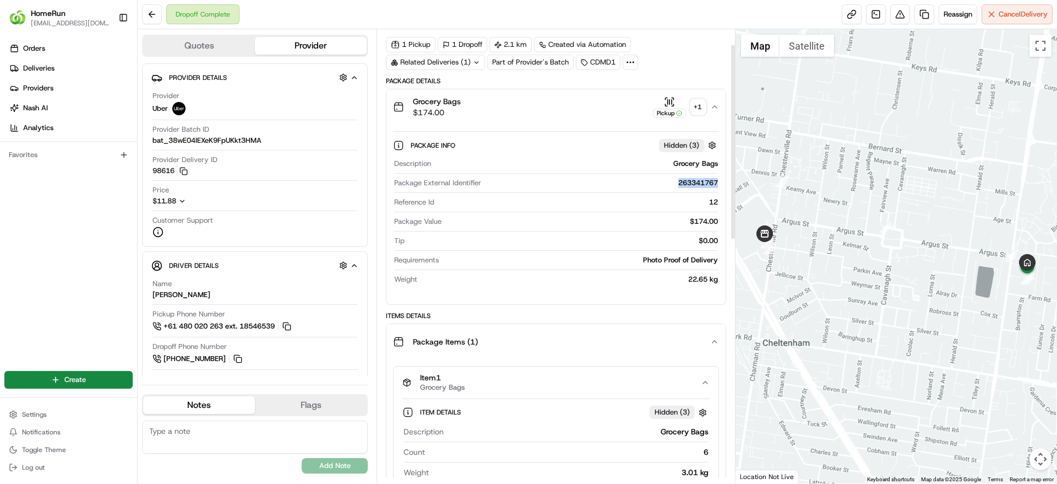
scroll to position [33, 0]
copy div "263341767"
click at [700, 110] on div "+ 1" at bounding box center [698, 107] width 15 height 15
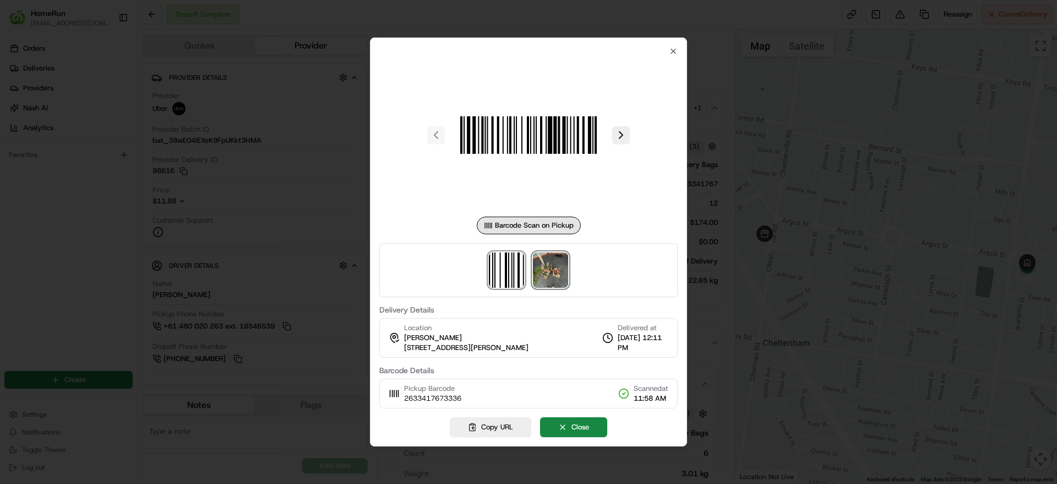
click at [549, 268] on img at bounding box center [550, 269] width 35 height 35
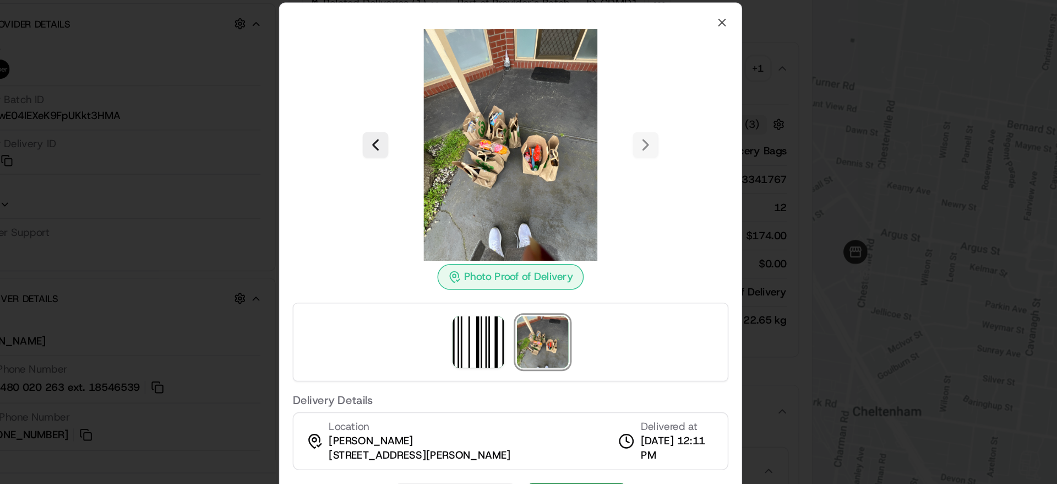
click at [325, 243] on div at bounding box center [528, 242] width 1057 height 484
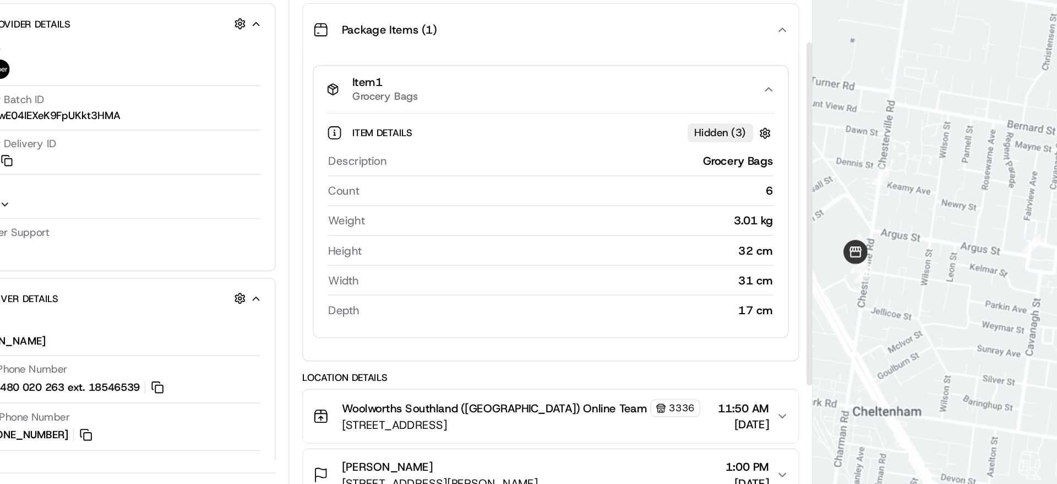
scroll to position [115, 0]
